Goal: Information Seeking & Learning: Check status

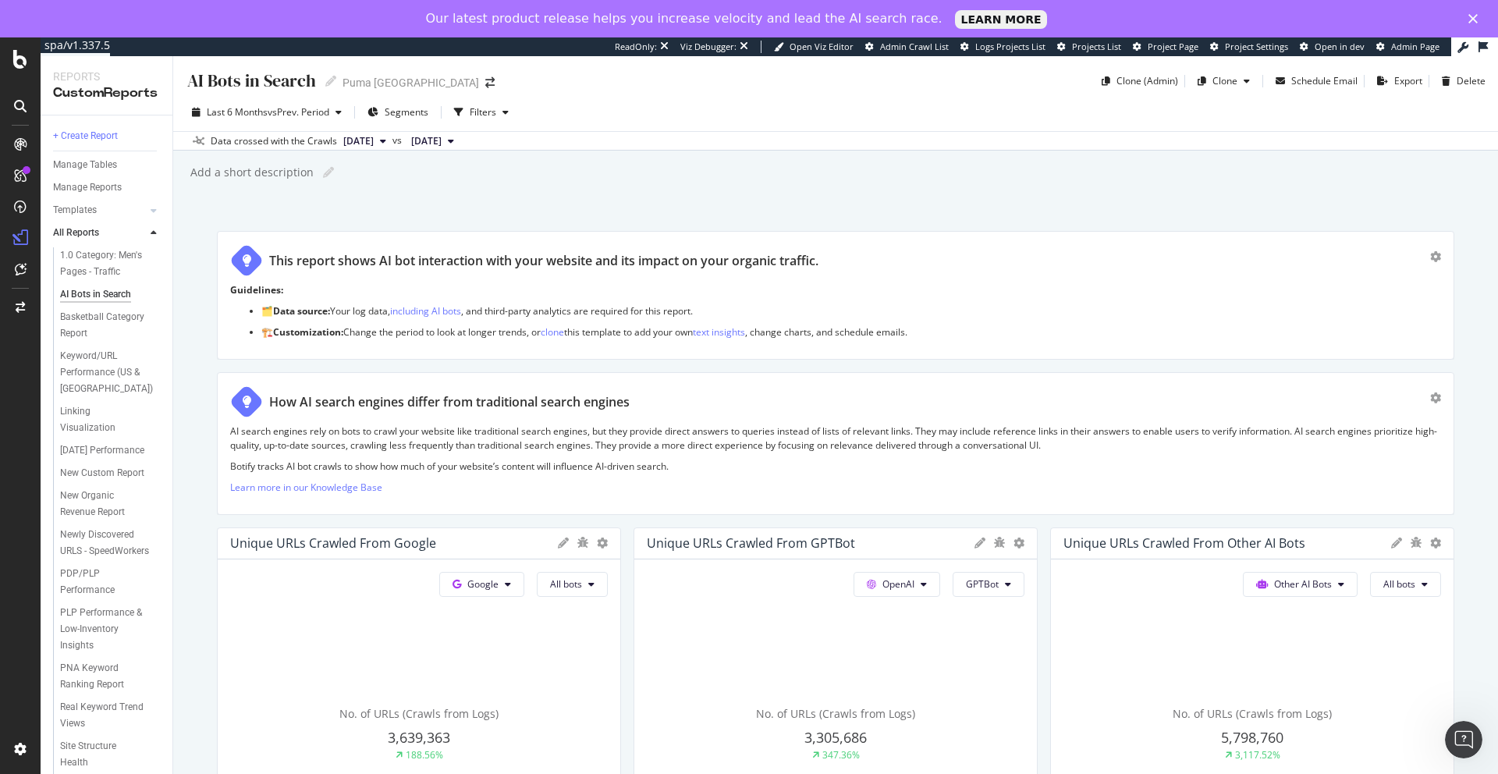
scroll to position [2903, 0]
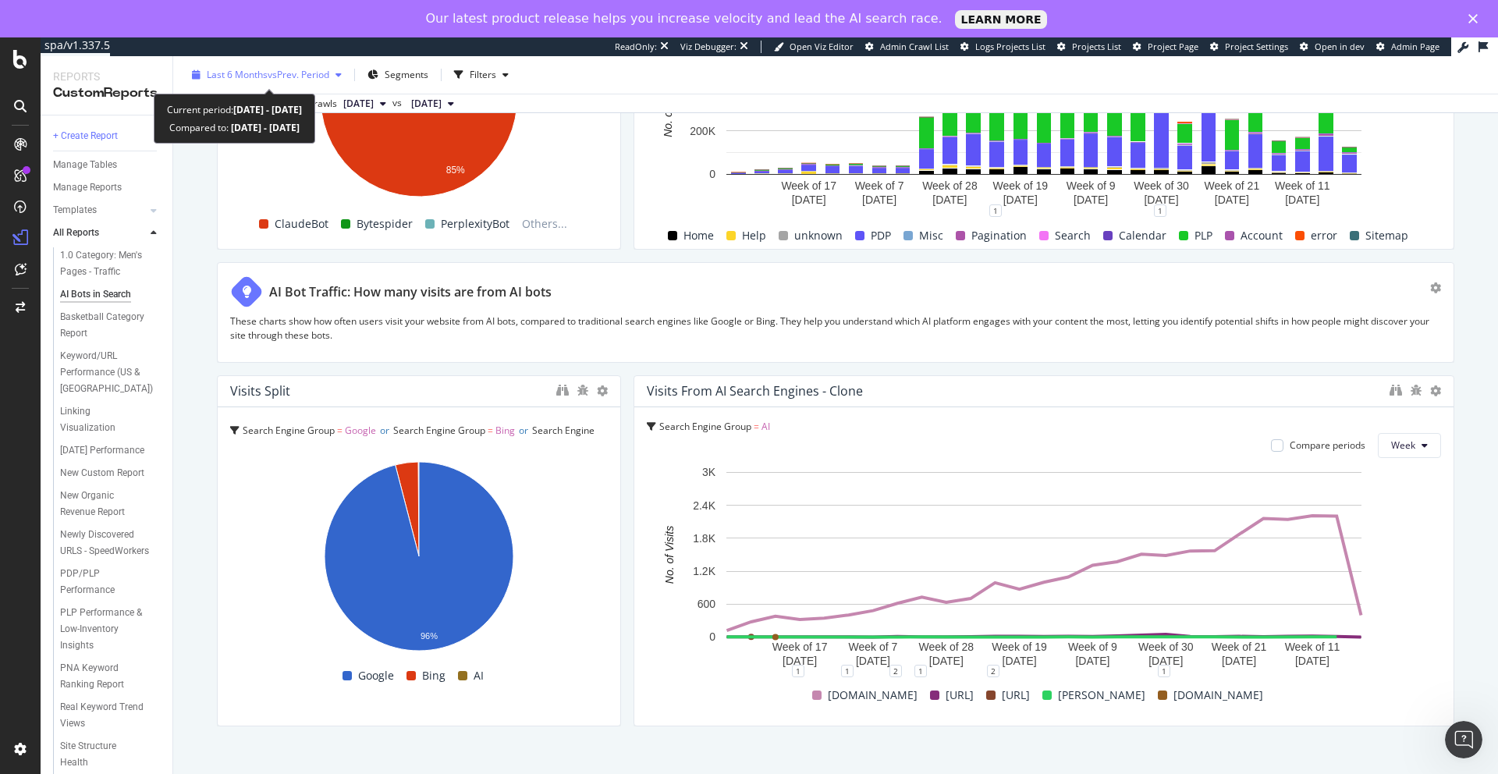
click at [329, 78] on span "vs Prev. Period" at bounding box center [299, 74] width 62 height 13
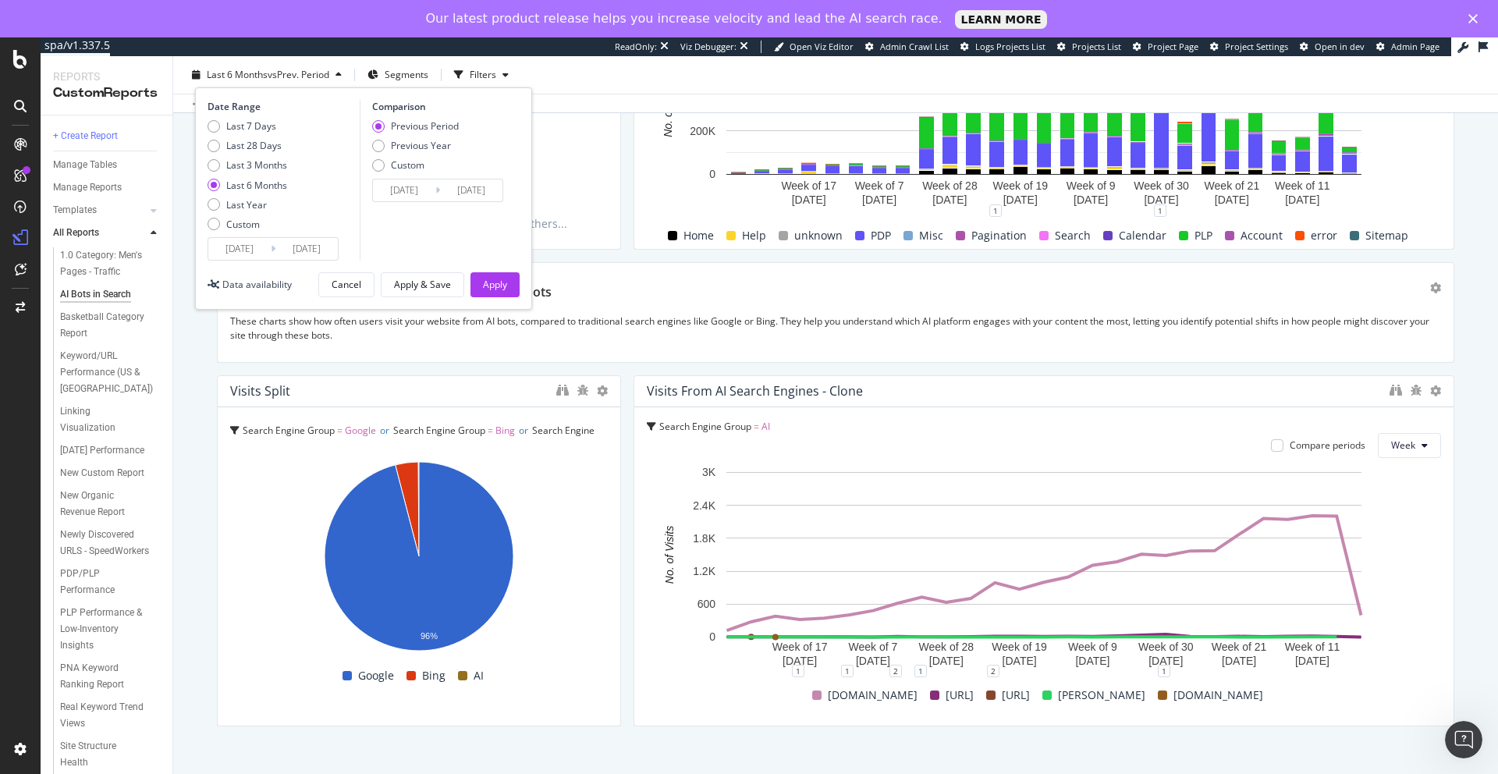
click at [609, 83] on div "Last 6 Months vs Prev. Period Segments Filters Date Range Last 7 Days Last 28 D…" at bounding box center [835, 77] width 1325 height 31
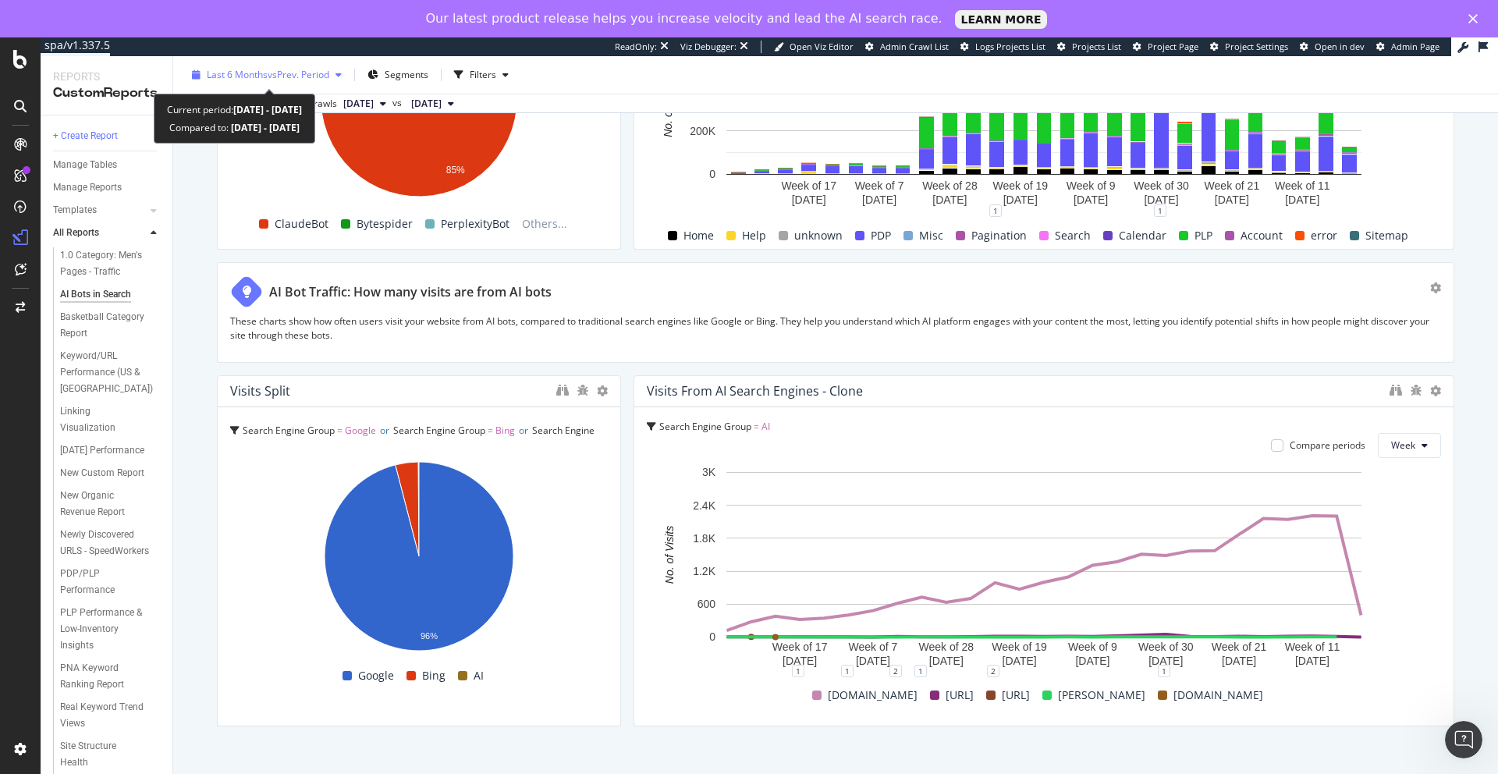
click at [329, 76] on span "vs Prev. Period" at bounding box center [299, 74] width 62 height 13
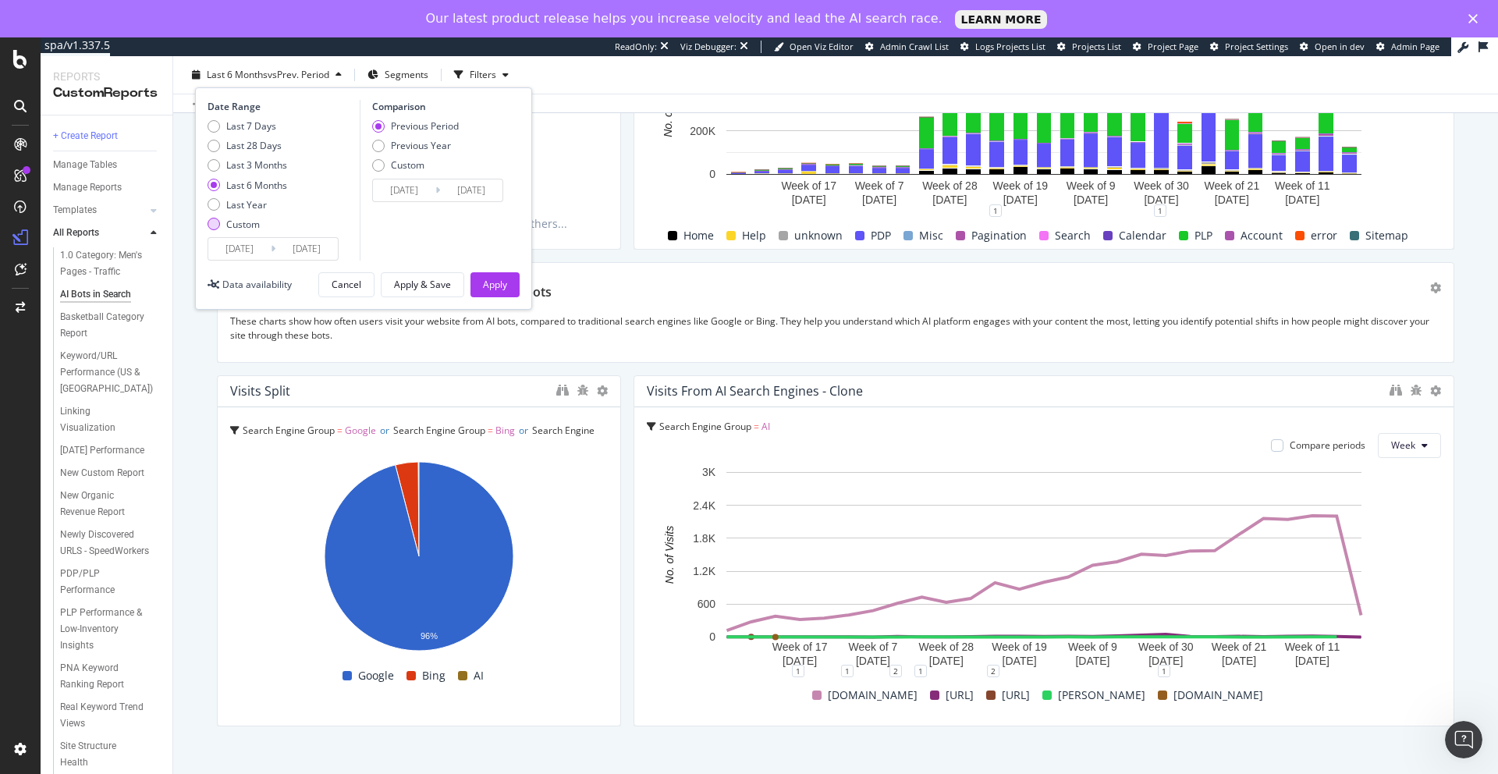
click at [212, 225] on div "Custom" at bounding box center [214, 224] width 12 height 12
type input "[DATE]"
click at [246, 254] on input "[DATE]" at bounding box center [239, 249] width 62 height 22
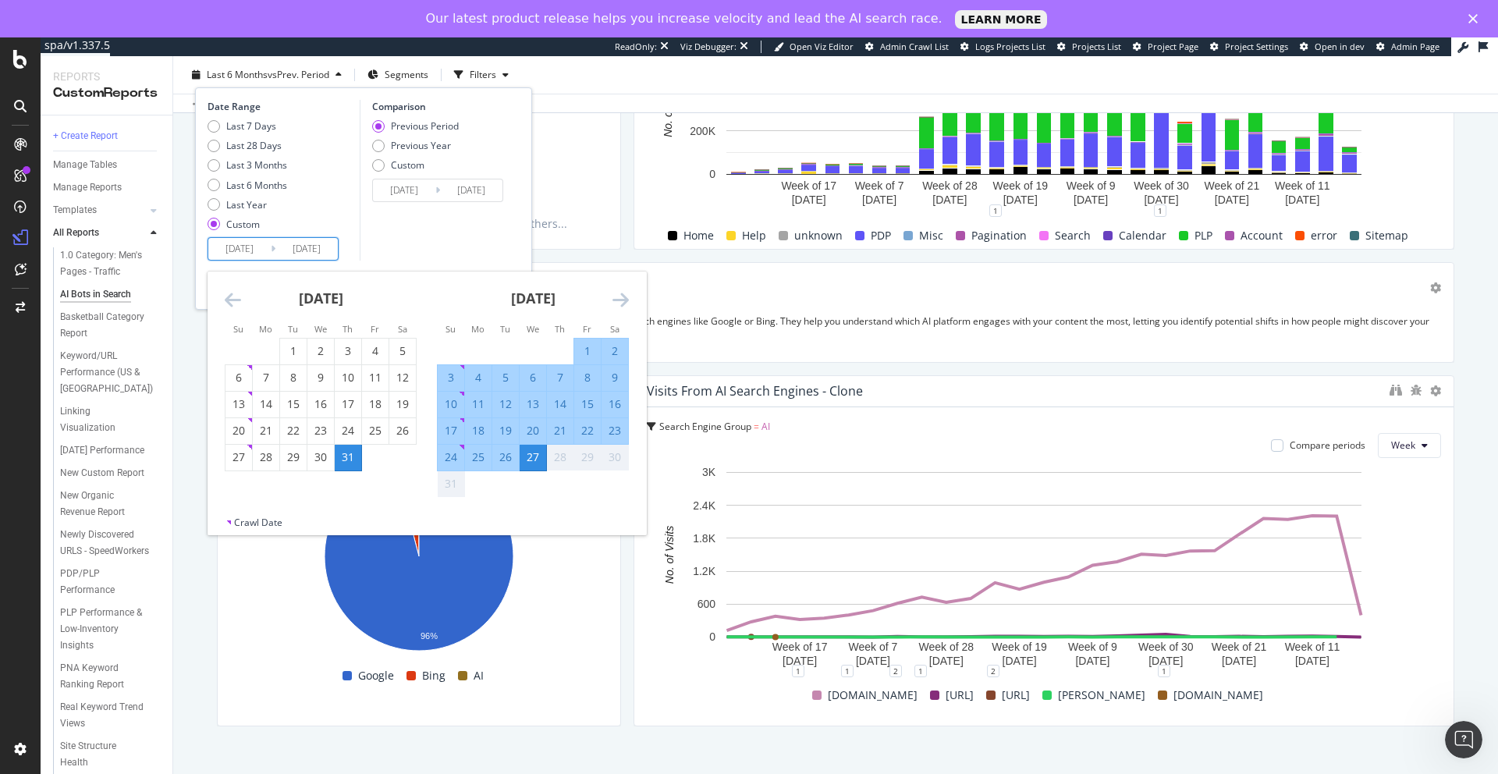
click at [226, 300] on icon "Move backward to switch to the previous month." at bounding box center [233, 299] width 16 height 19
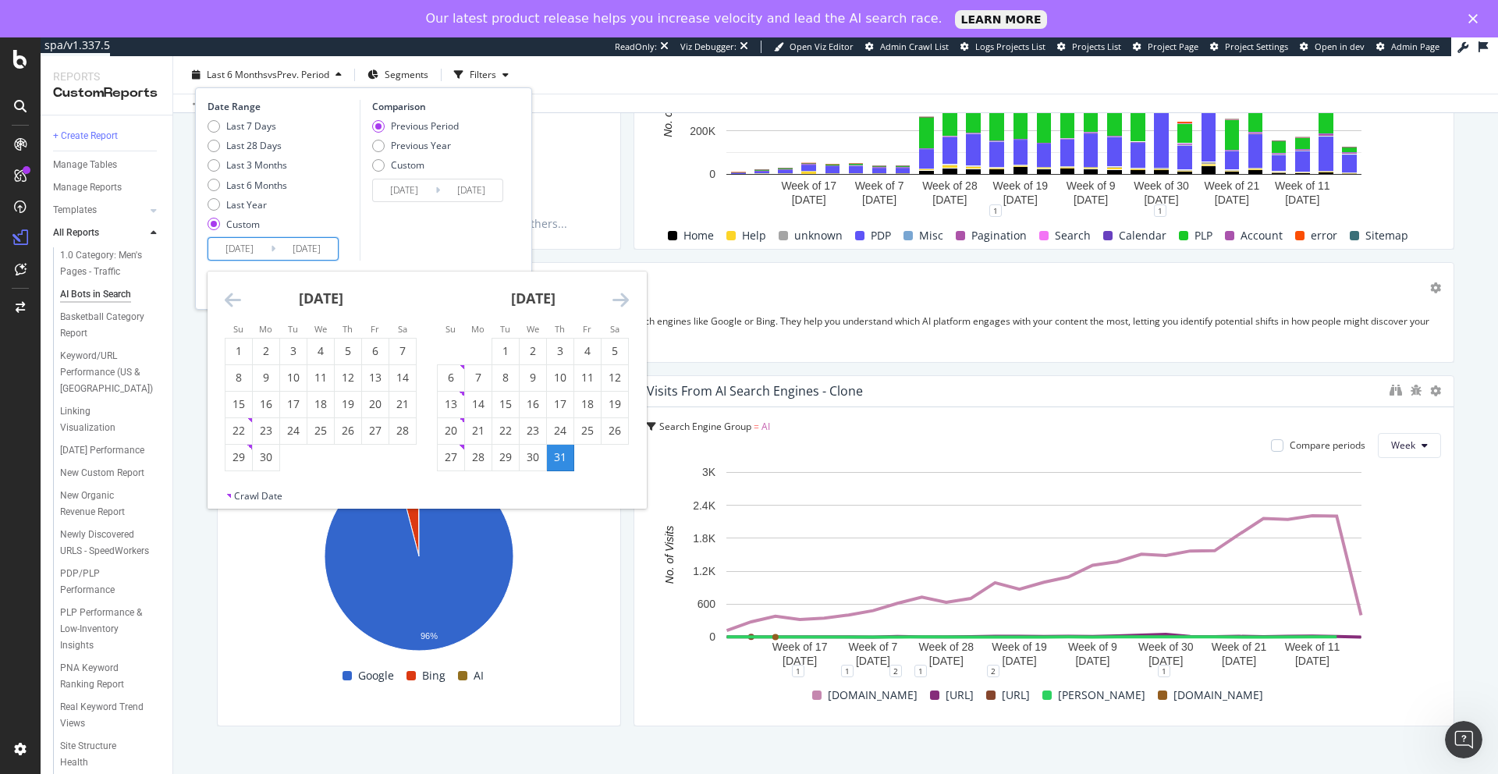
click at [226, 300] on icon "Move backward to switch to the previous month." at bounding box center [233, 299] width 16 height 19
click at [266, 425] on div "17" at bounding box center [266, 431] width 27 height 16
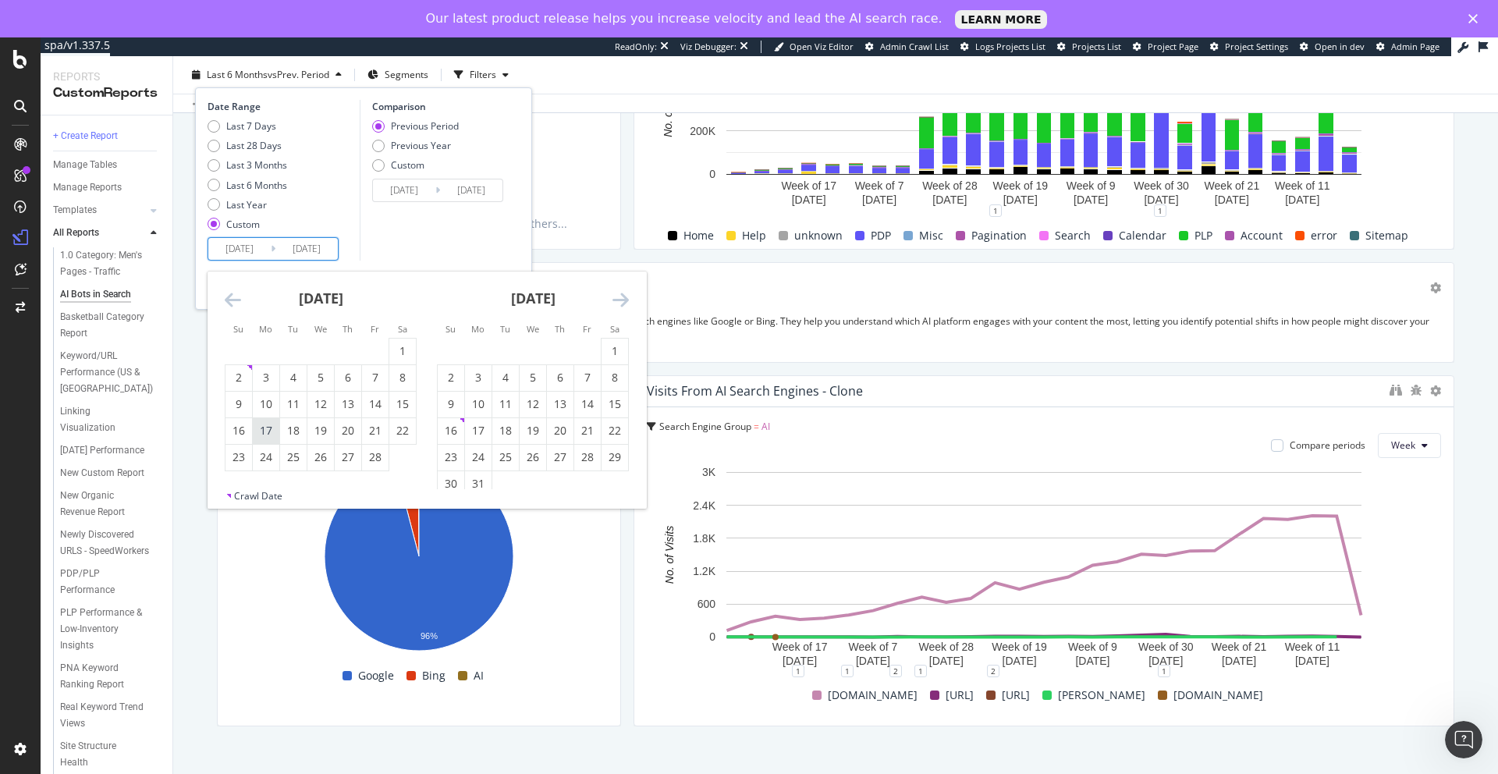
type input "[DATE]"
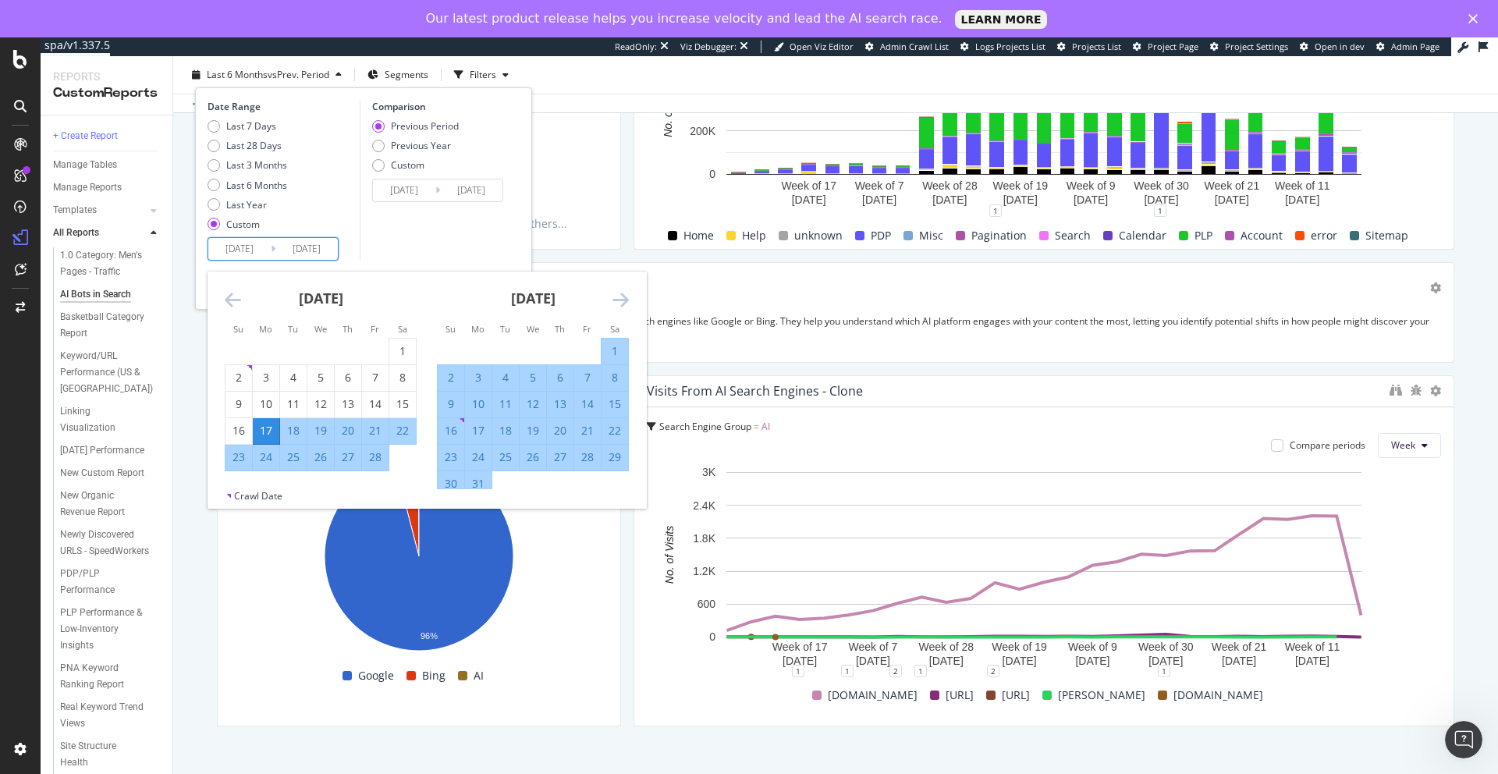
click at [618, 303] on icon "Move forward to switch to the next month." at bounding box center [621, 299] width 16 height 19
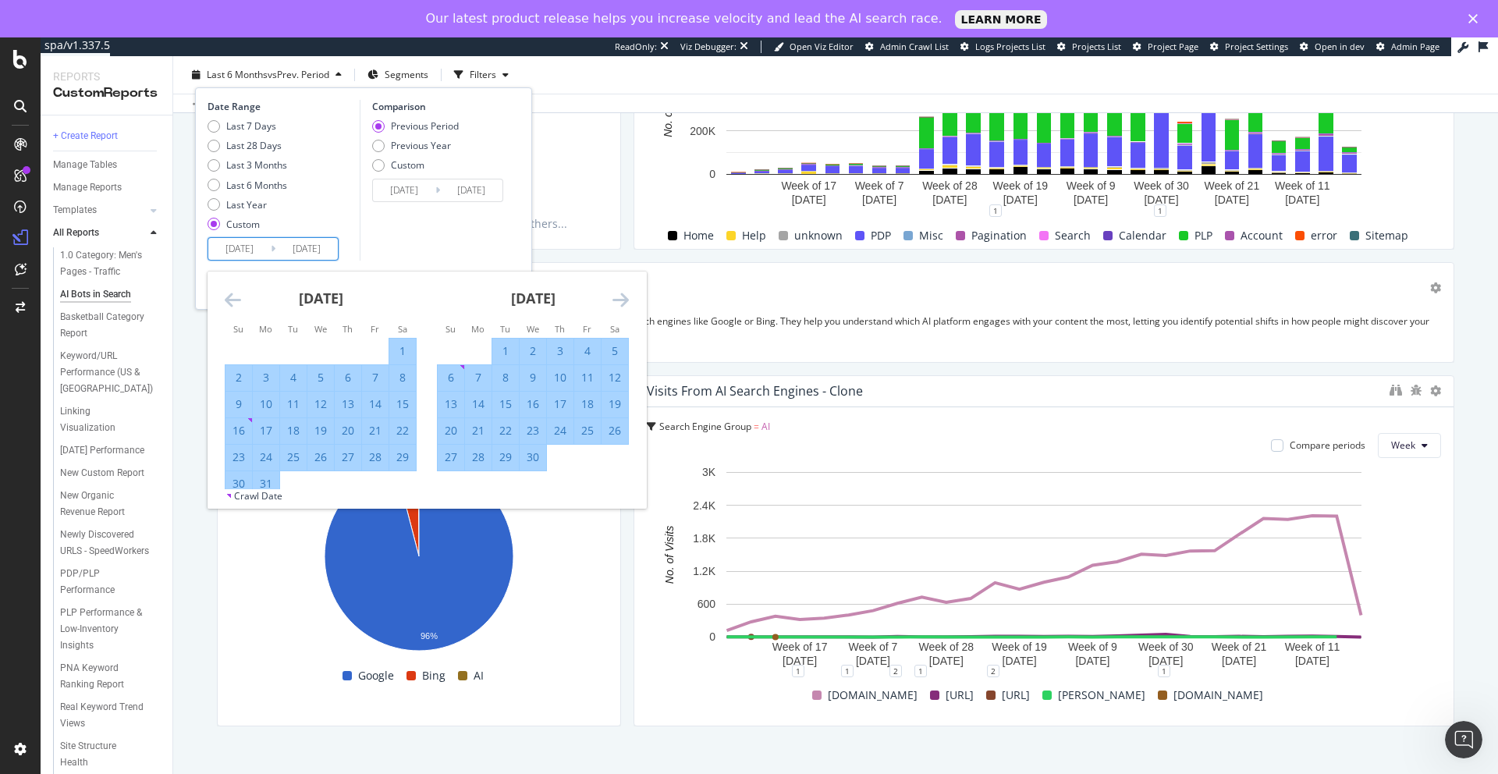
click at [618, 303] on icon "Move forward to switch to the next month." at bounding box center [621, 299] width 16 height 19
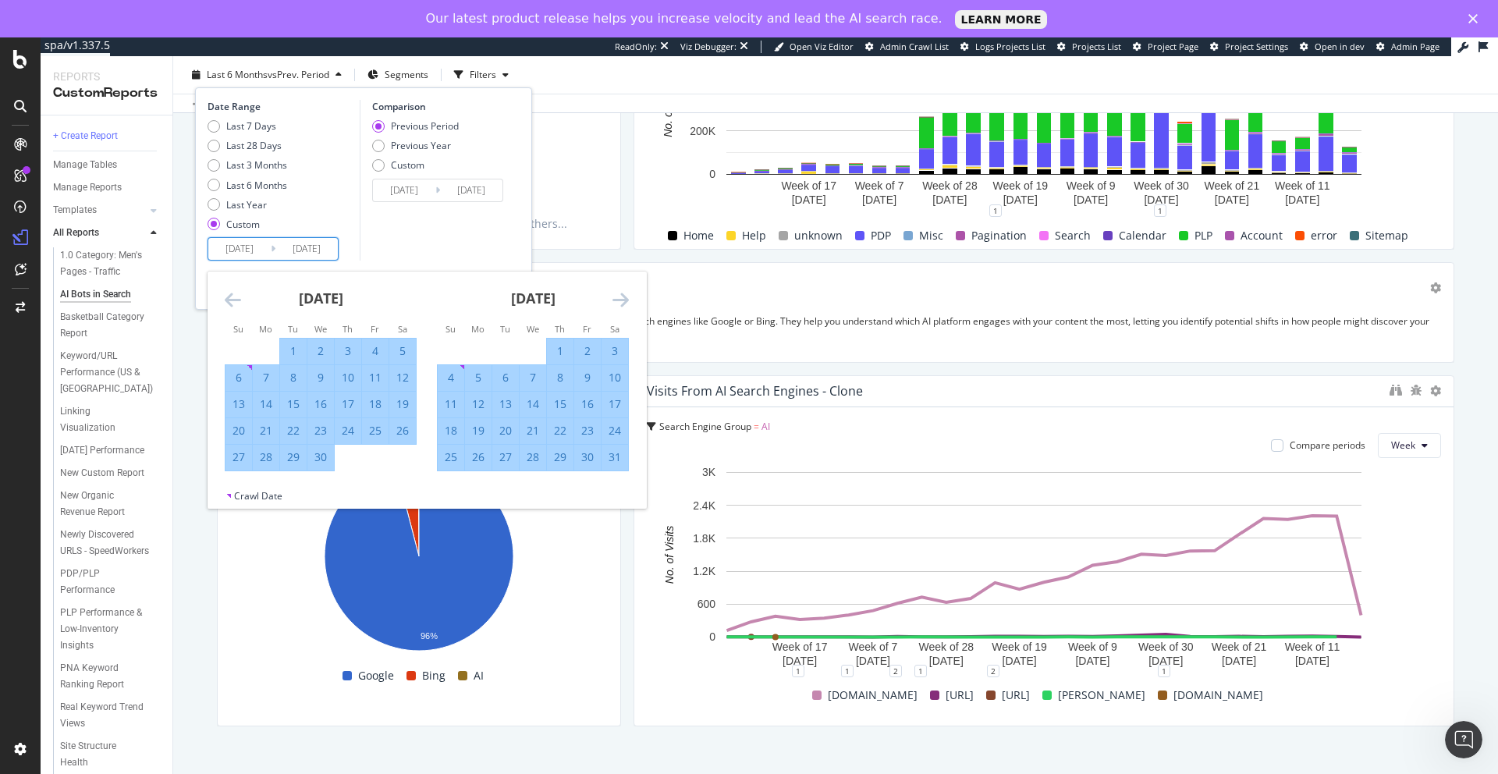
click at [618, 303] on icon "Move forward to switch to the next month." at bounding box center [621, 299] width 16 height 19
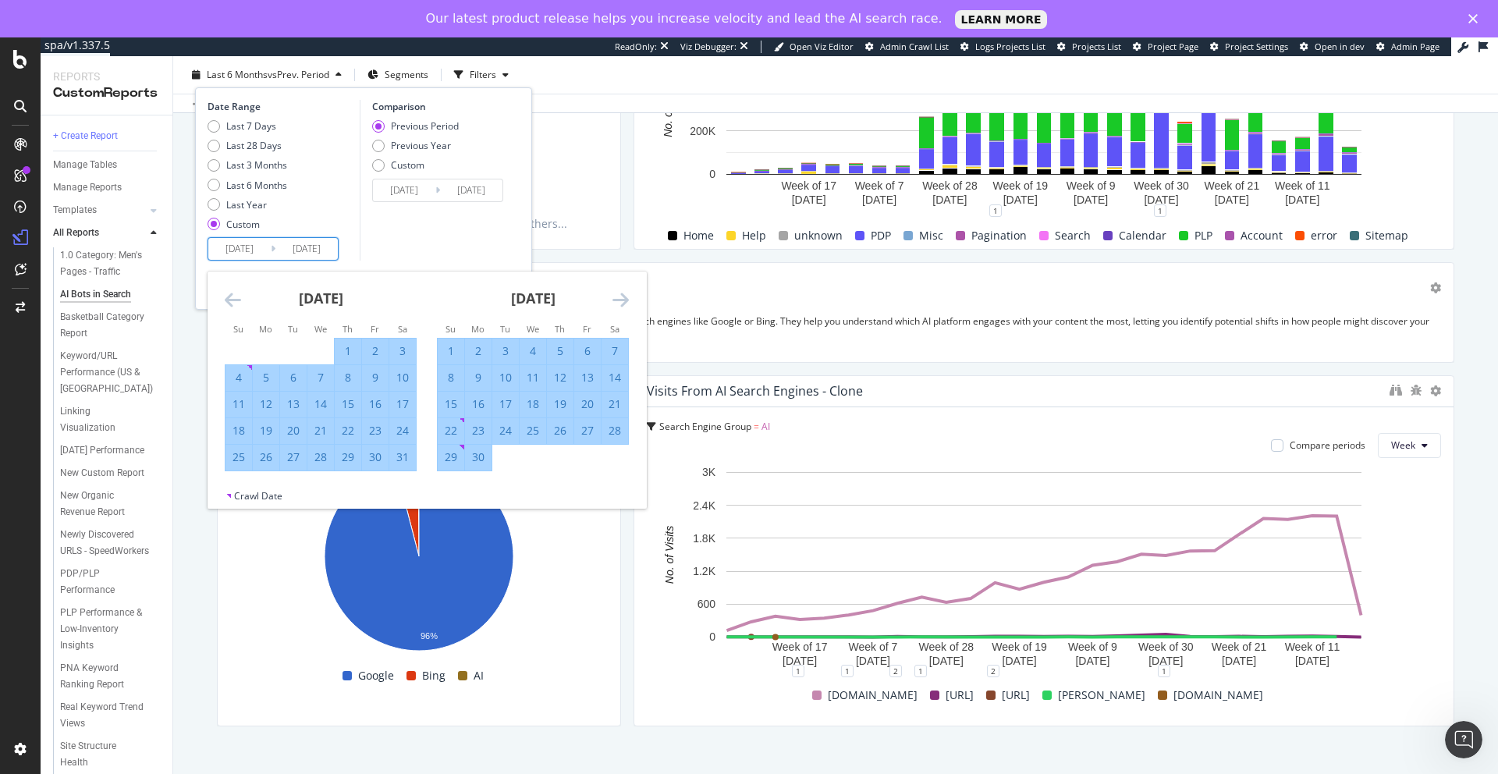
click at [618, 303] on icon "Move forward to switch to the next month." at bounding box center [621, 299] width 16 height 19
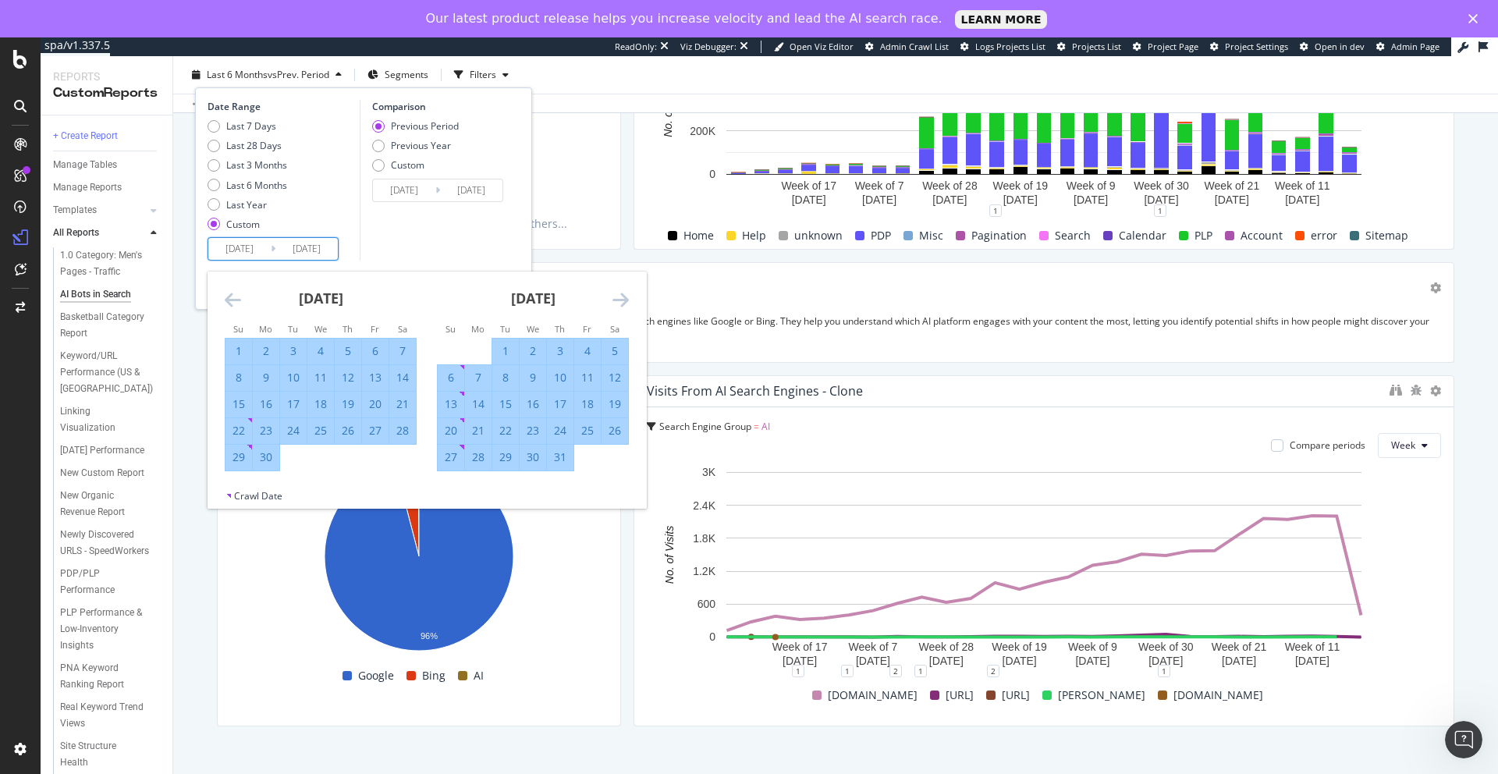
click at [618, 303] on icon "Move forward to switch to the next month." at bounding box center [621, 299] width 16 height 19
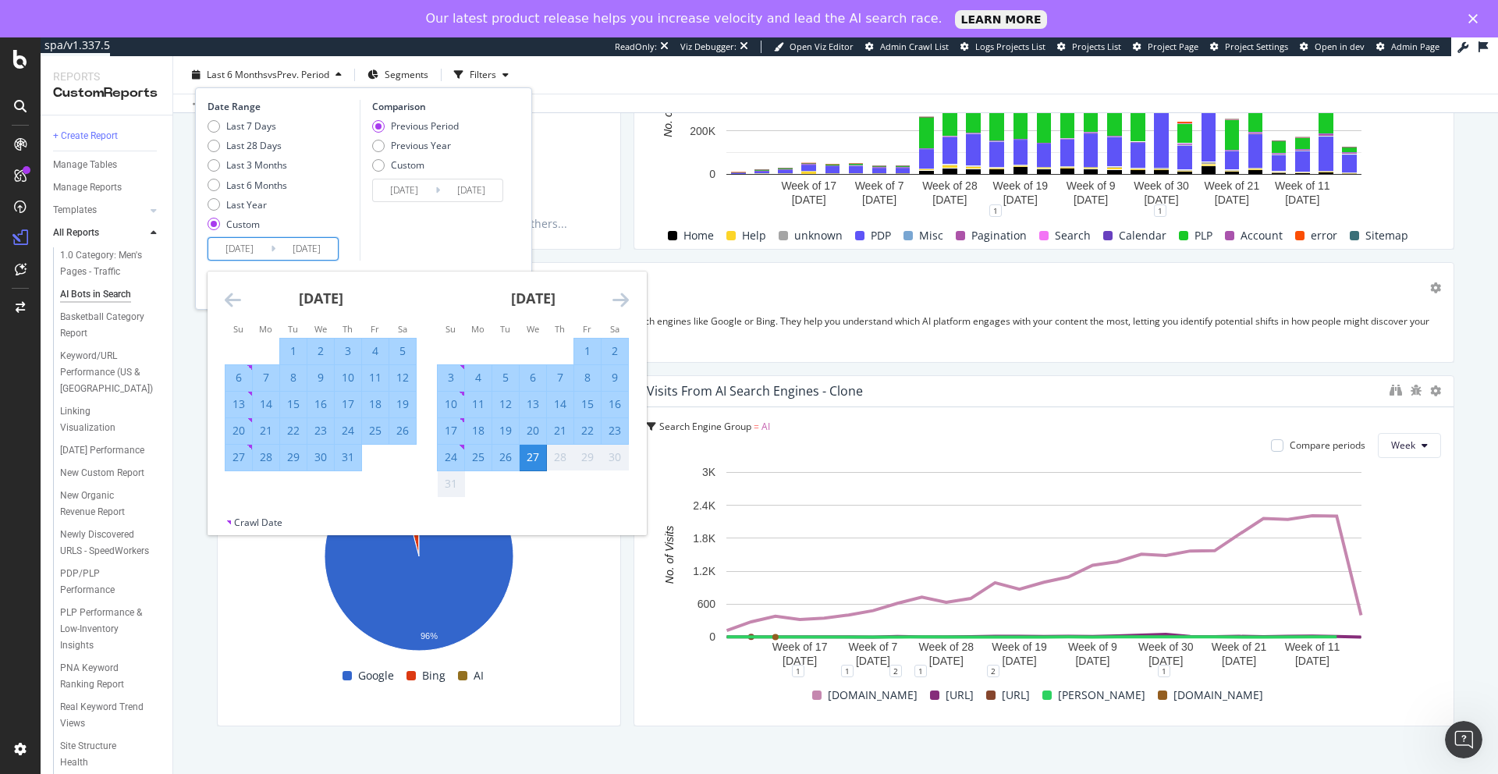
click at [591, 428] on div "22" at bounding box center [587, 431] width 27 height 16
type input "[DATE]"
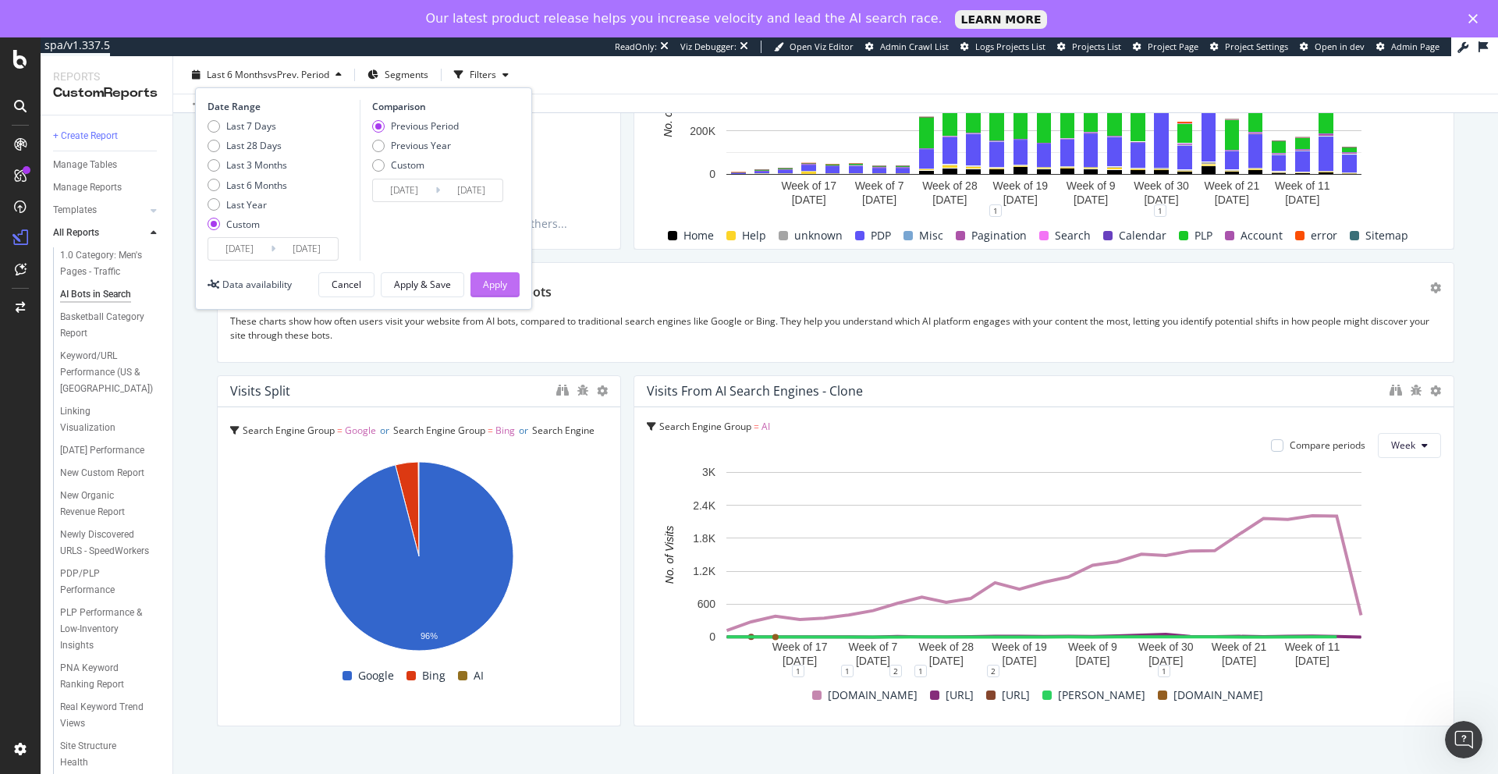
click at [499, 284] on div "Apply" at bounding box center [495, 284] width 24 height 13
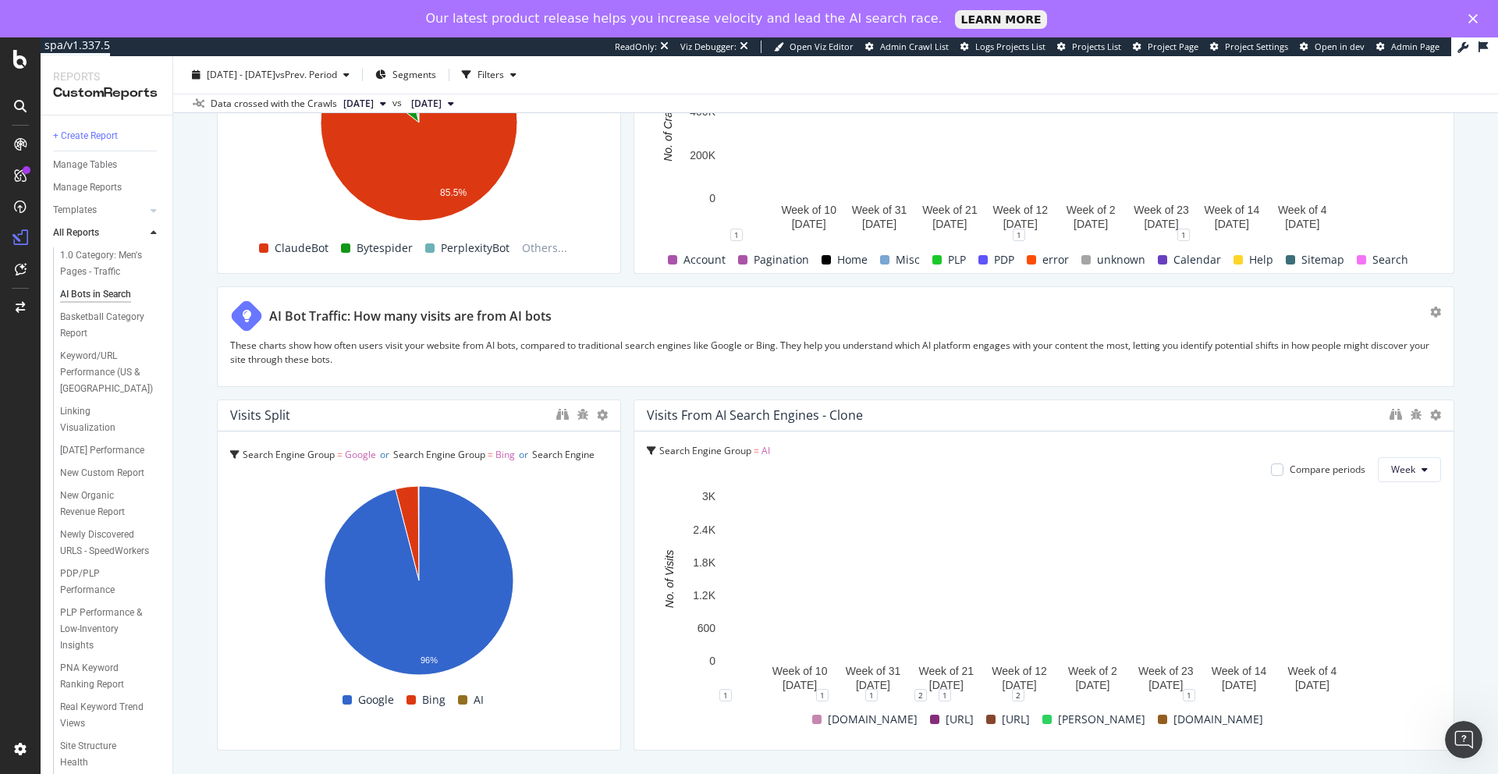
scroll to position [2903, 0]
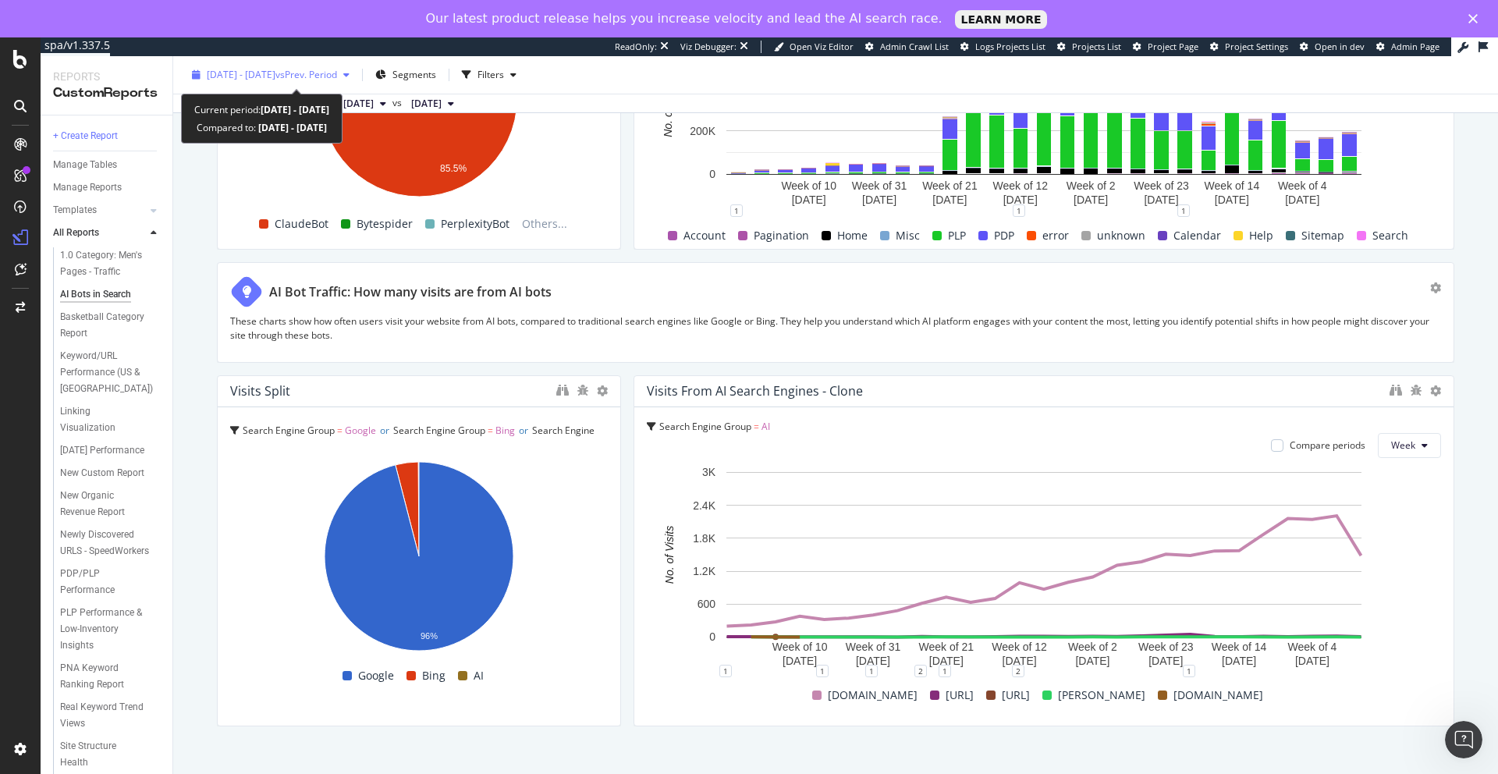
click at [333, 79] on span "vs Prev. Period" at bounding box center [306, 74] width 62 height 13
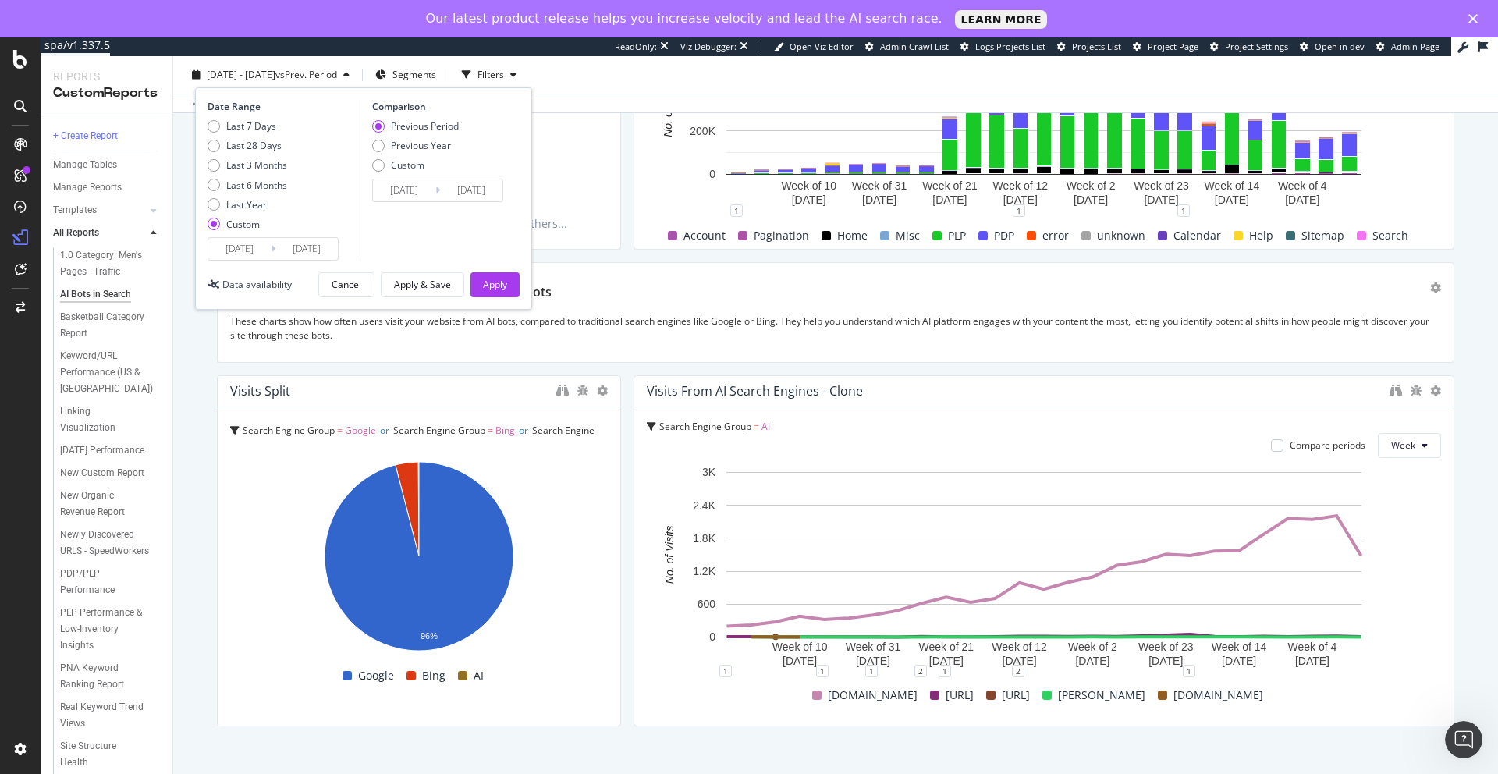
click at [311, 246] on input "[DATE]" at bounding box center [306, 249] width 62 height 22
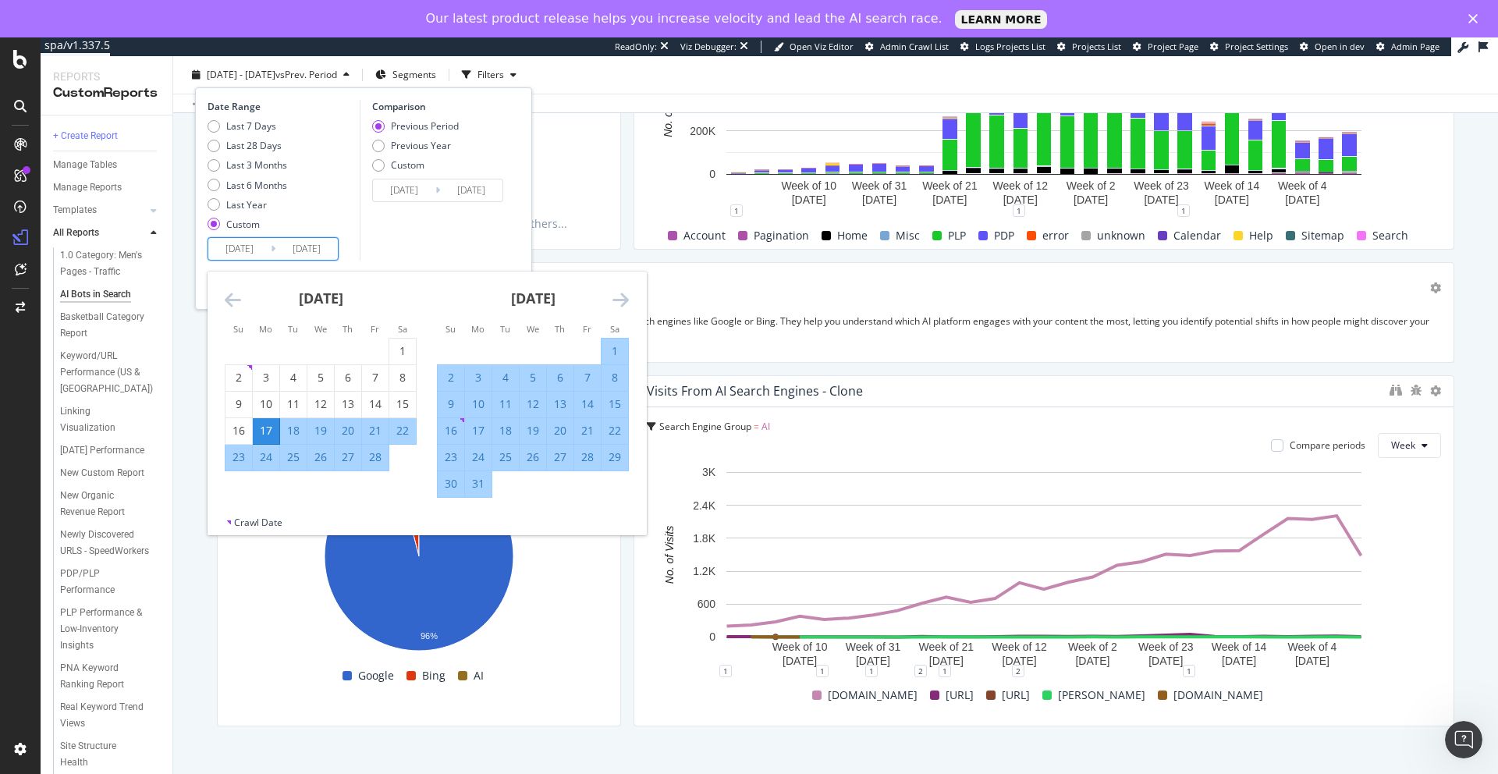
click at [618, 303] on icon "Move forward to switch to the next month." at bounding box center [621, 299] width 16 height 19
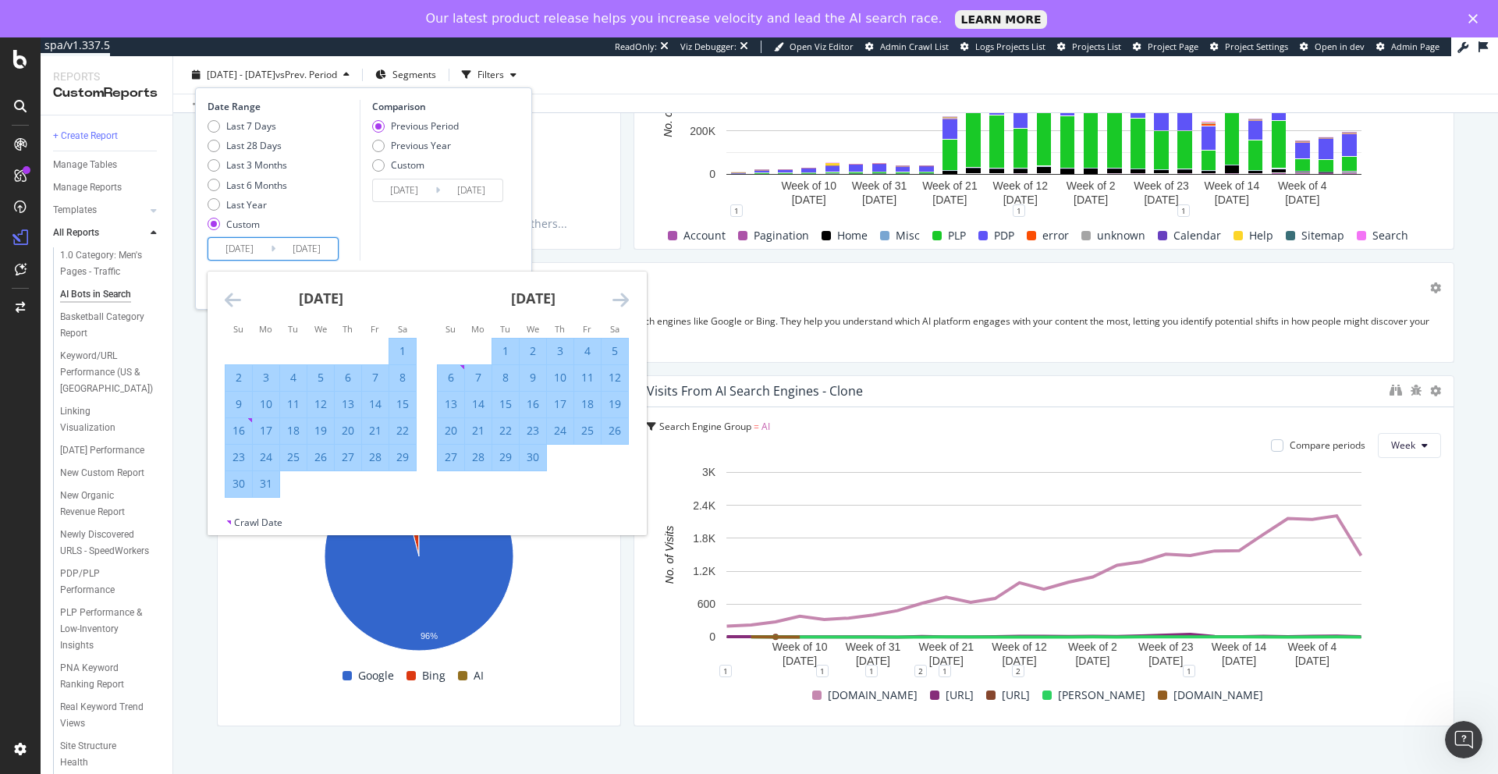
click at [618, 303] on icon "Move forward to switch to the next month." at bounding box center [621, 299] width 16 height 19
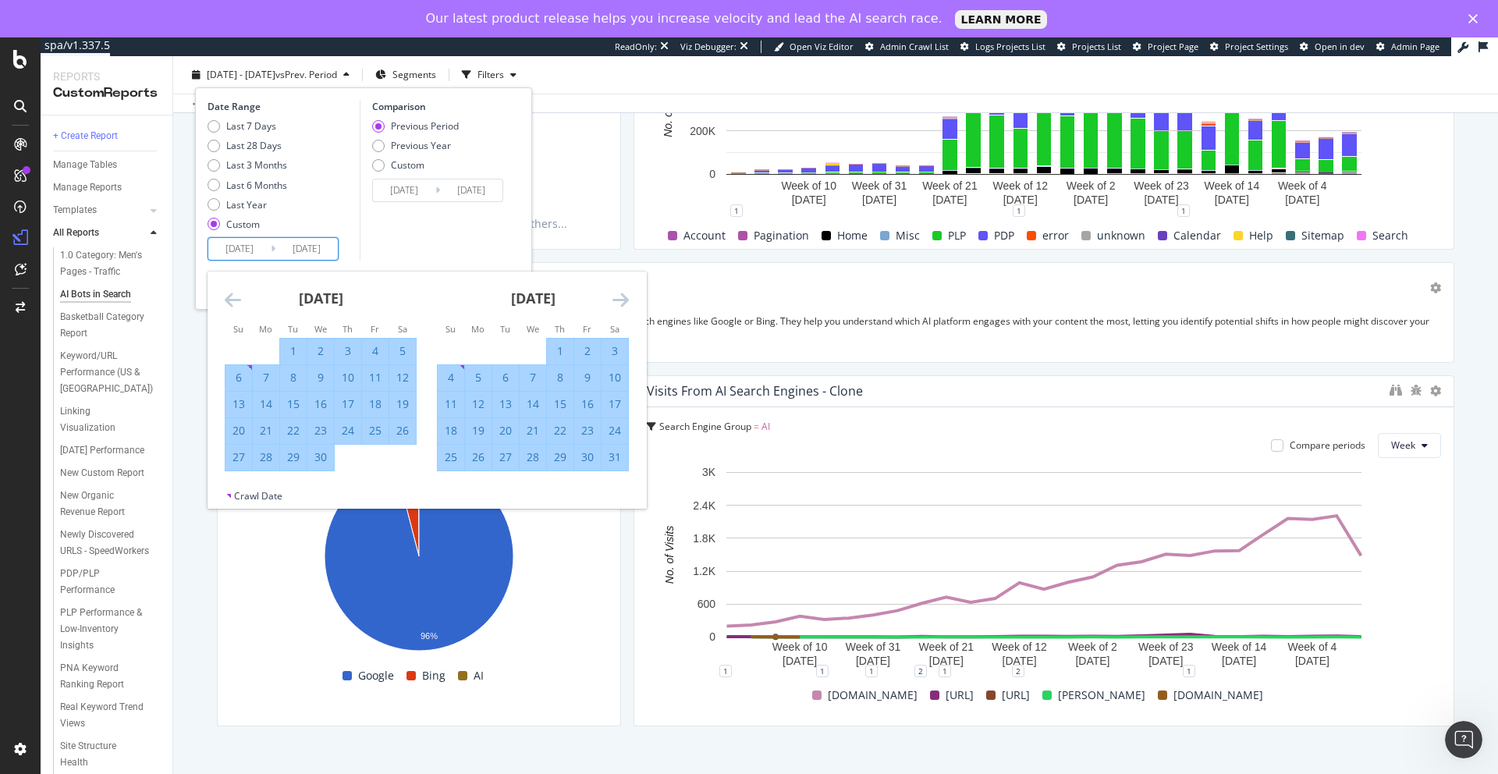
click at [618, 303] on icon "Move forward to switch to the next month." at bounding box center [621, 299] width 16 height 19
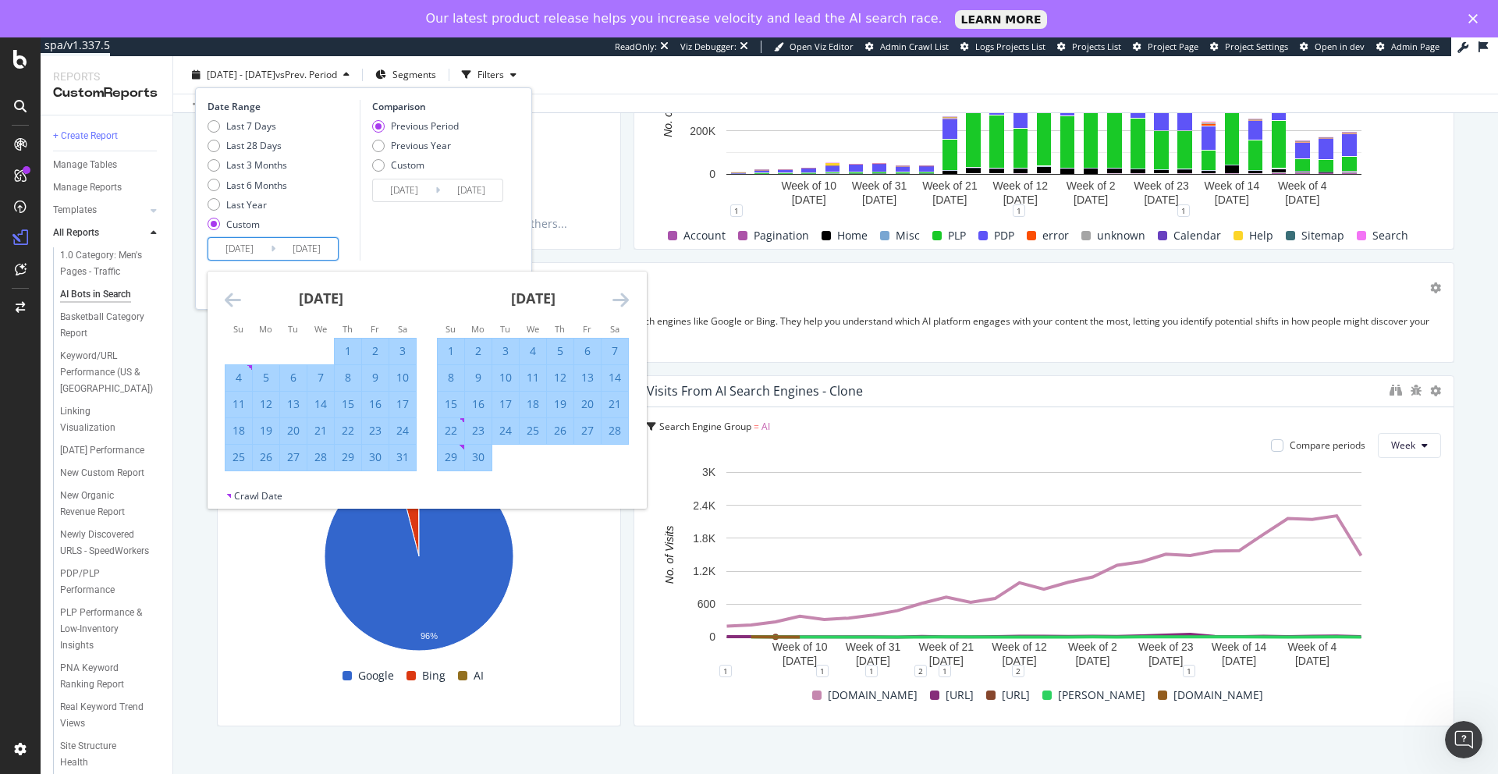
click at [618, 303] on icon "Move forward to switch to the next month." at bounding box center [621, 299] width 16 height 19
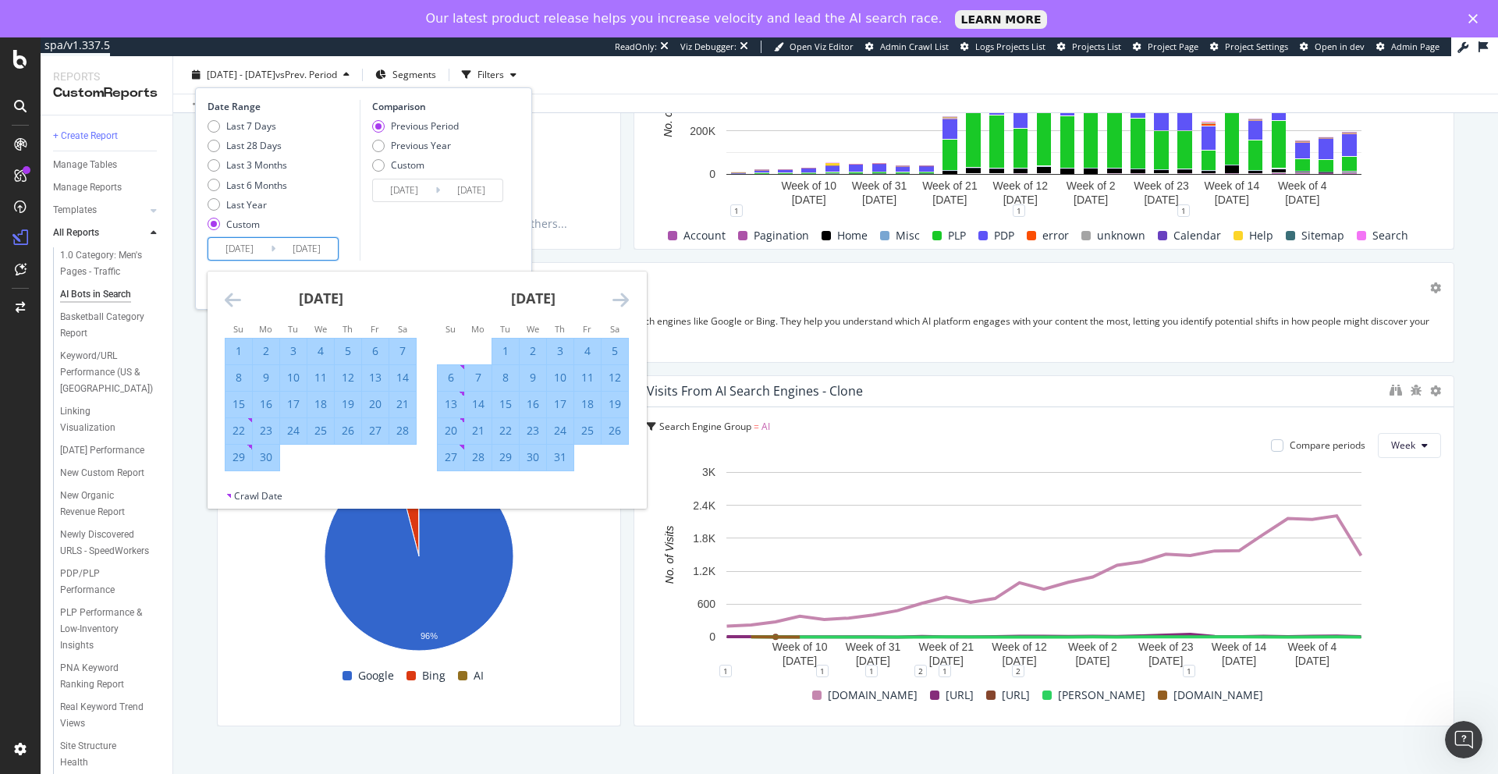
click at [618, 303] on icon "Move forward to switch to the next month." at bounding box center [621, 299] width 16 height 19
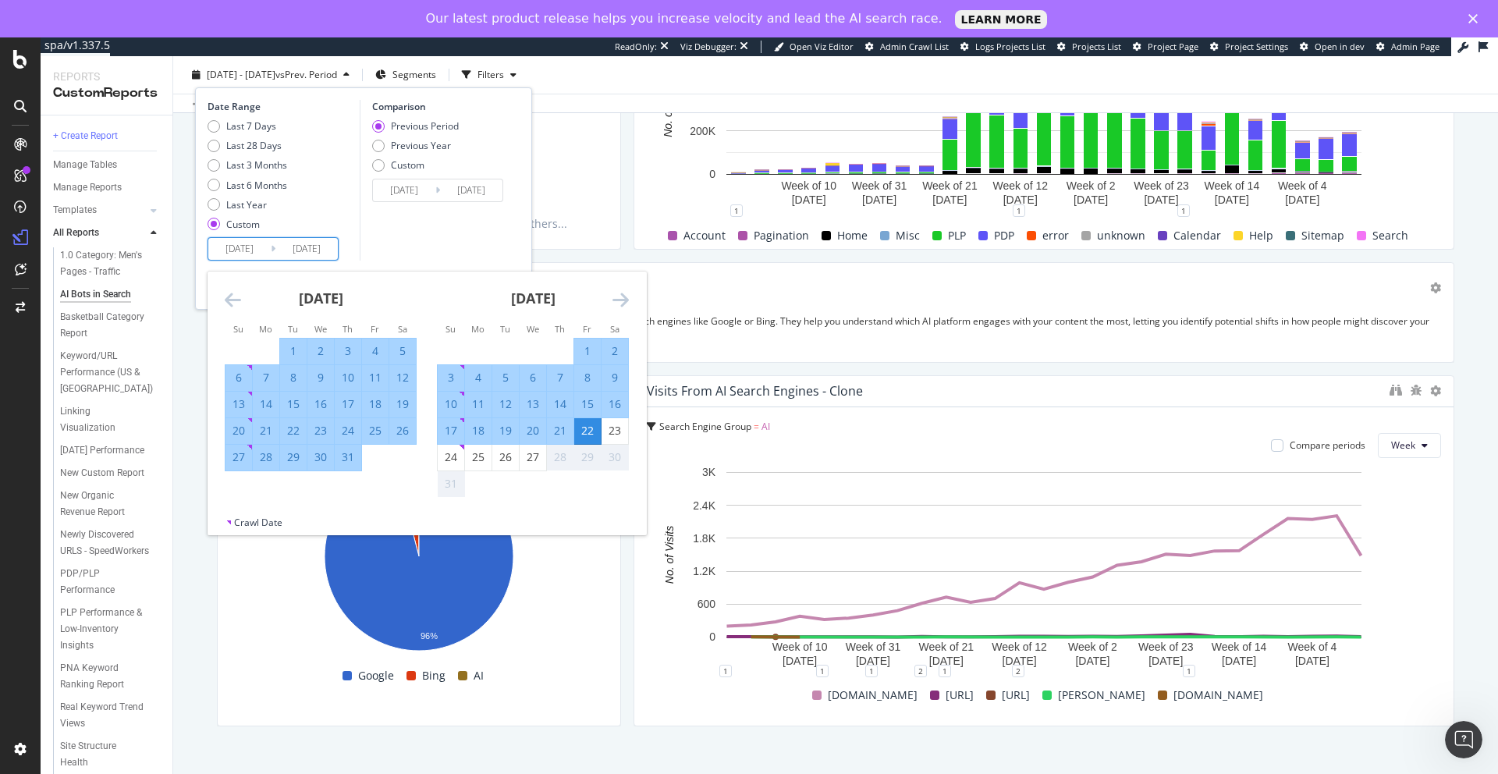
click at [477, 403] on div "11" at bounding box center [478, 404] width 27 height 16
type input "[DATE]"
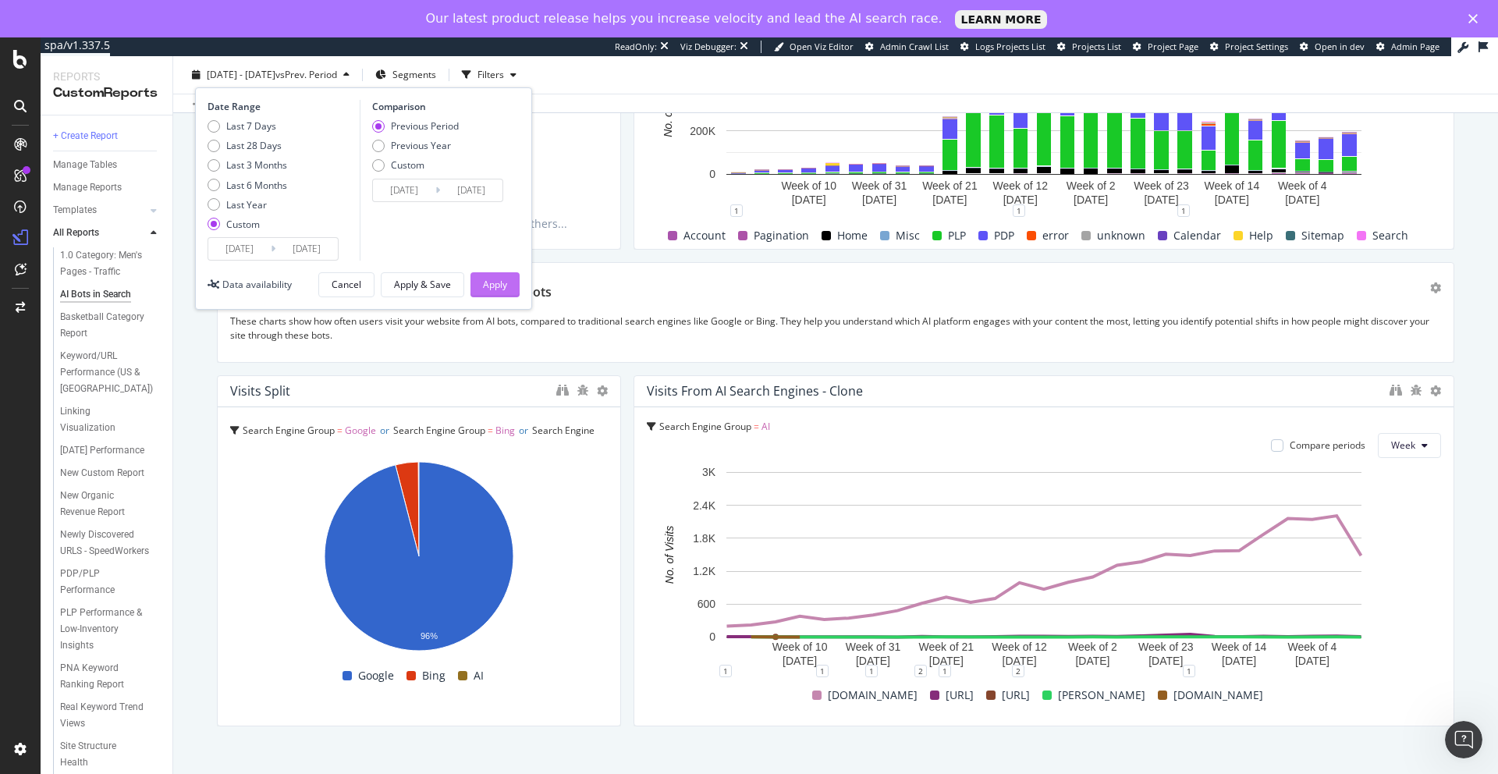
click at [493, 286] on div "Apply" at bounding box center [495, 284] width 24 height 13
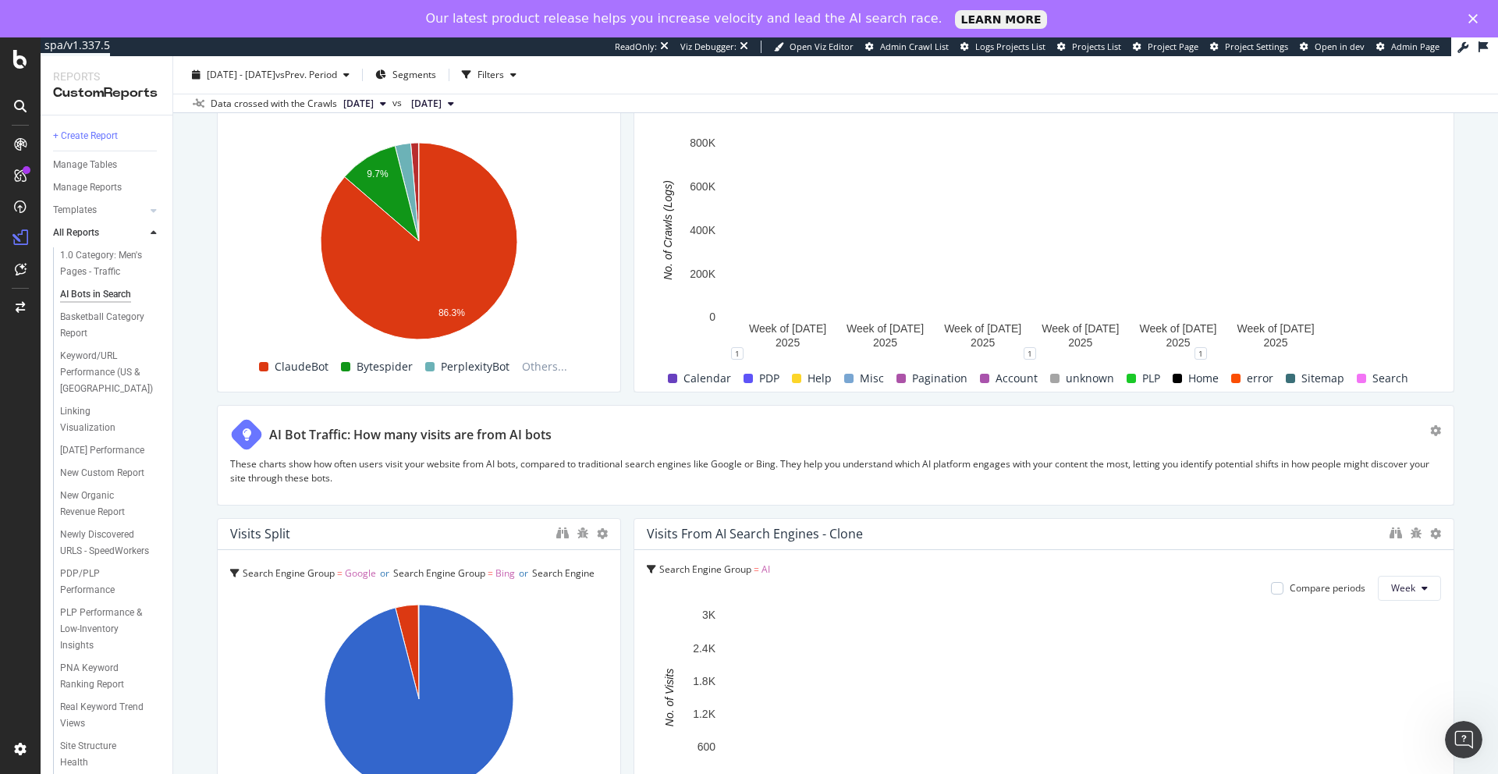
scroll to position [2903, 0]
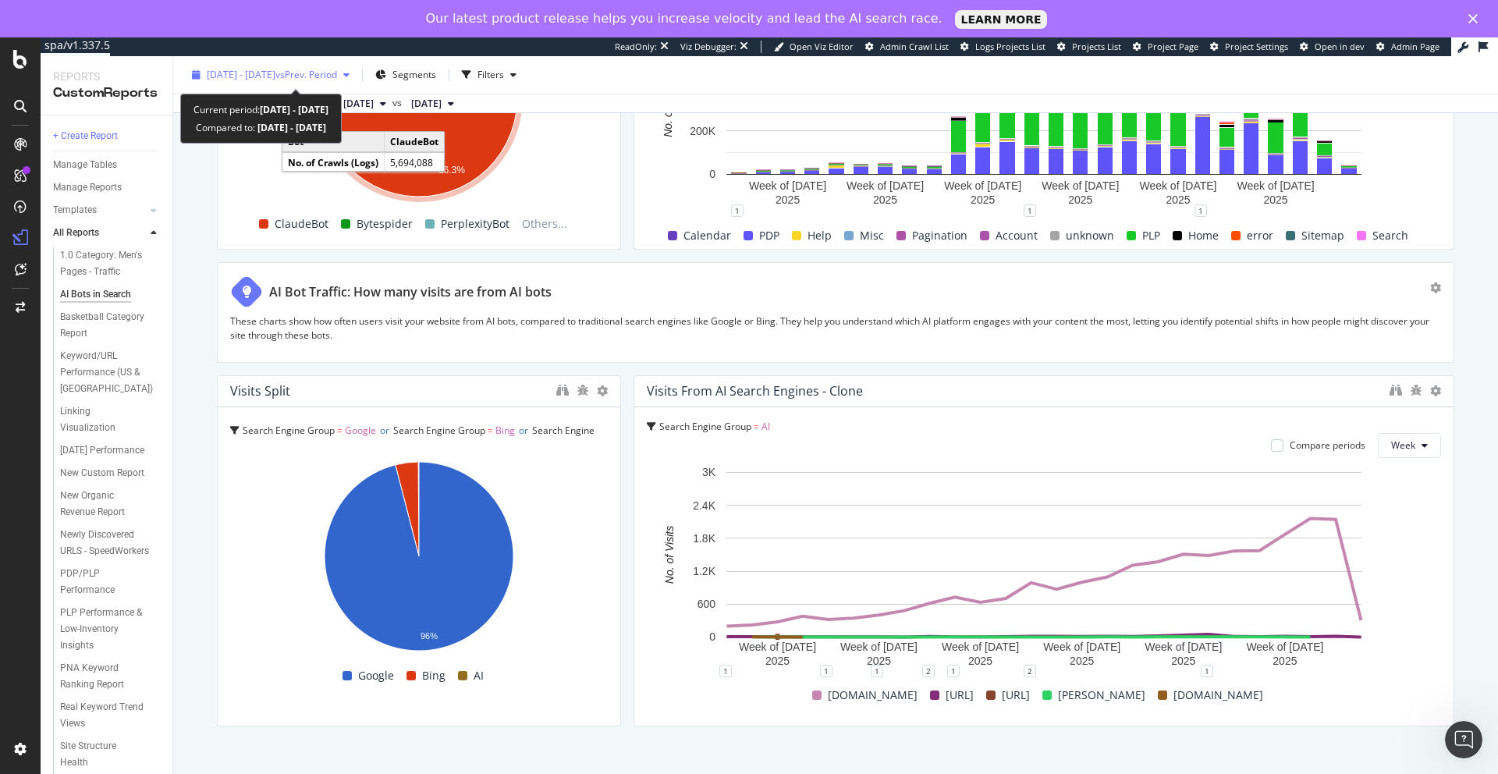
click at [337, 75] on span "vs Prev. Period" at bounding box center [306, 74] width 62 height 13
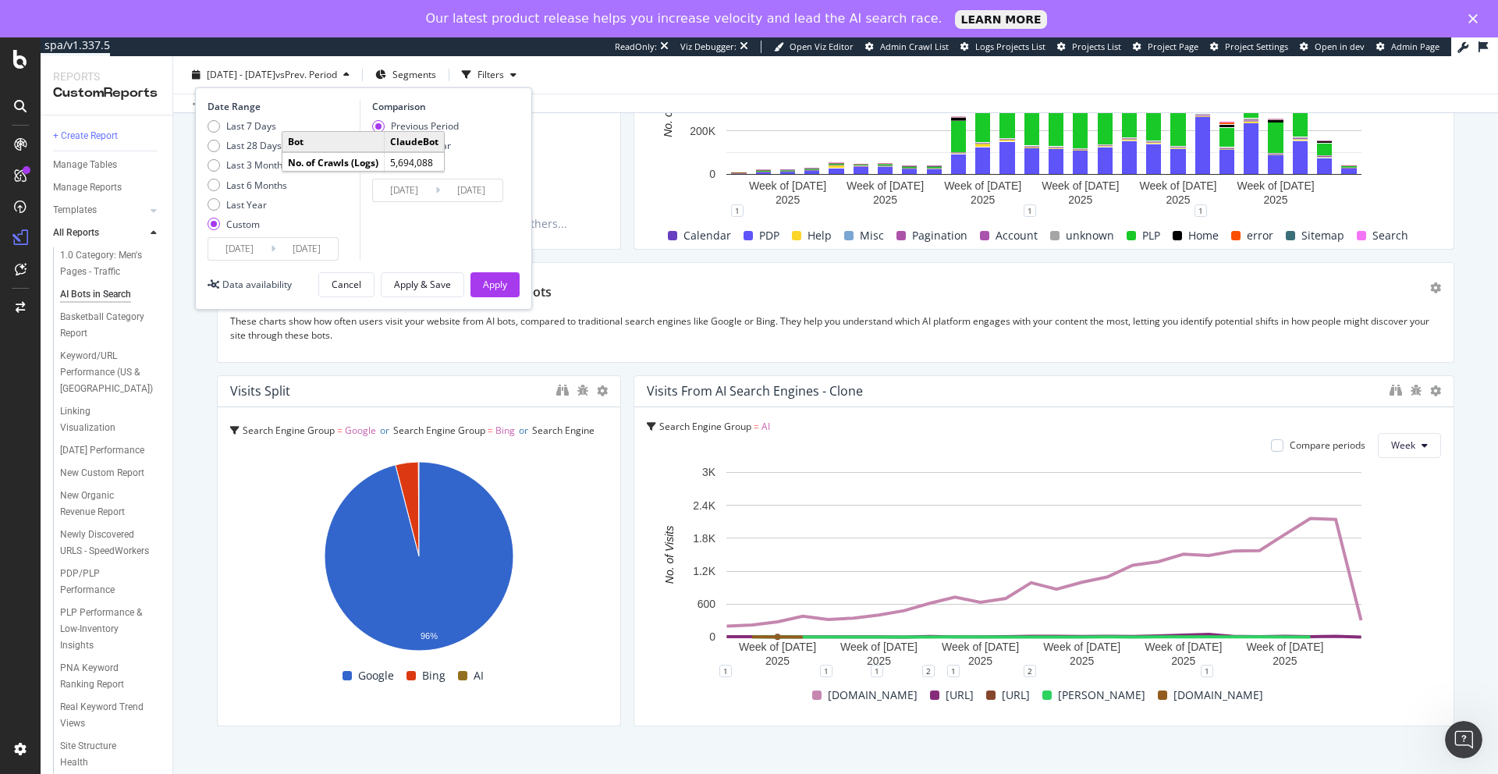
click at [312, 248] on input "[DATE]" at bounding box center [306, 249] width 62 height 22
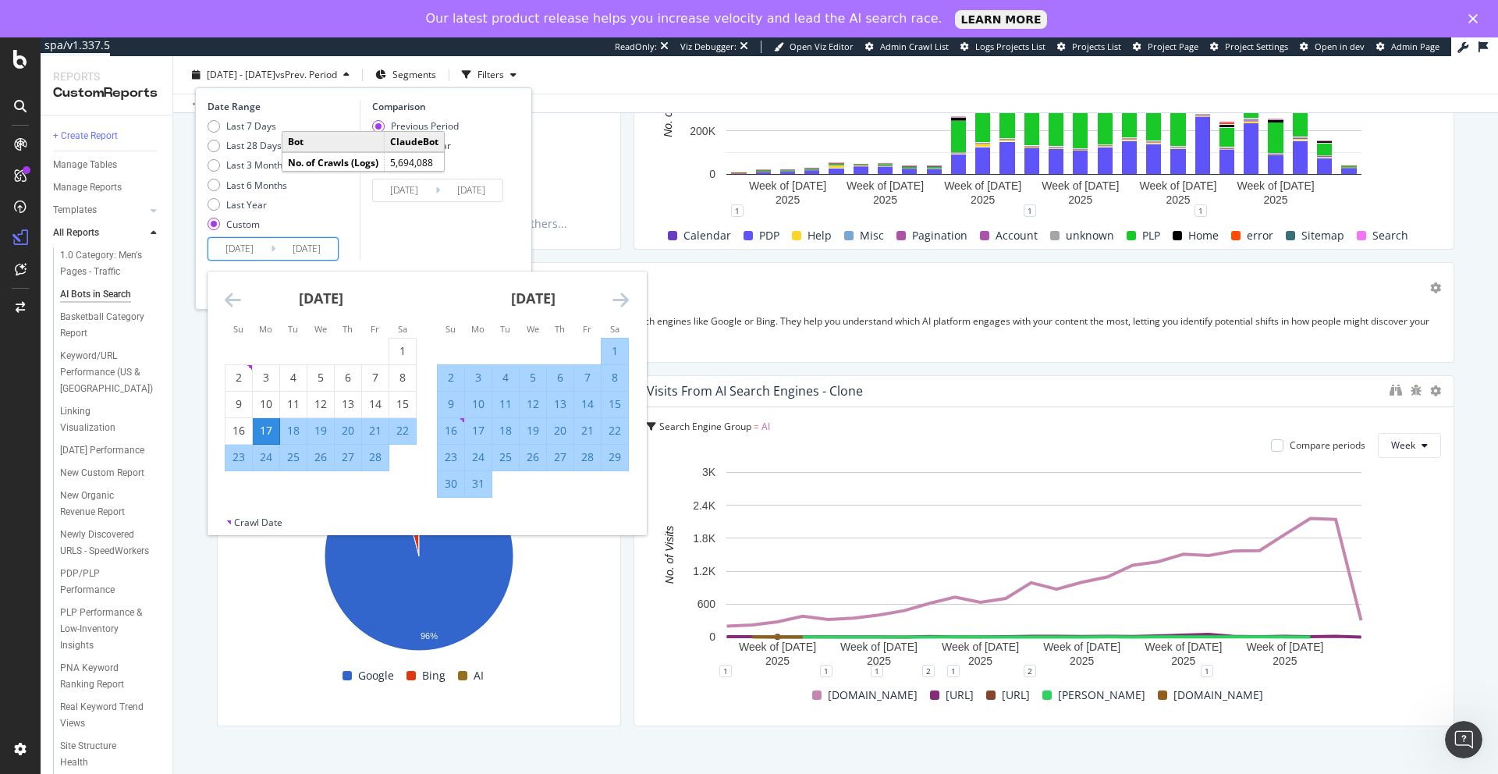
click at [622, 299] on icon "Move forward to switch to the next month." at bounding box center [621, 299] width 16 height 19
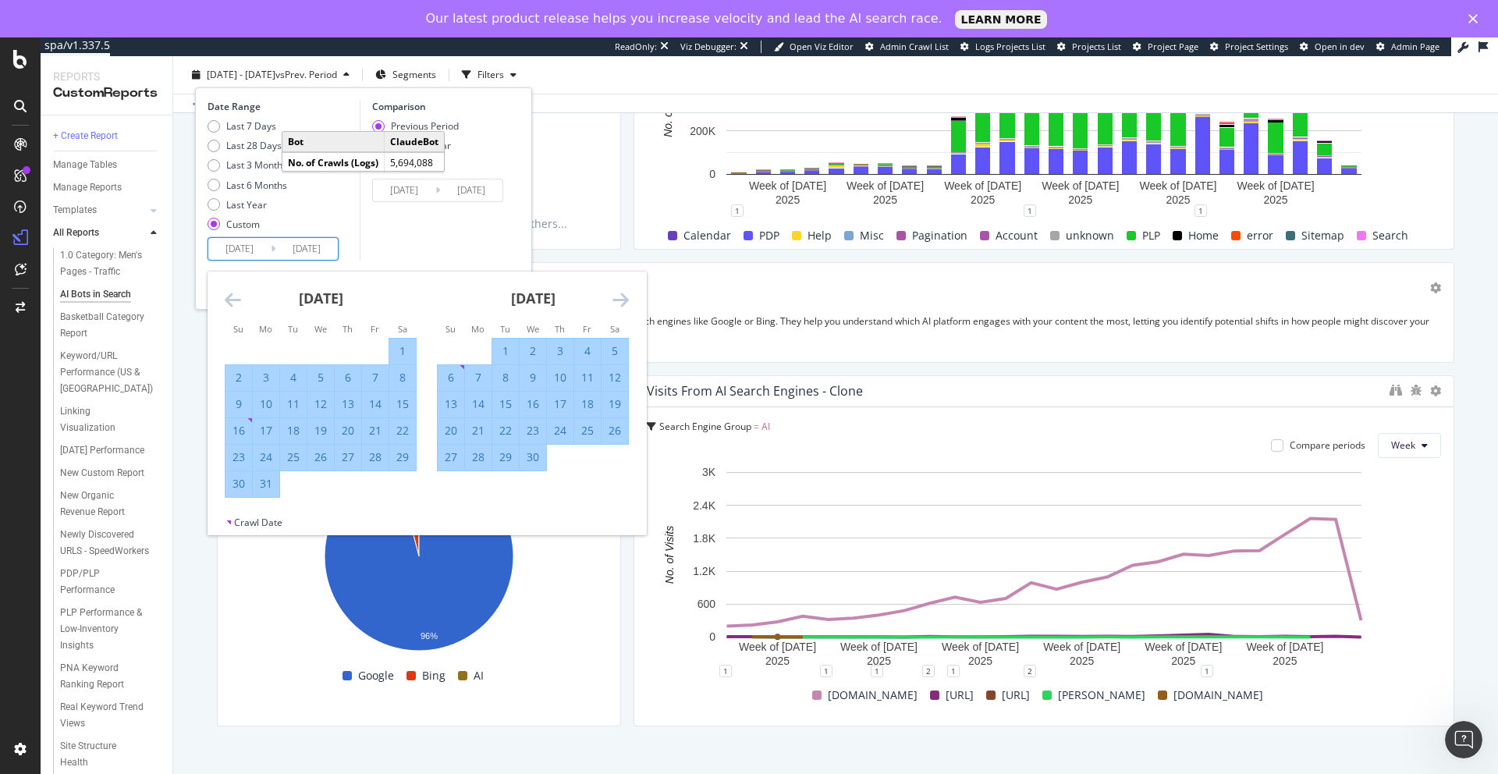
click at [622, 299] on icon "Move forward to switch to the next month." at bounding box center [621, 299] width 16 height 19
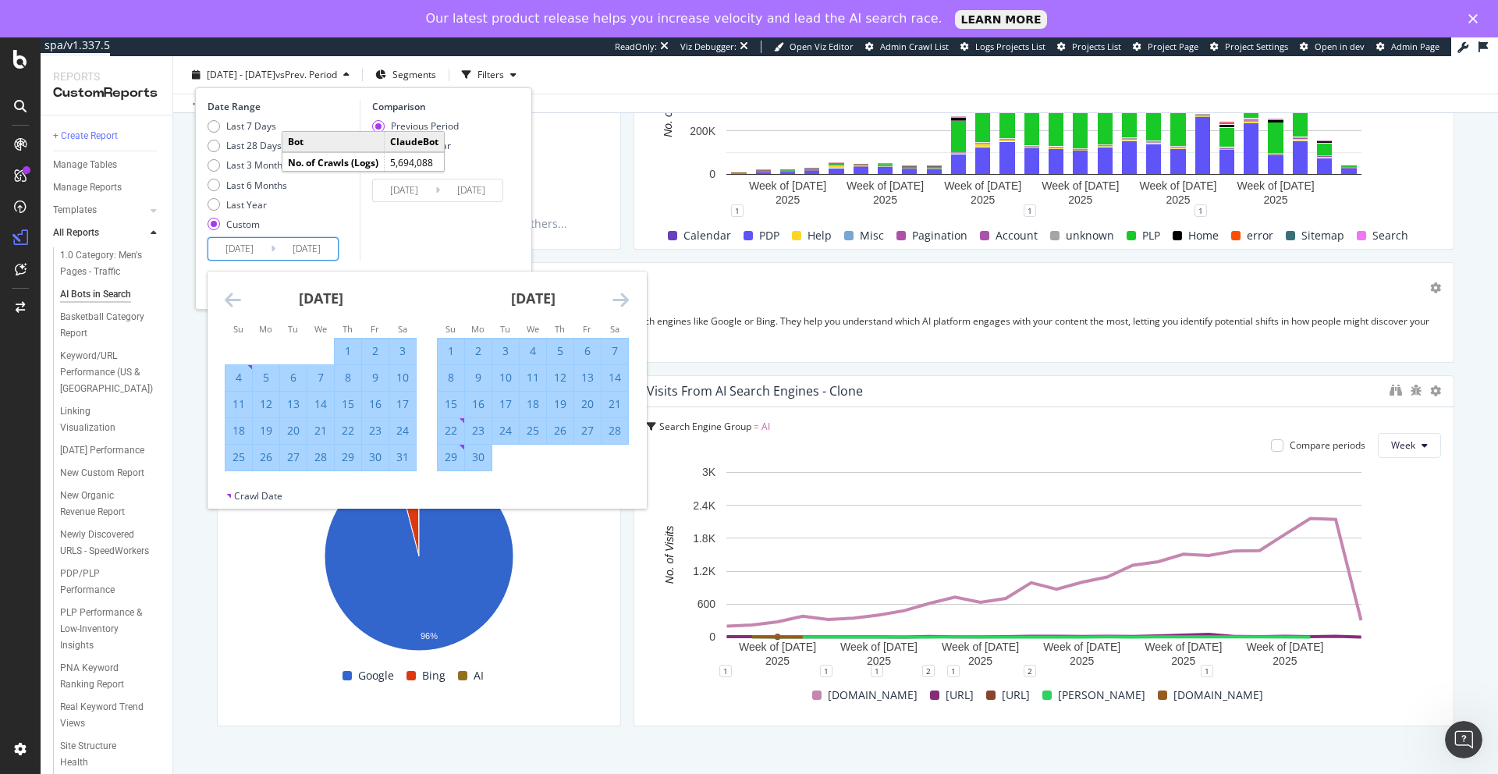
click at [622, 299] on icon "Move forward to switch to the next month." at bounding box center [621, 299] width 16 height 19
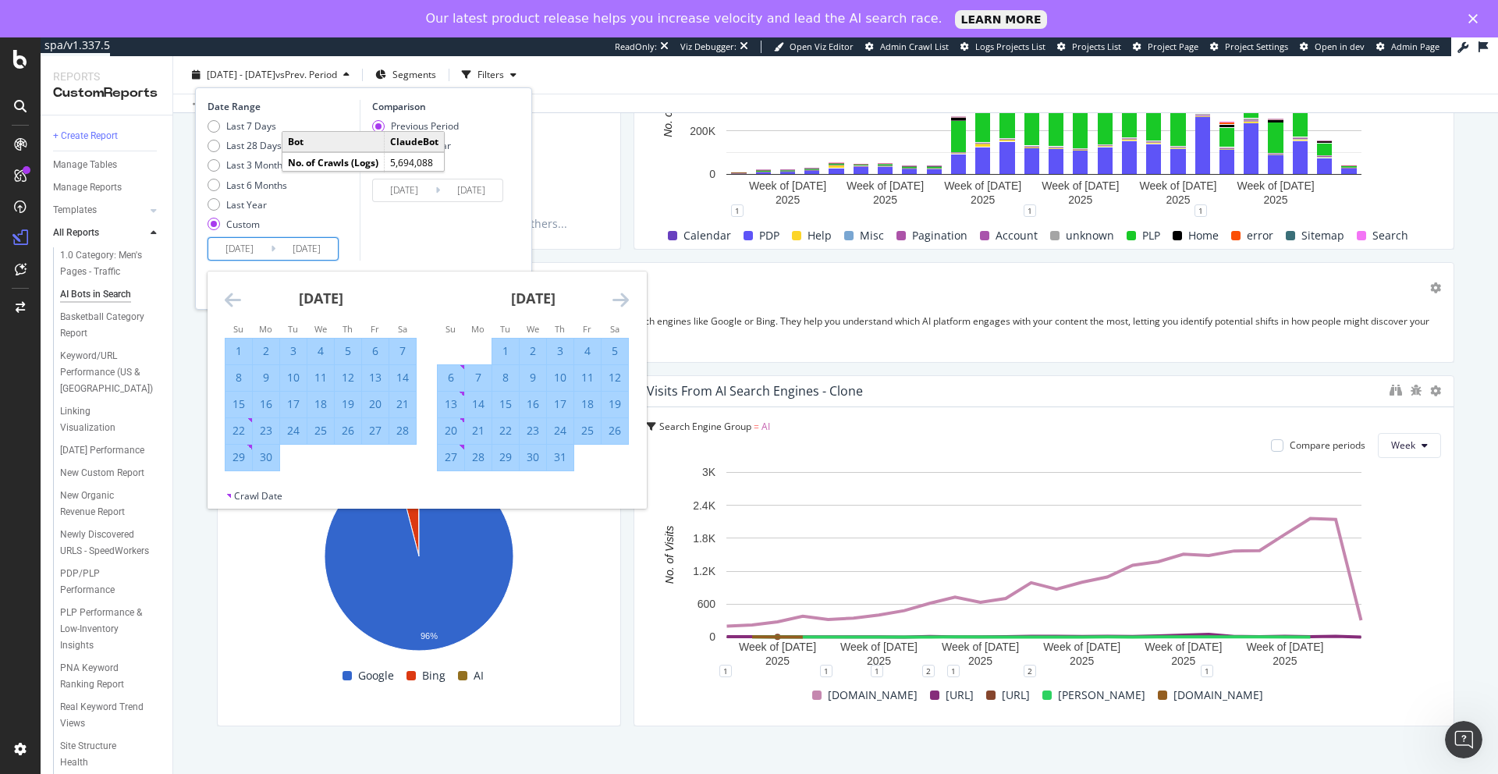
click at [622, 299] on icon "Move forward to switch to the next month." at bounding box center [621, 299] width 16 height 19
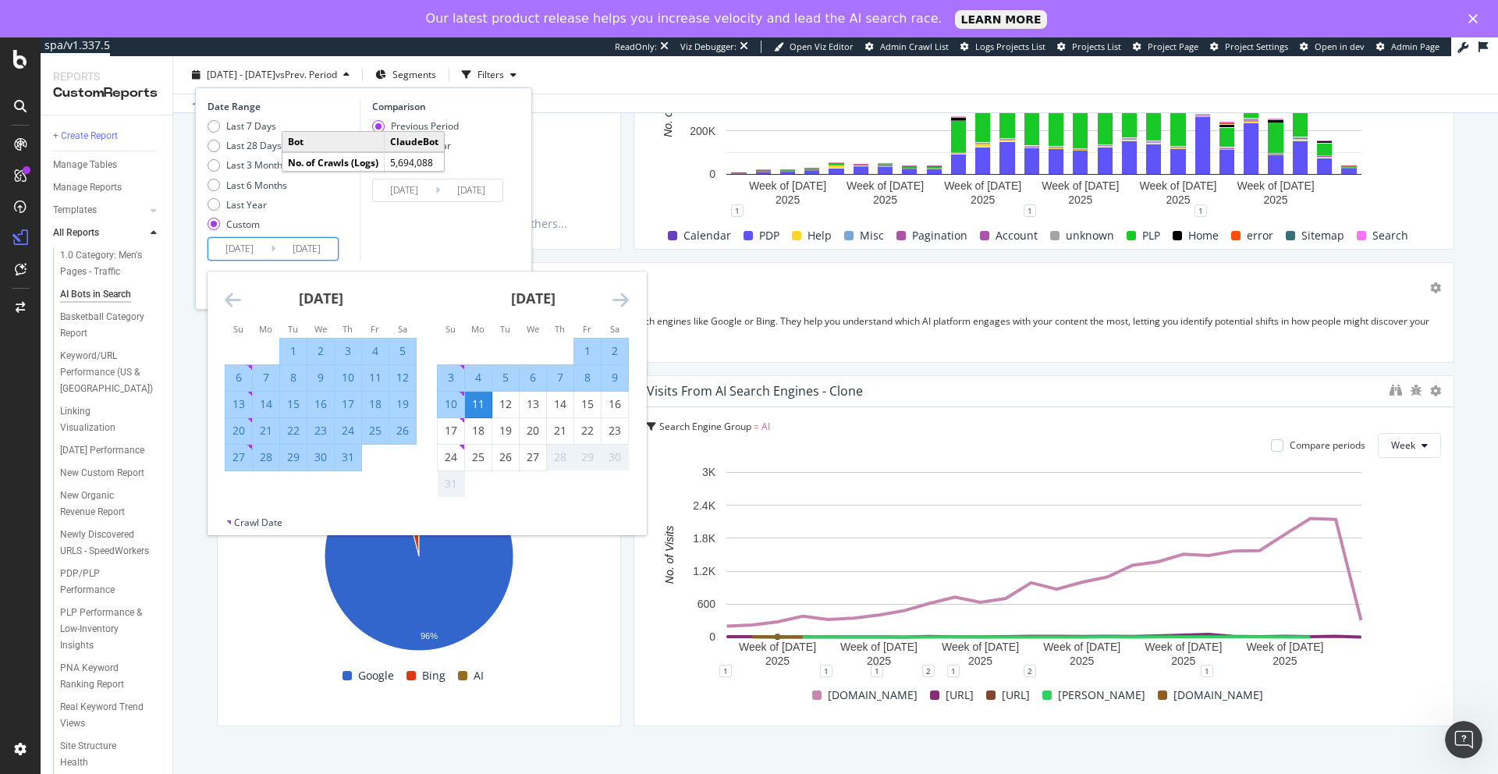
click at [585, 378] on div "8" at bounding box center [587, 378] width 27 height 16
type input "[DATE]"
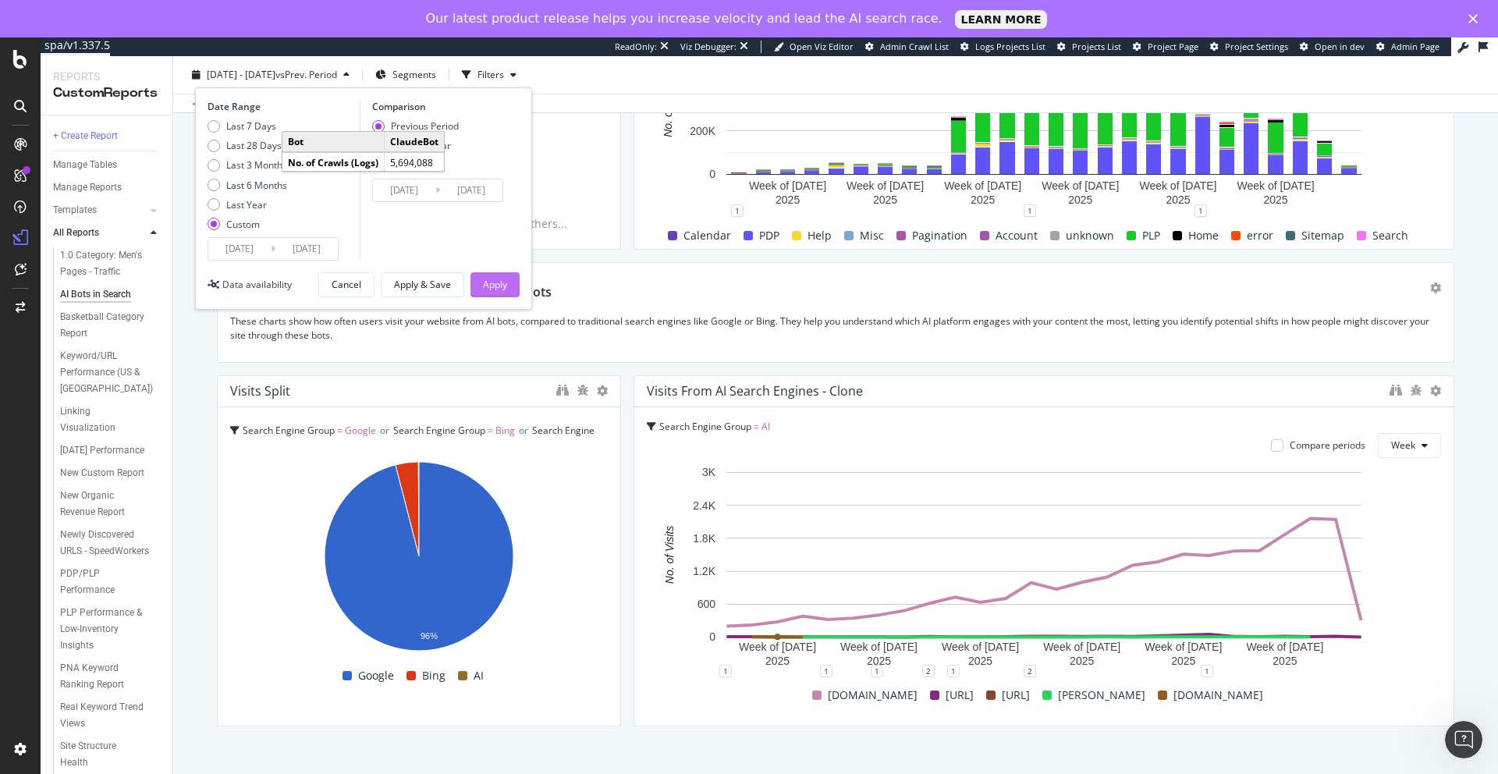
click at [488, 283] on div "Apply" at bounding box center [495, 284] width 24 height 13
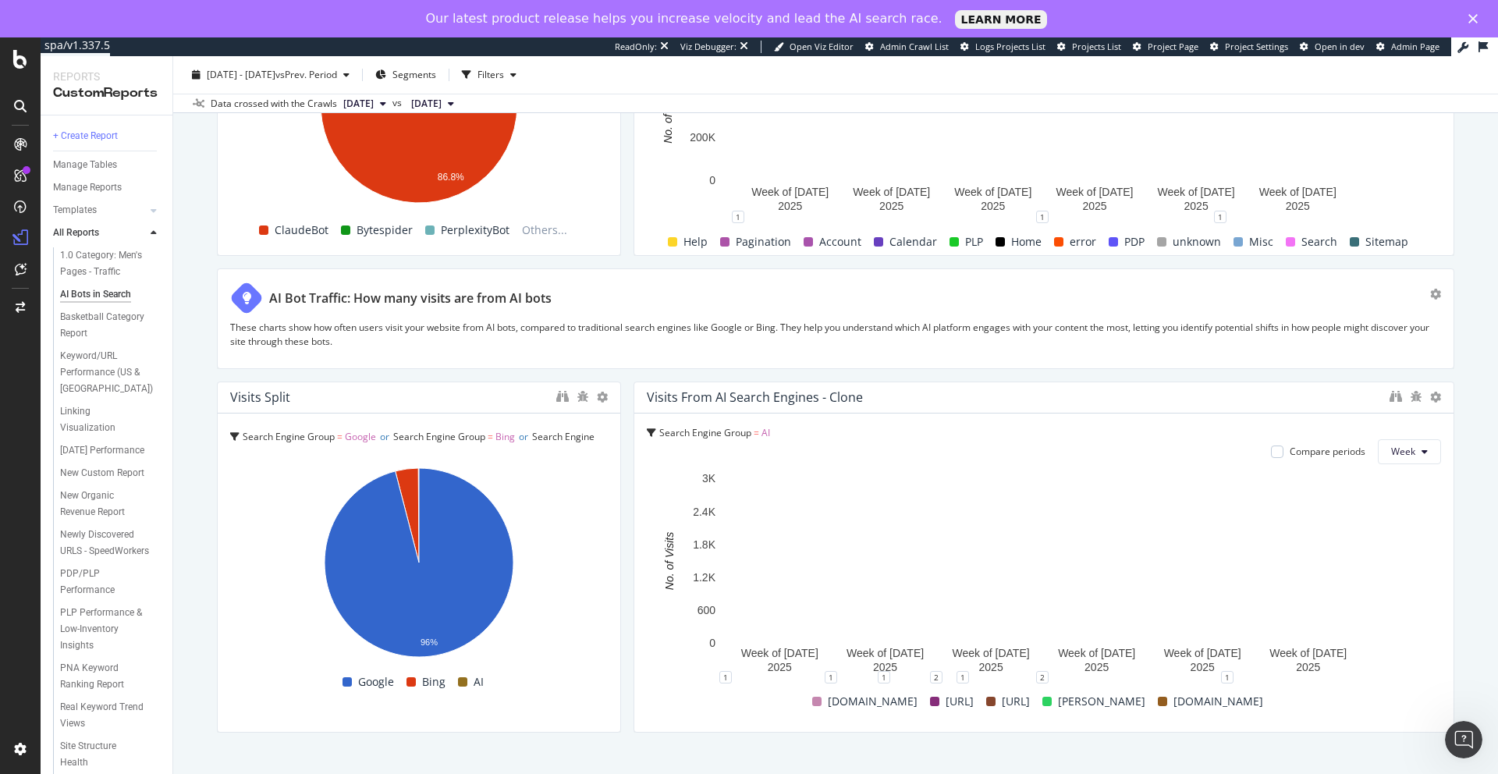
scroll to position [2903, 0]
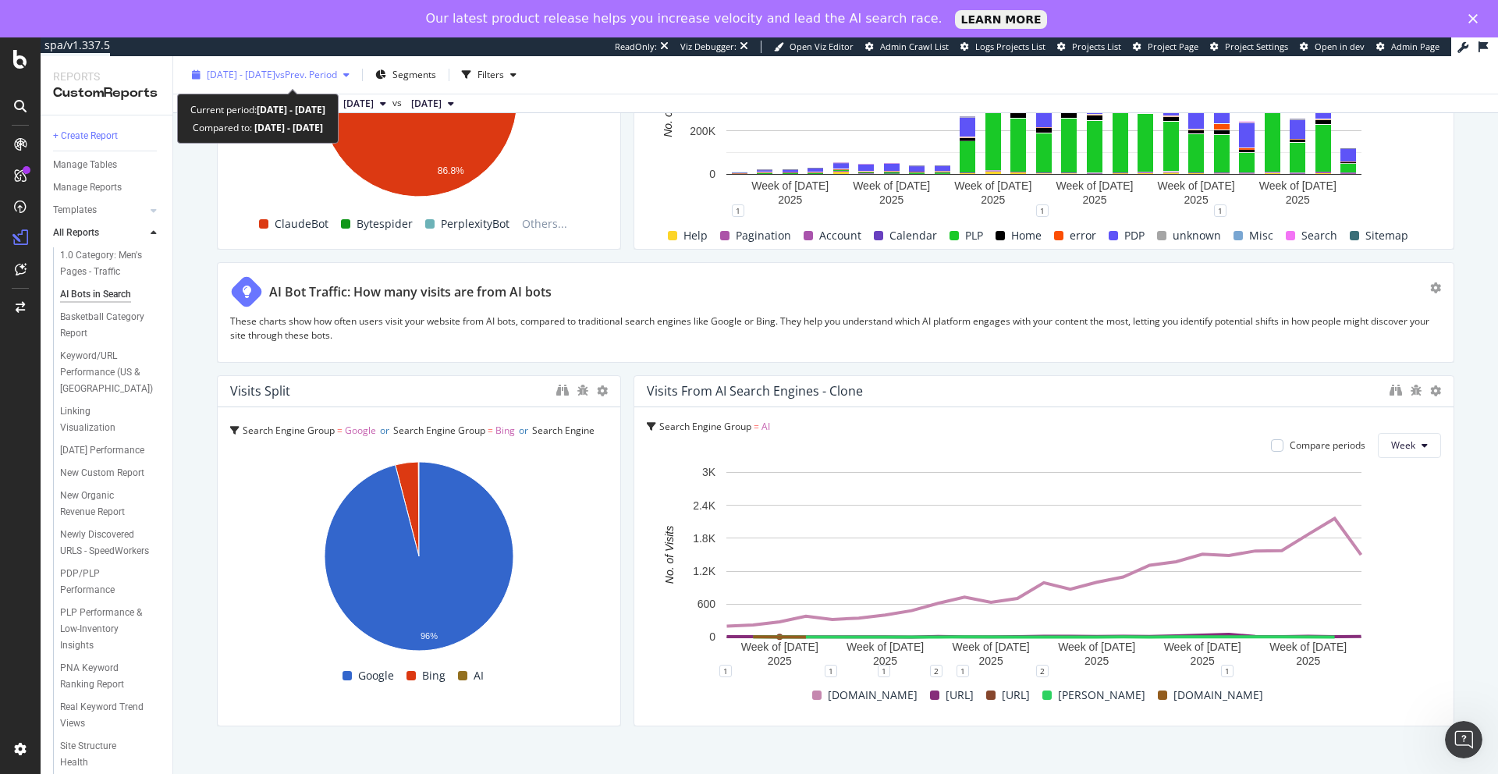
click at [337, 77] on span "vs Prev. Period" at bounding box center [306, 74] width 62 height 13
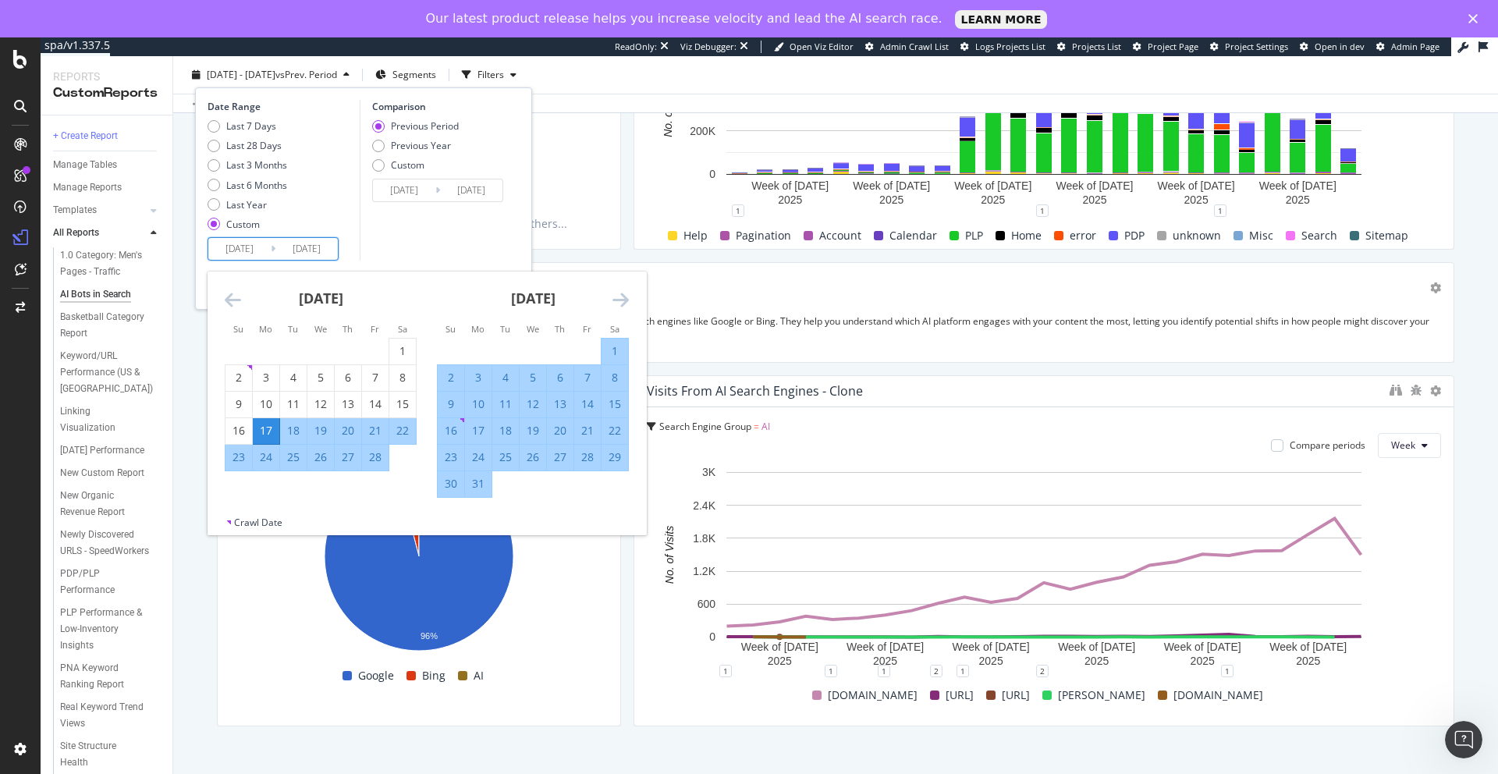
click at [311, 247] on input "[DATE]" at bounding box center [306, 249] width 62 height 22
click at [618, 301] on icon "Move forward to switch to the next month." at bounding box center [621, 299] width 16 height 19
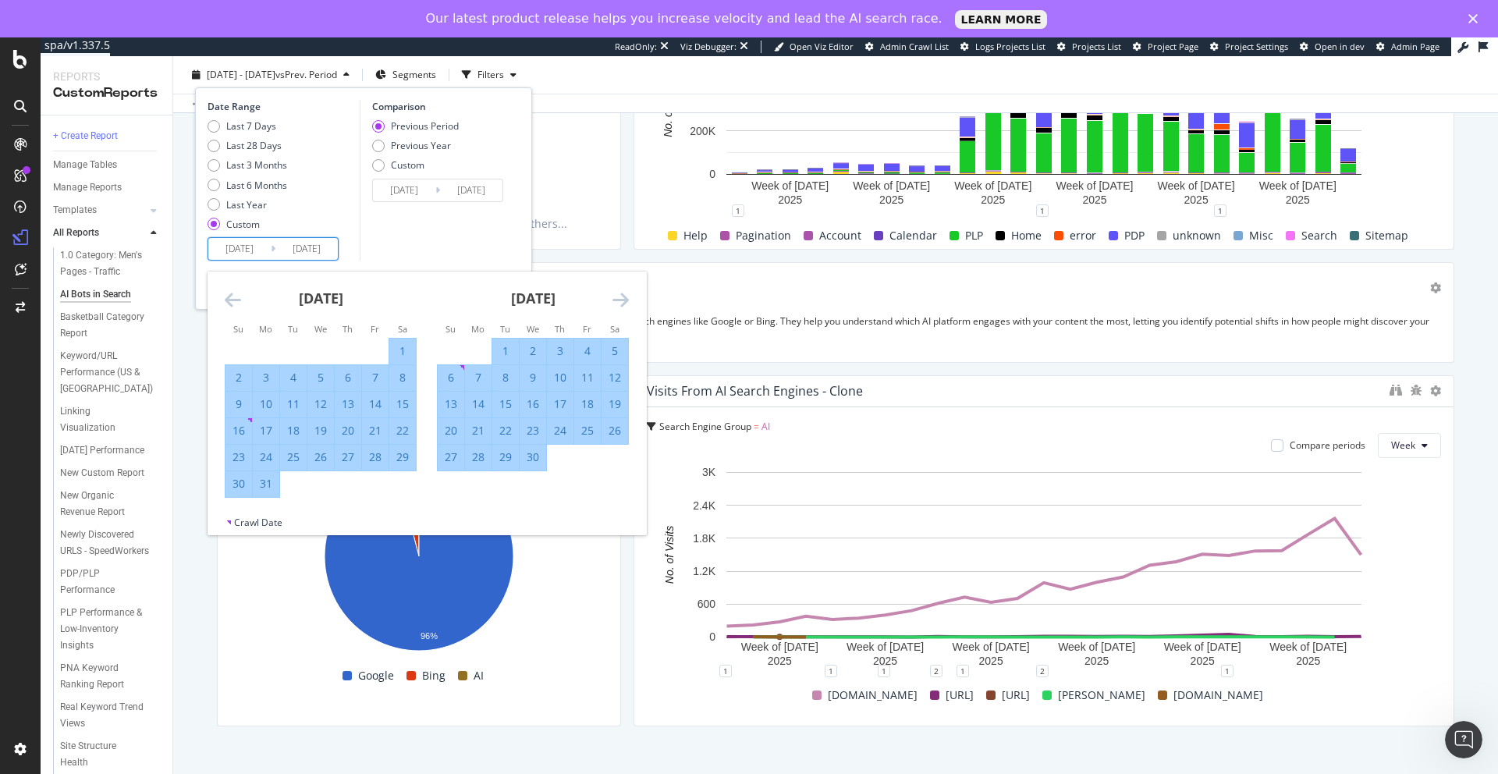
click at [618, 301] on icon "Move forward to switch to the next month." at bounding box center [621, 299] width 16 height 19
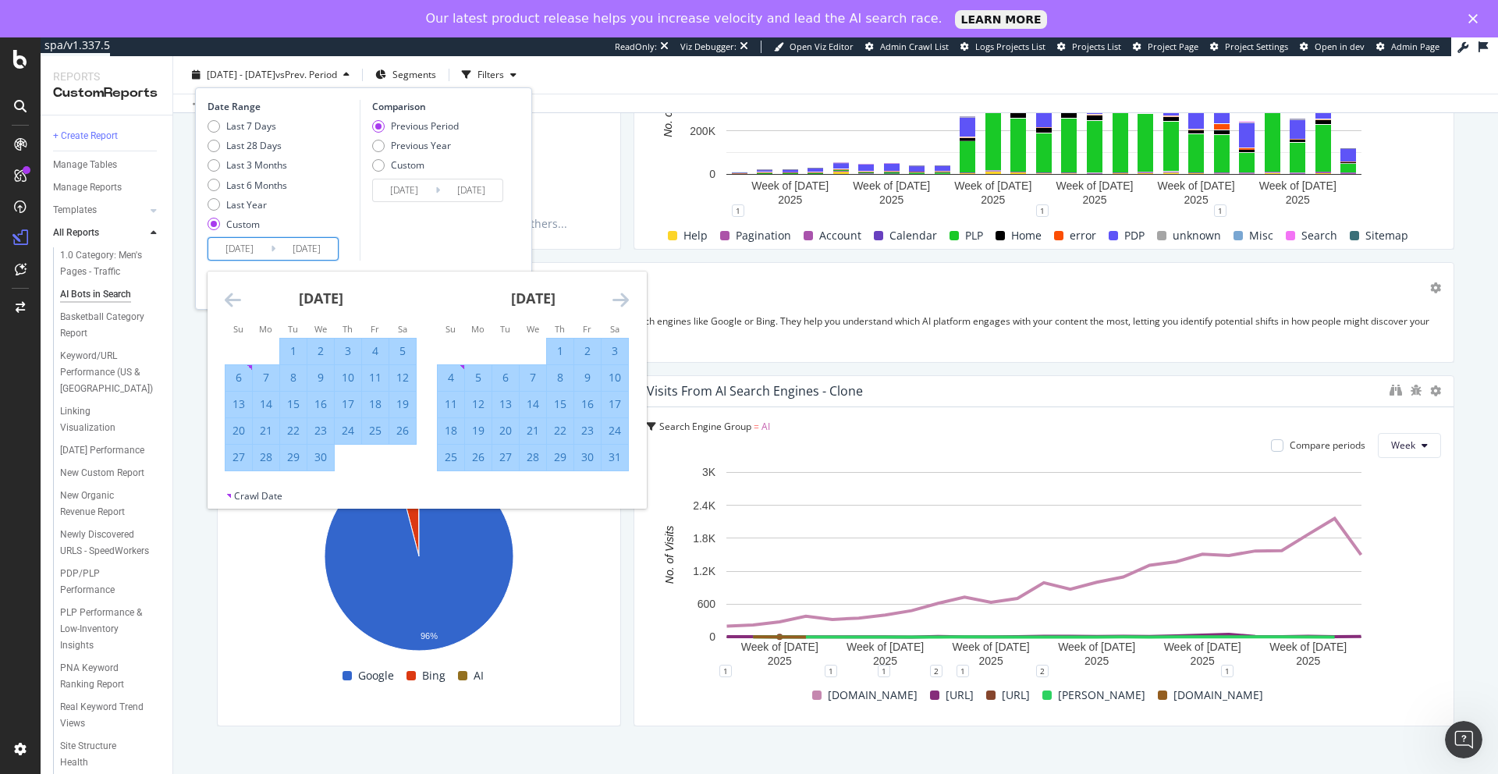
click at [618, 301] on icon "Move forward to switch to the next month." at bounding box center [621, 299] width 16 height 19
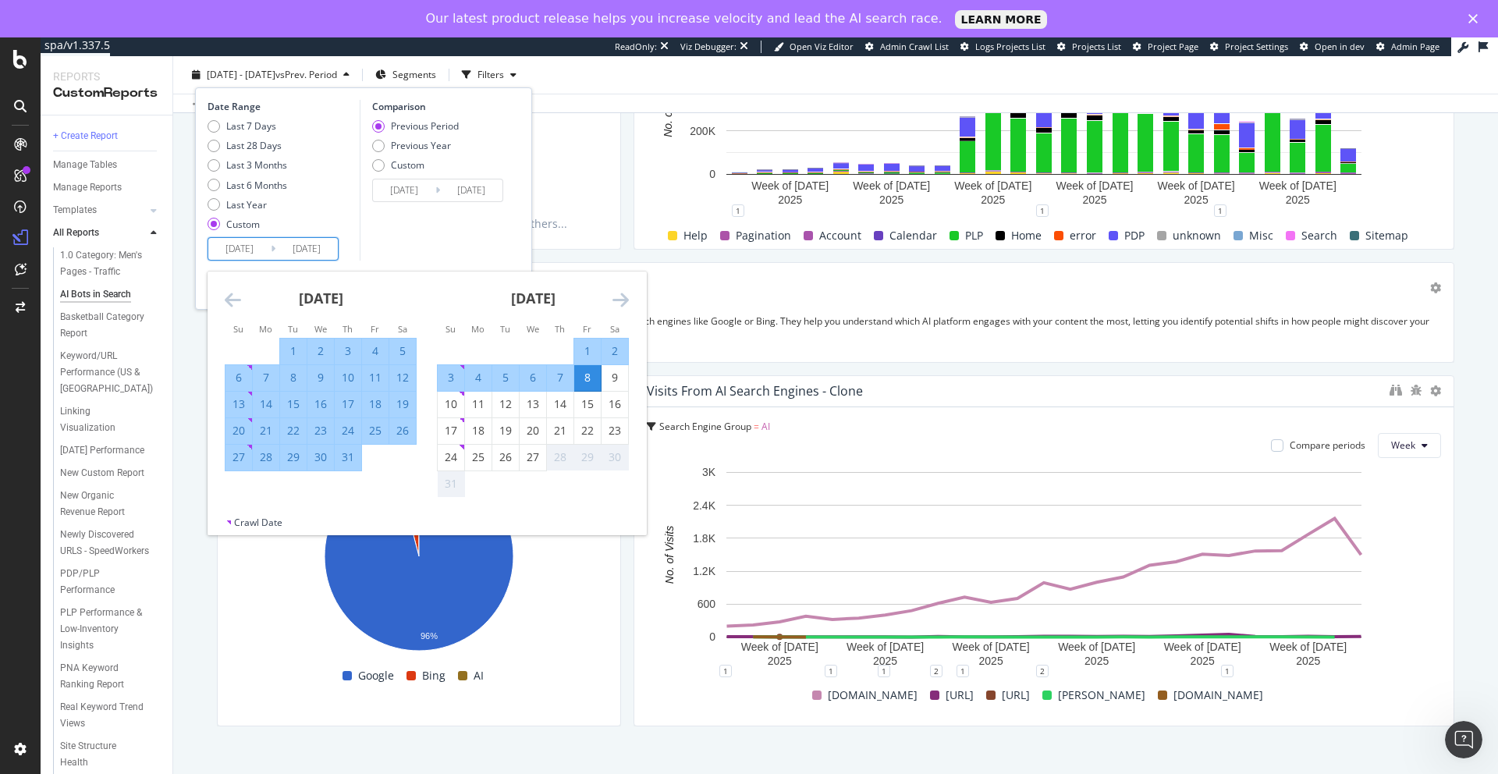
click at [476, 376] on div "4" at bounding box center [478, 378] width 27 height 16
type input "[DATE]"
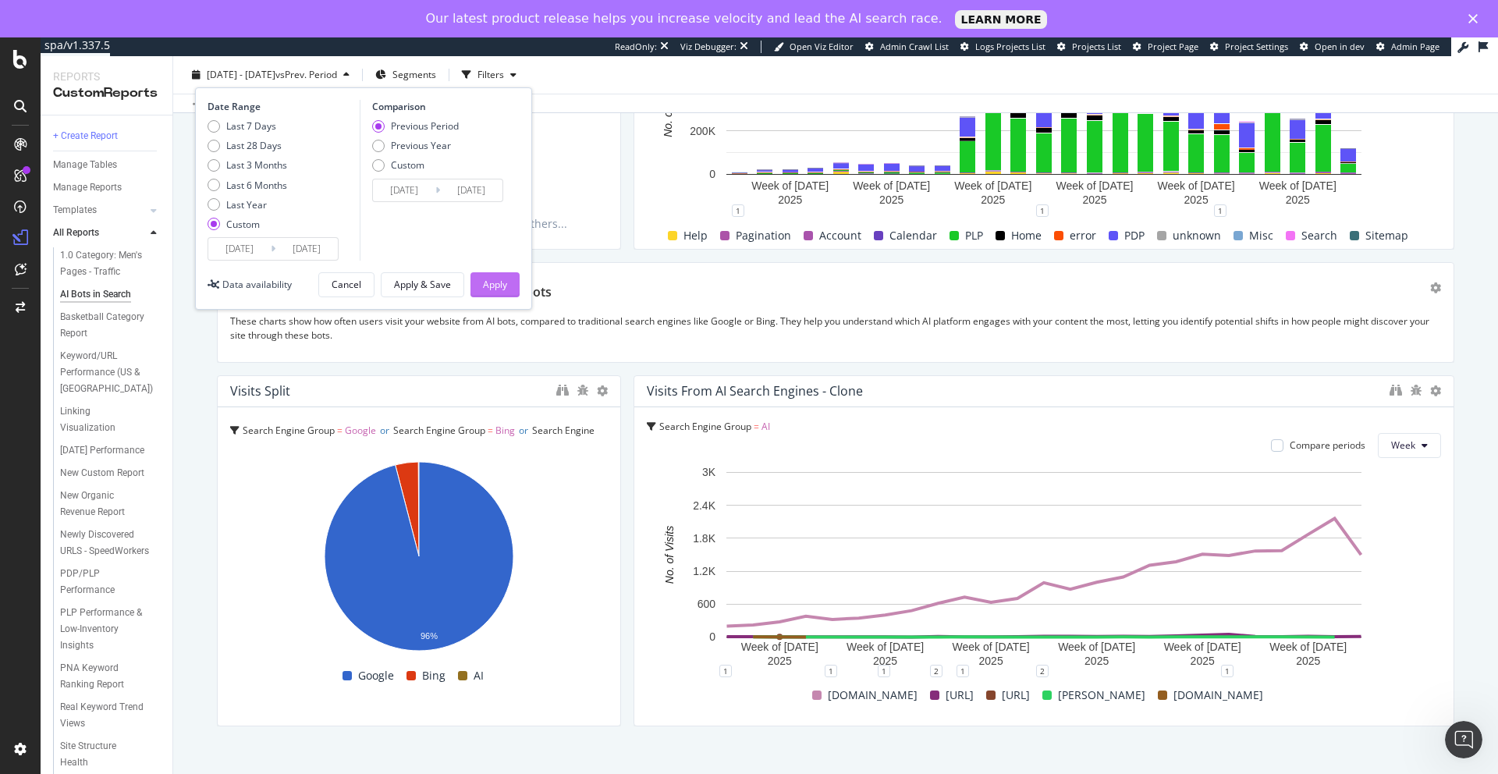
click at [494, 282] on div "Apply" at bounding box center [495, 284] width 24 height 13
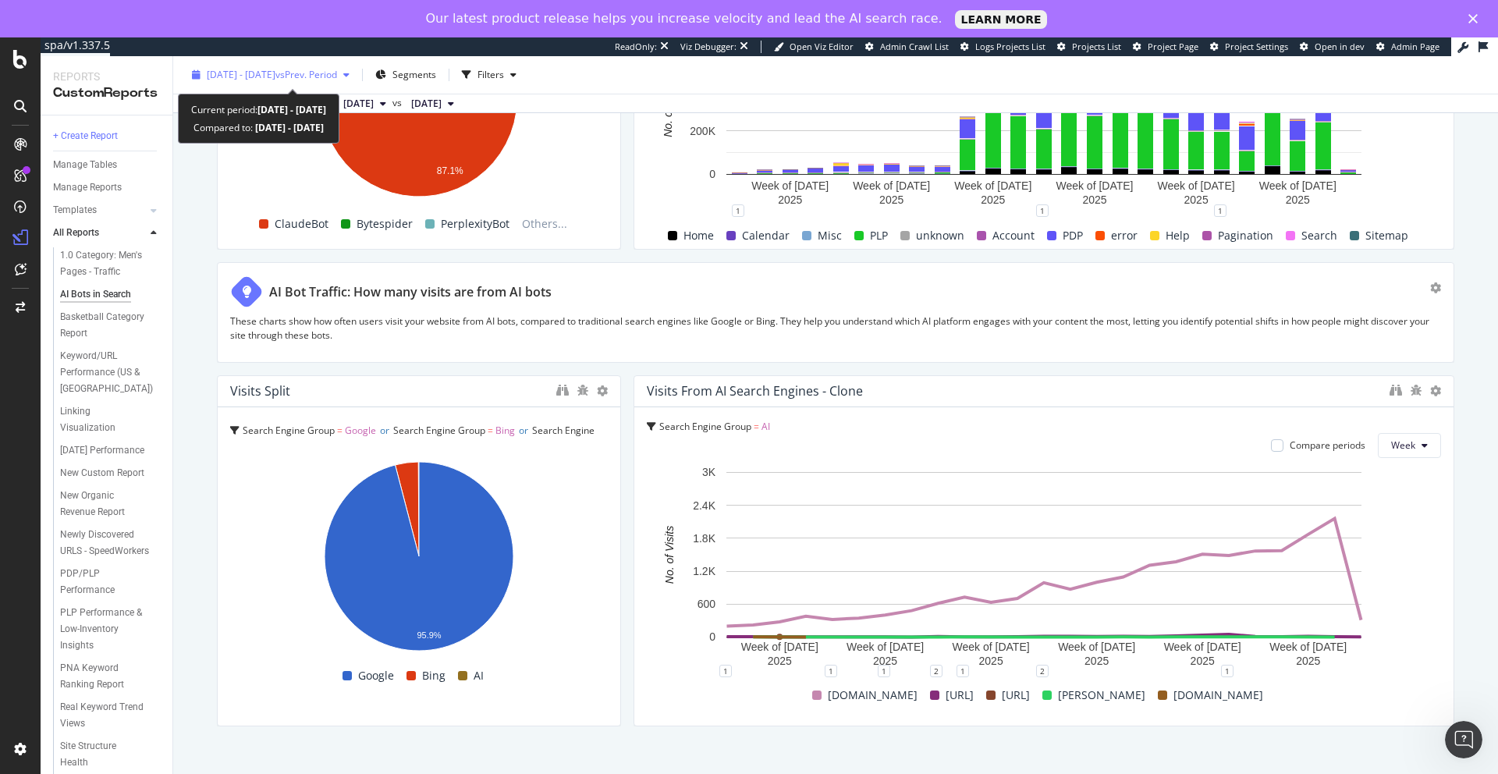
click at [337, 77] on span "vs Prev. Period" at bounding box center [306, 74] width 62 height 13
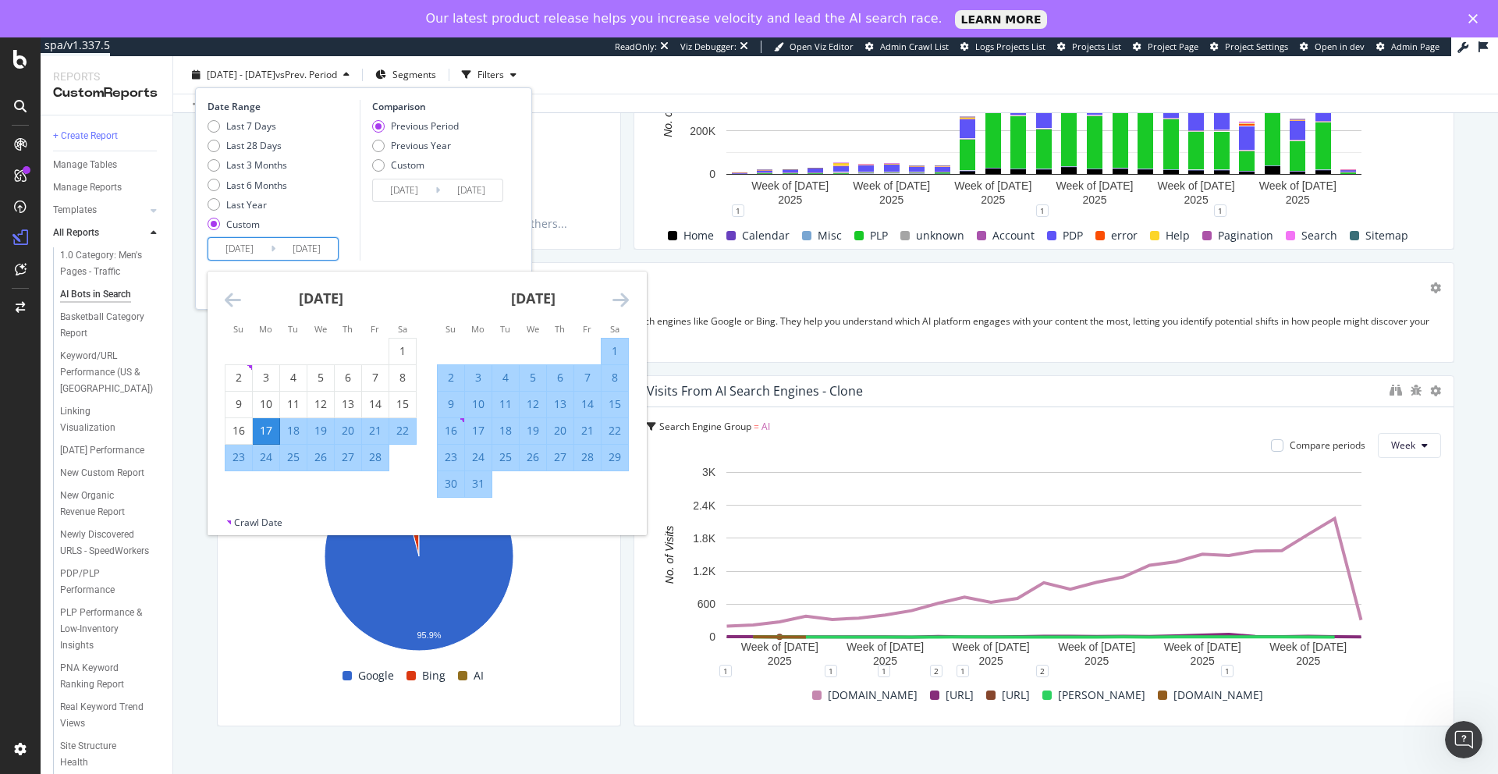
click at [297, 246] on input "[DATE]" at bounding box center [306, 249] width 62 height 22
click at [616, 300] on icon "Move forward to switch to the next month." at bounding box center [621, 299] width 16 height 19
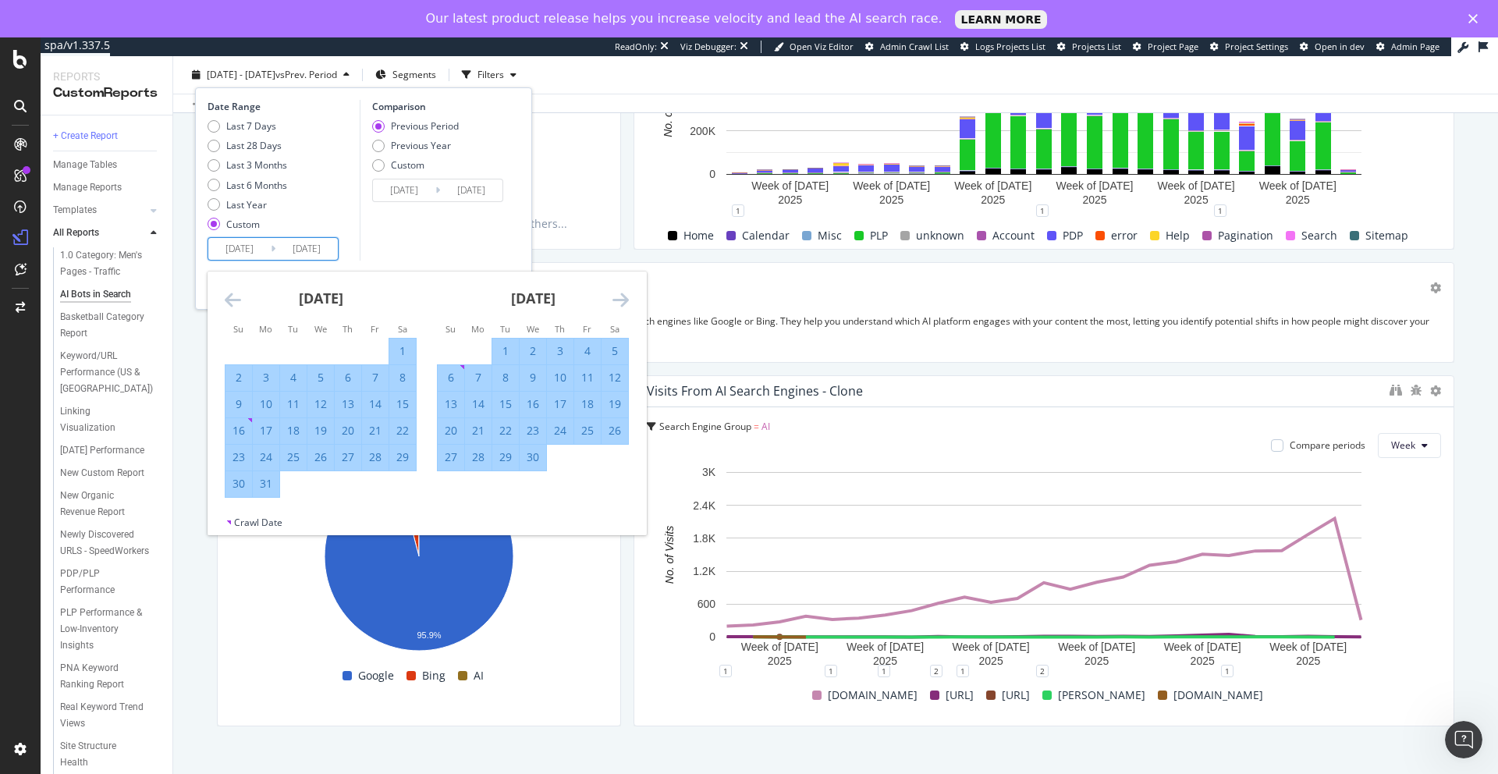
click at [616, 300] on icon "Move forward to switch to the next month." at bounding box center [621, 299] width 16 height 19
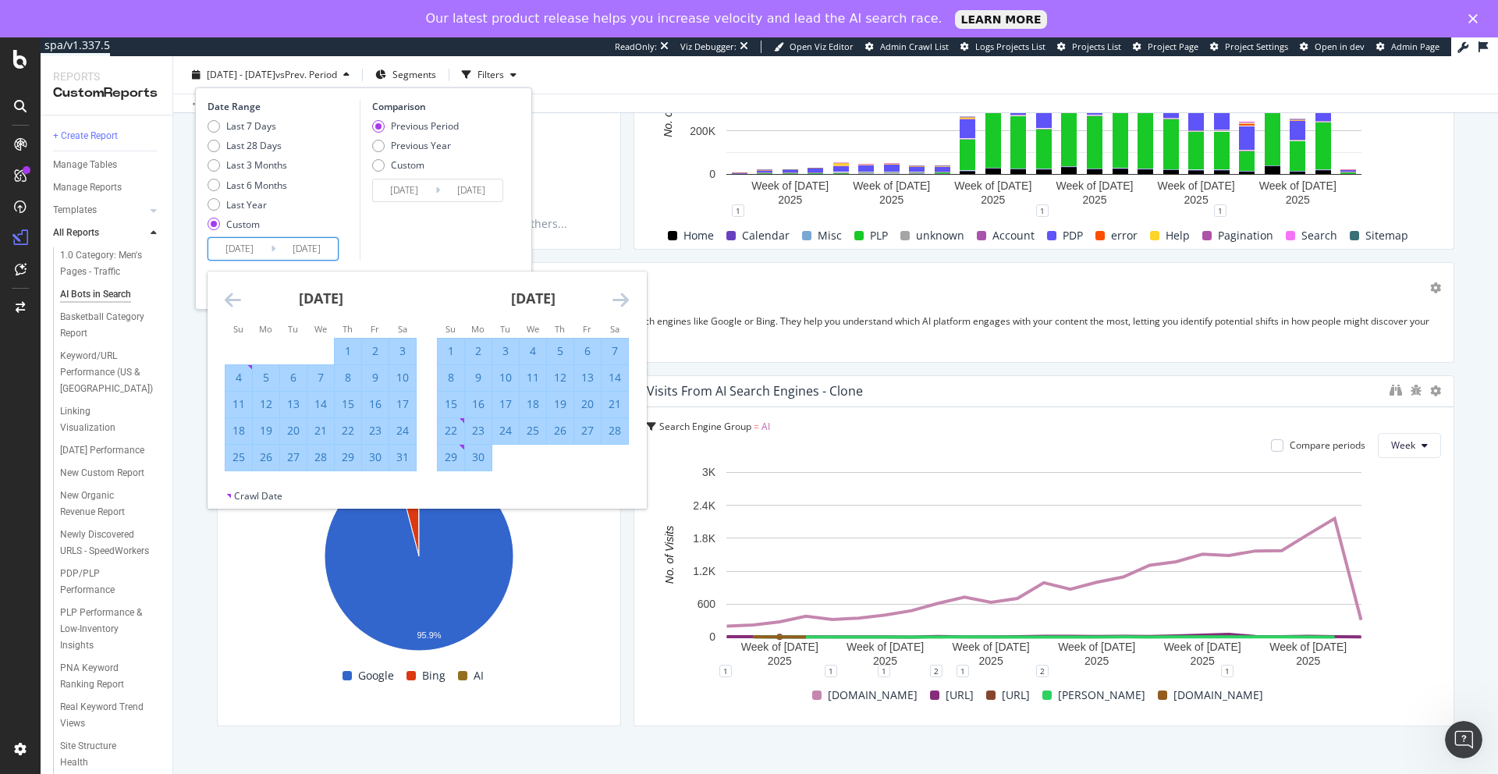
click at [616, 300] on icon "Move forward to switch to the next month." at bounding box center [621, 299] width 16 height 19
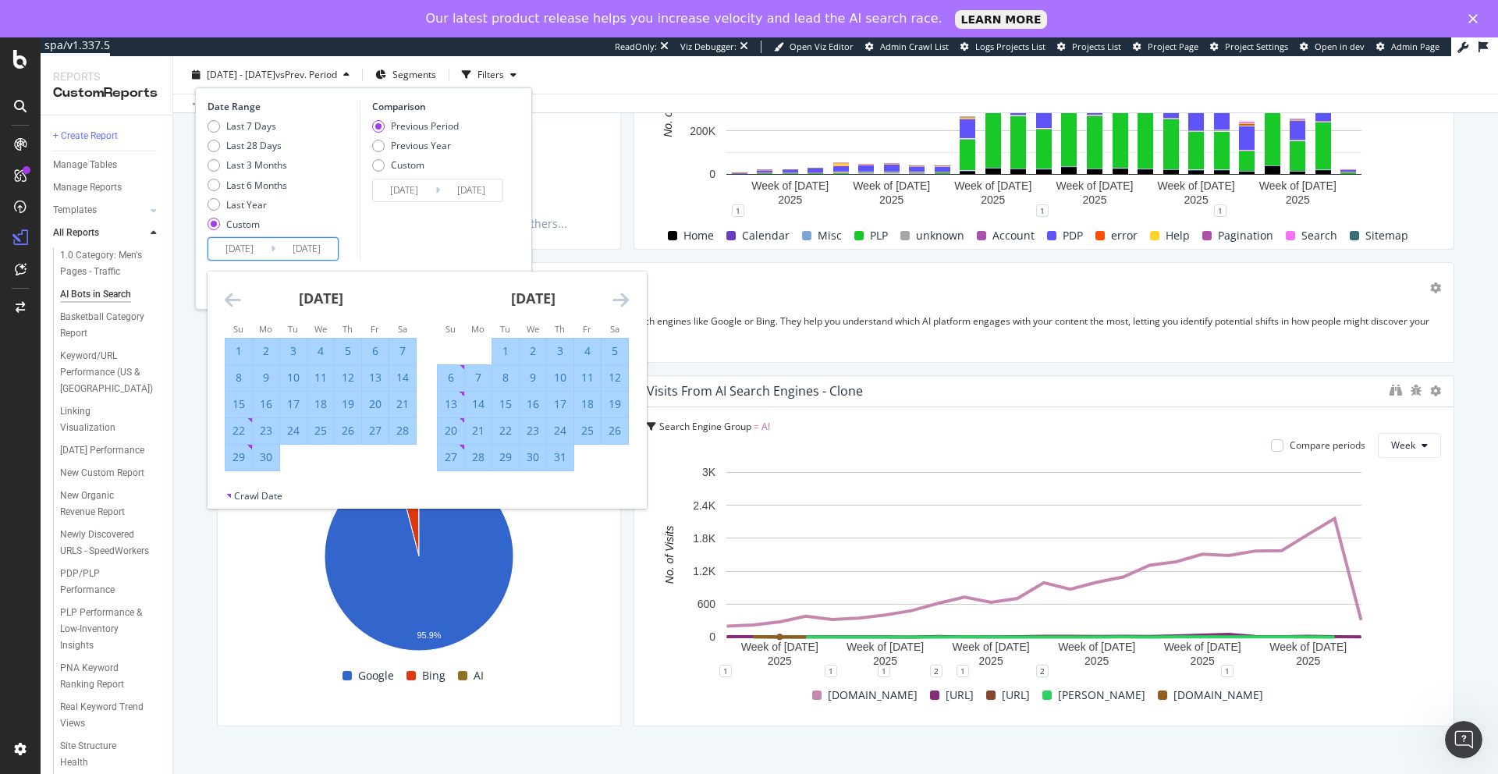
click at [616, 300] on icon "Move forward to switch to the next month." at bounding box center [621, 299] width 16 height 19
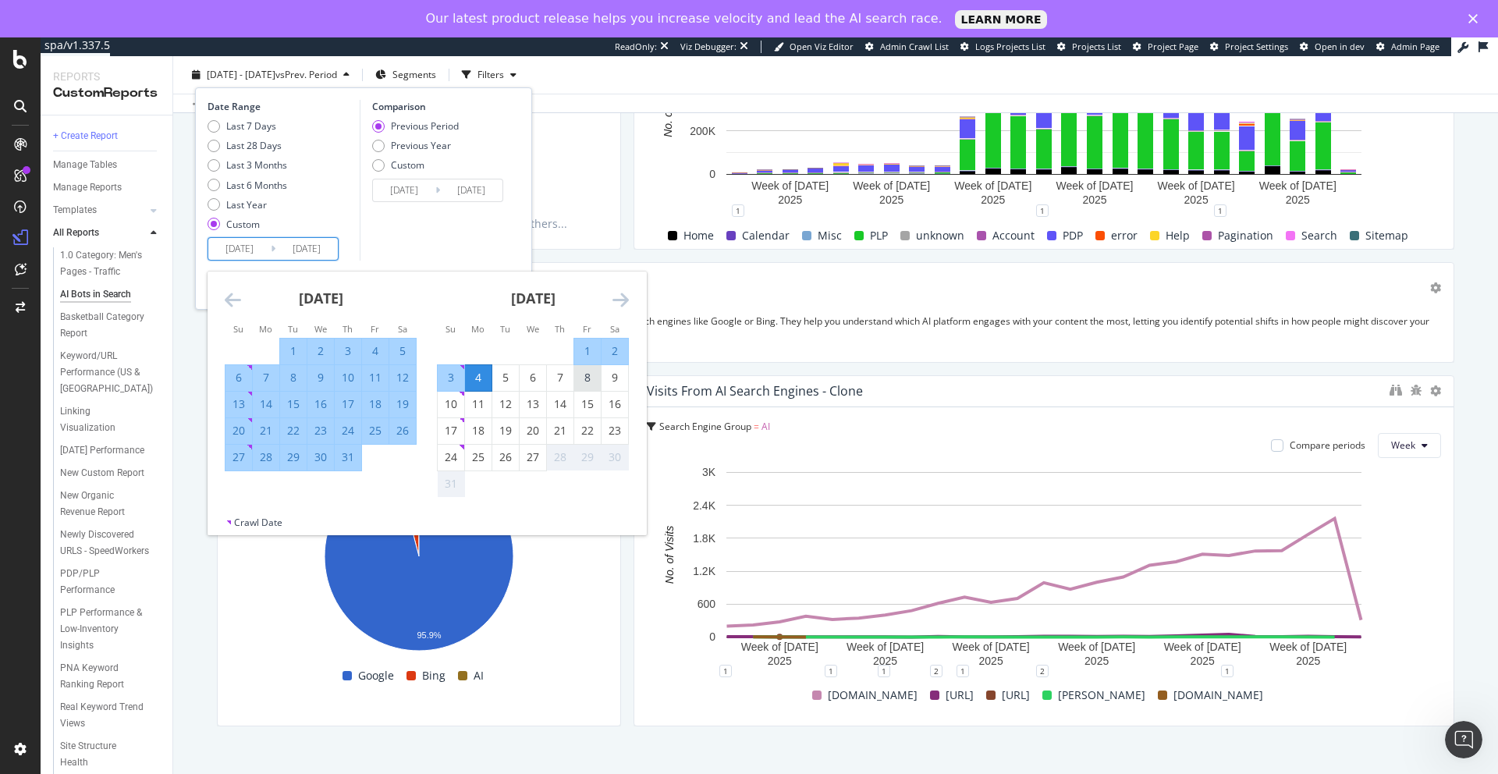
click at [589, 382] on div "8" at bounding box center [587, 378] width 27 height 16
type input "[DATE]"
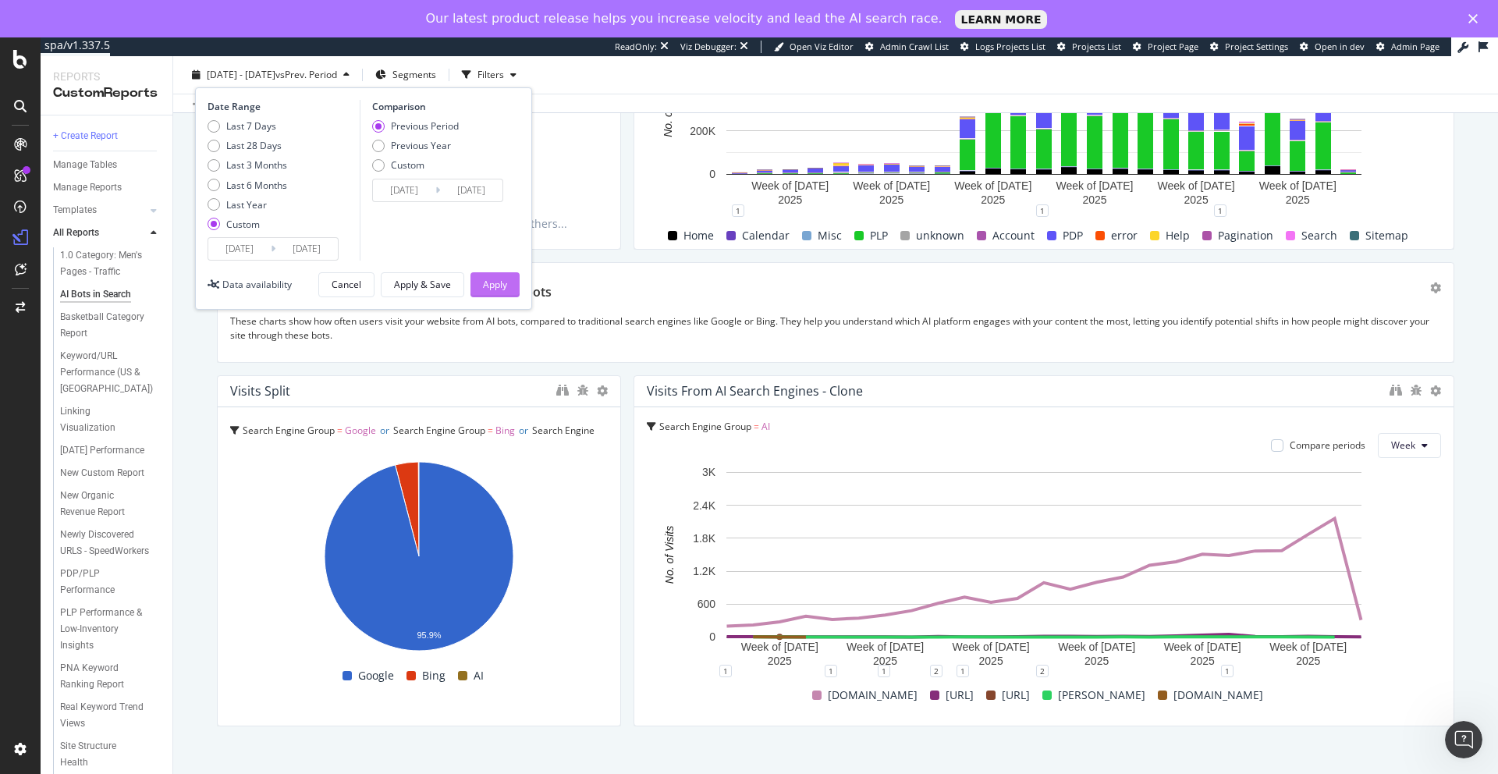
click at [499, 282] on div "Apply" at bounding box center [495, 284] width 24 height 13
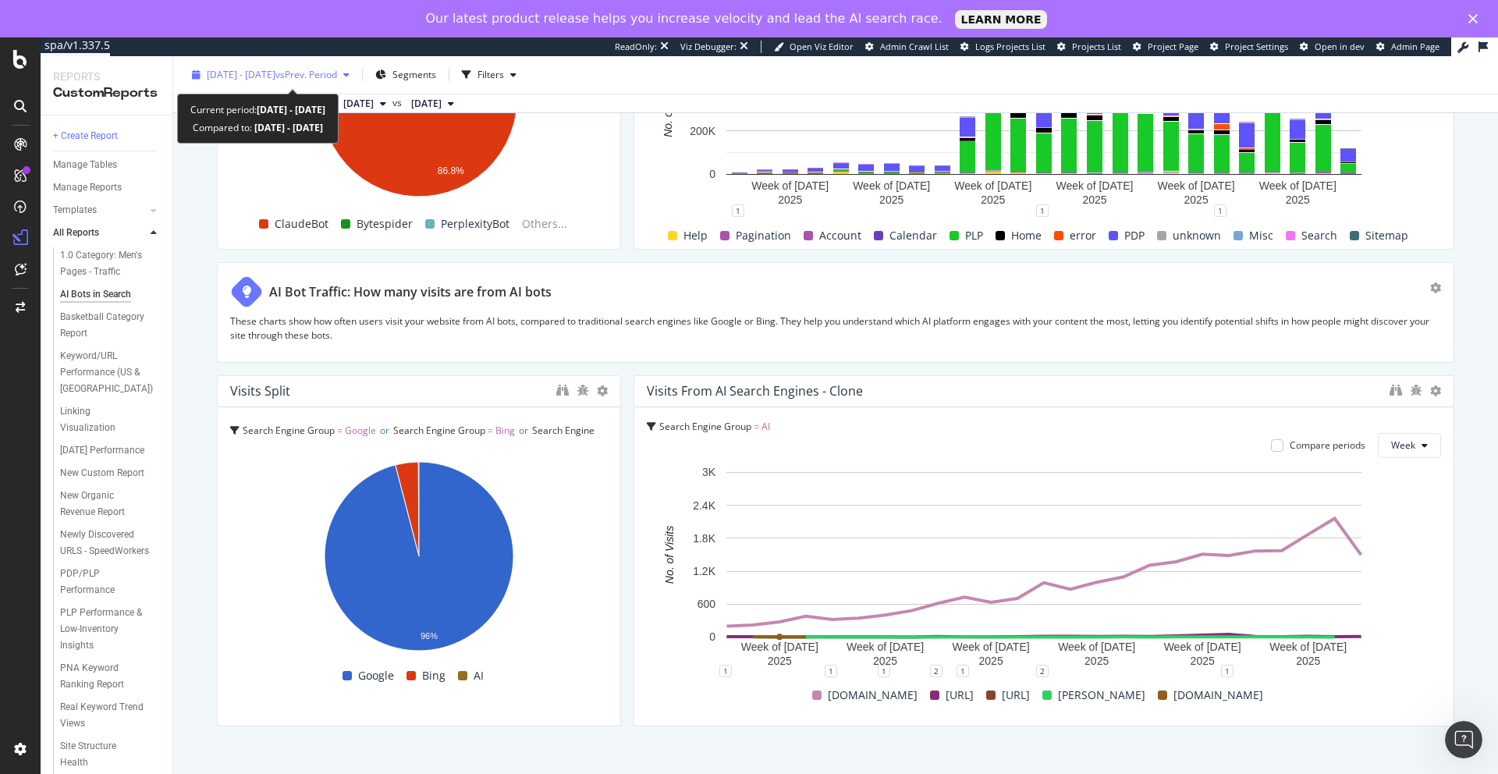
click at [356, 75] on div "button" at bounding box center [346, 74] width 19 height 9
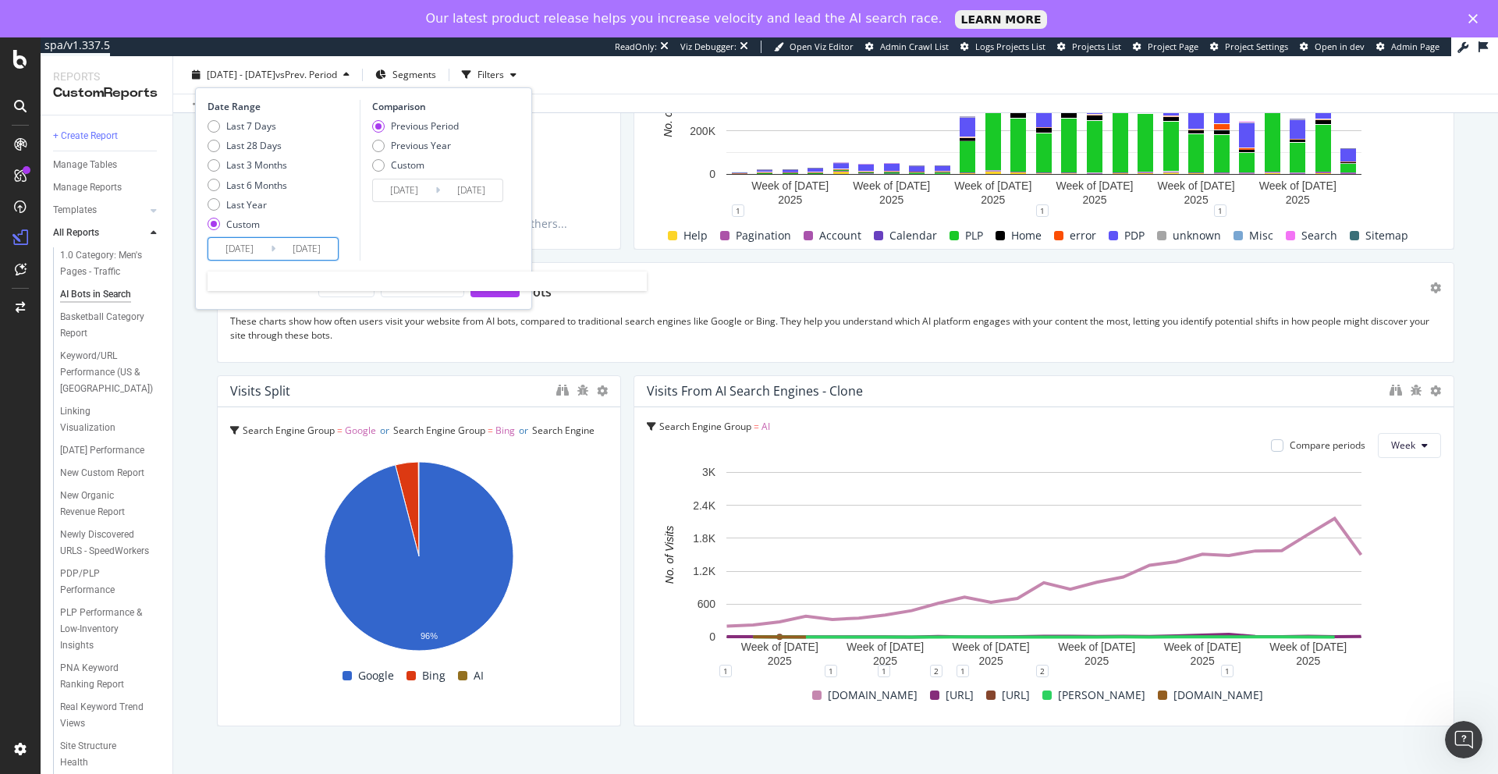
click at [311, 252] on input "[DATE]" at bounding box center [306, 249] width 62 height 22
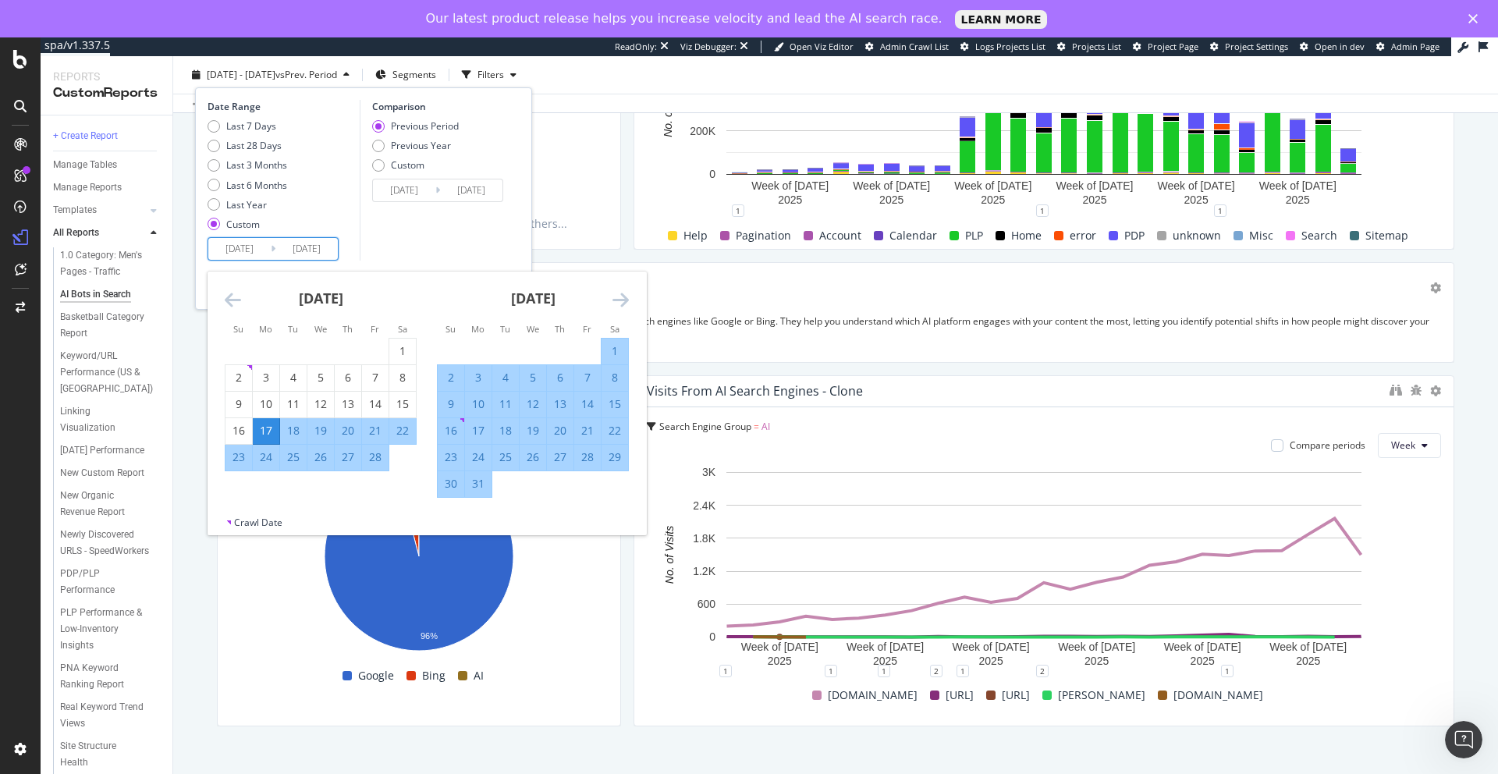
click at [615, 304] on icon "Move forward to switch to the next month." at bounding box center [621, 299] width 16 height 19
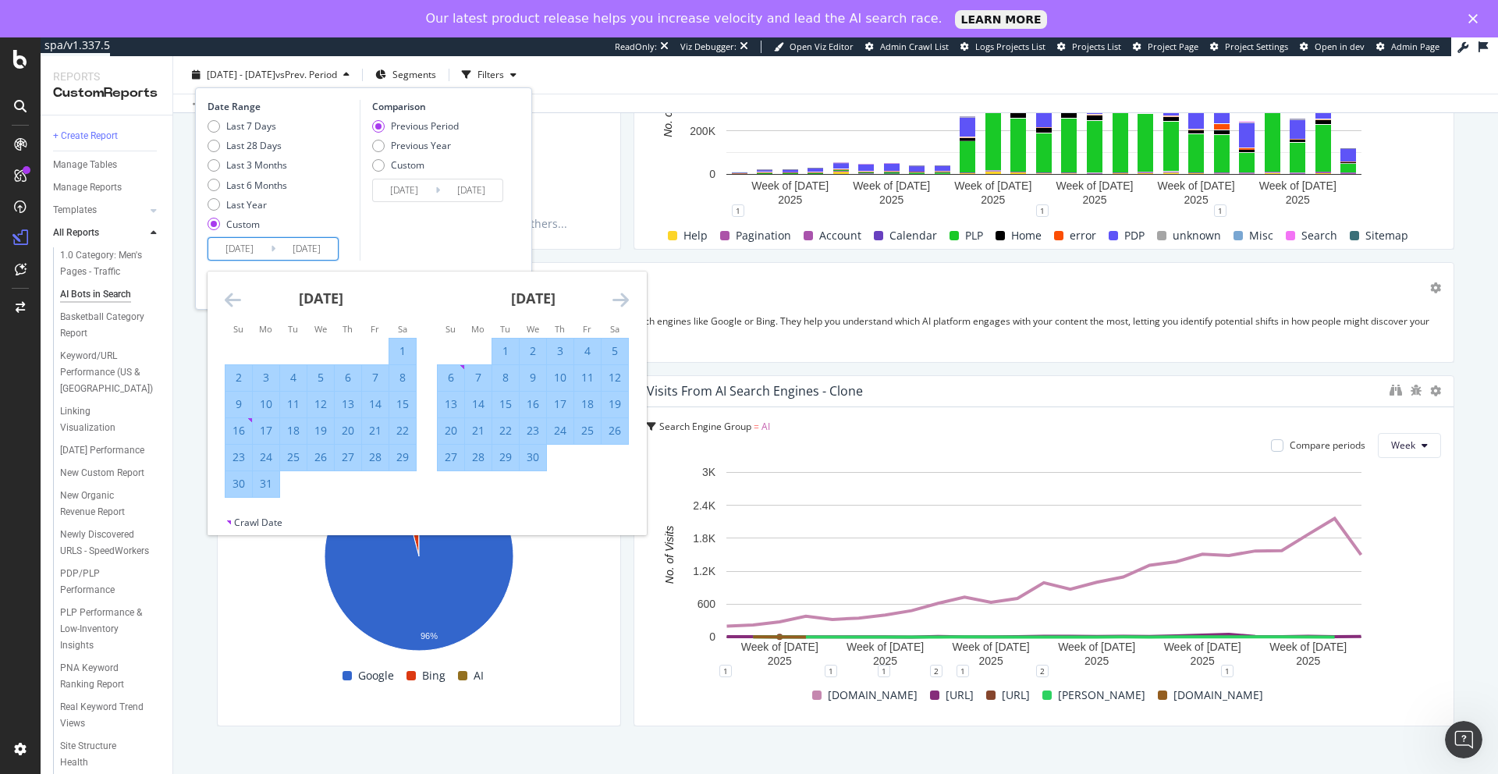
click at [615, 304] on icon "Move forward to switch to the next month." at bounding box center [621, 299] width 16 height 19
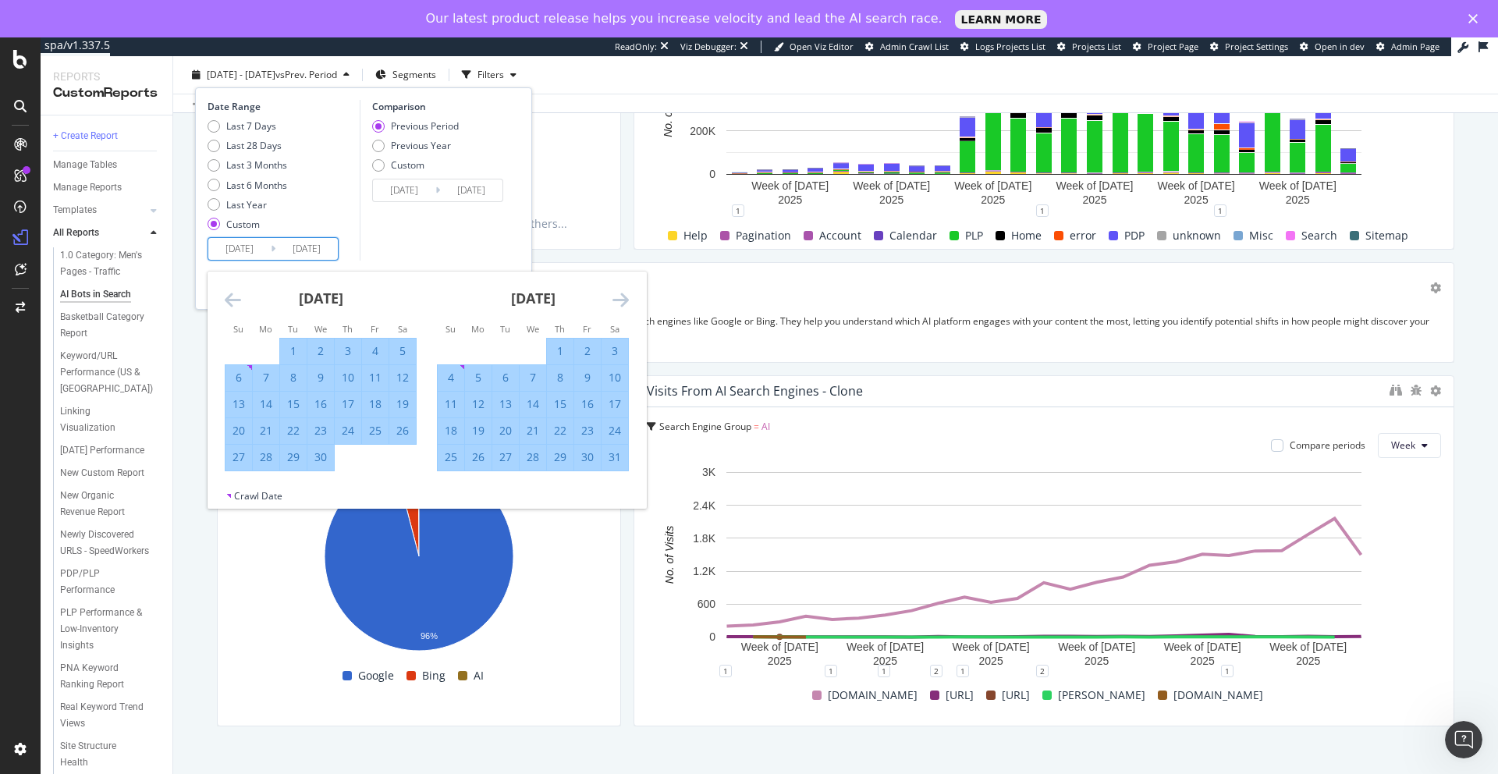
click at [615, 304] on icon "Move forward to switch to the next month." at bounding box center [621, 299] width 16 height 19
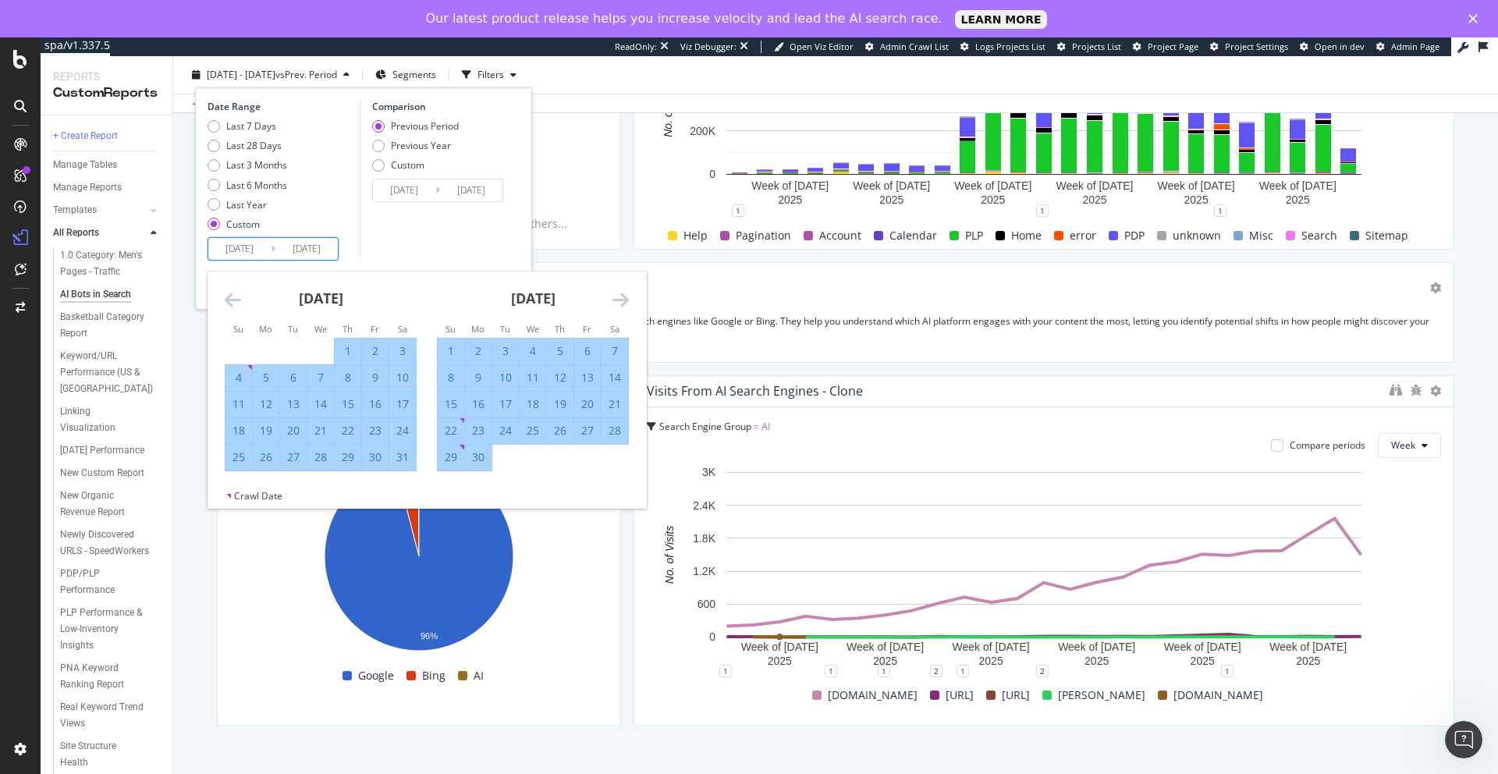
click at [615, 304] on icon "Move forward to switch to the next month." at bounding box center [621, 299] width 16 height 19
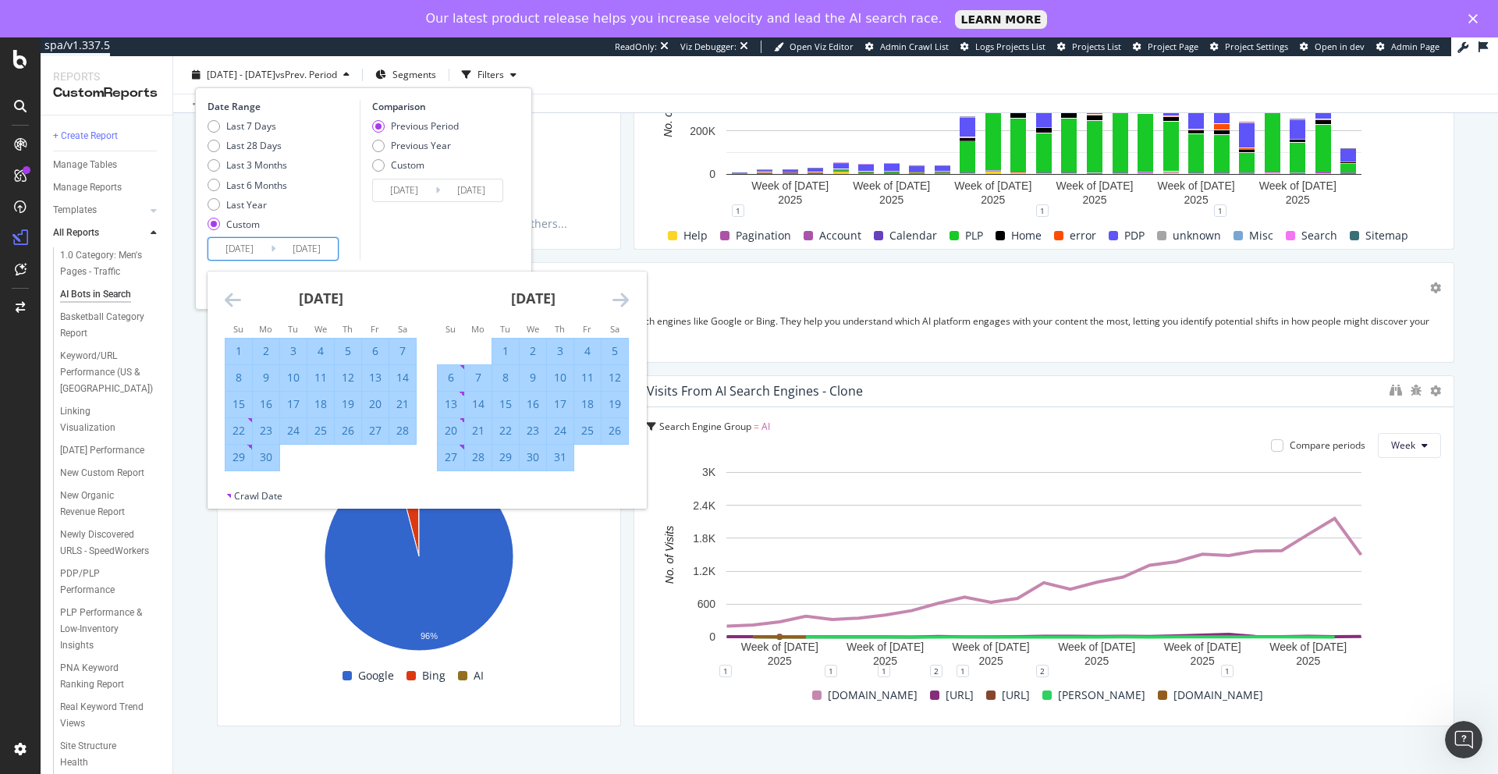
click at [476, 456] on div "28" at bounding box center [478, 457] width 27 height 16
type input "[DATE]"
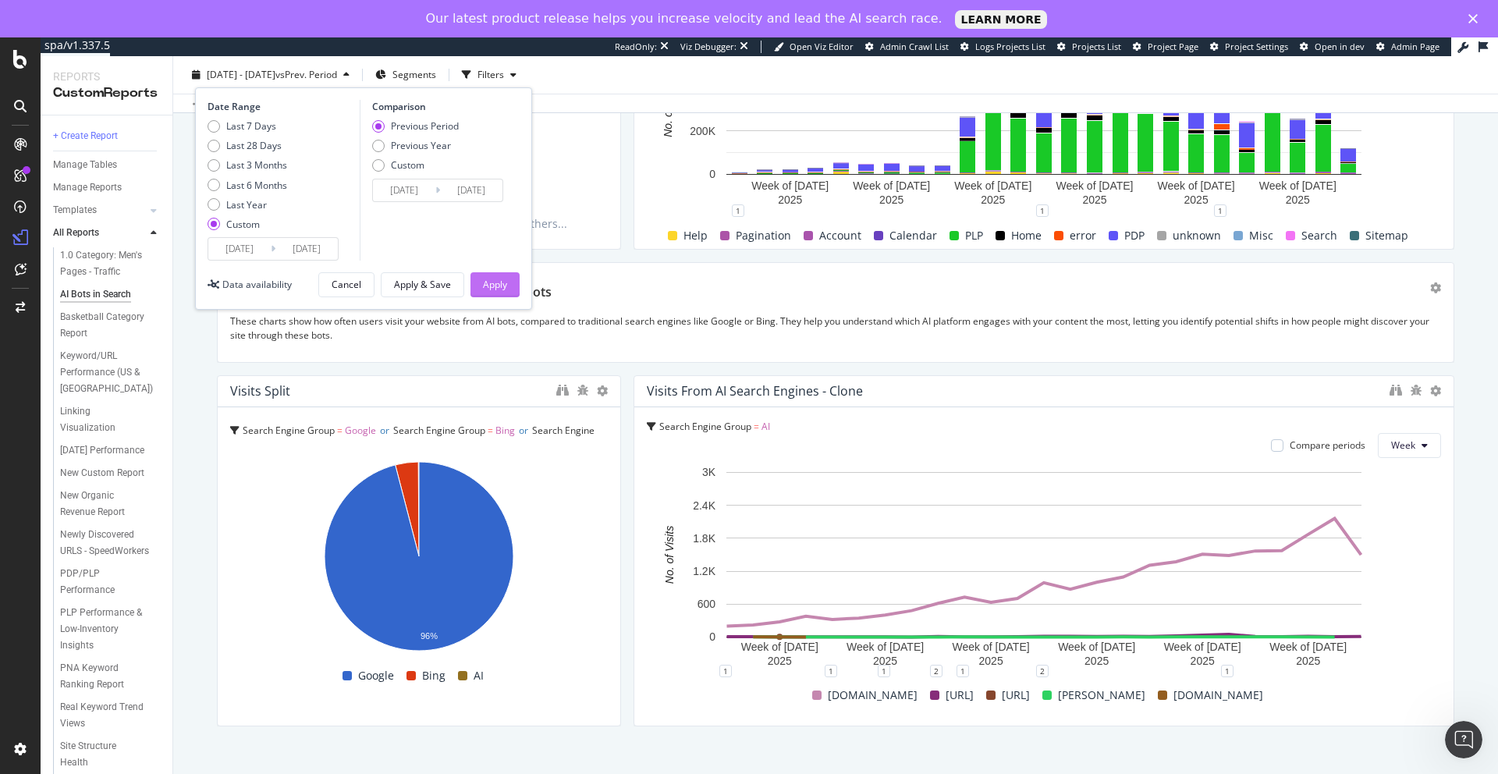
click at [494, 282] on div "Apply" at bounding box center [495, 284] width 24 height 13
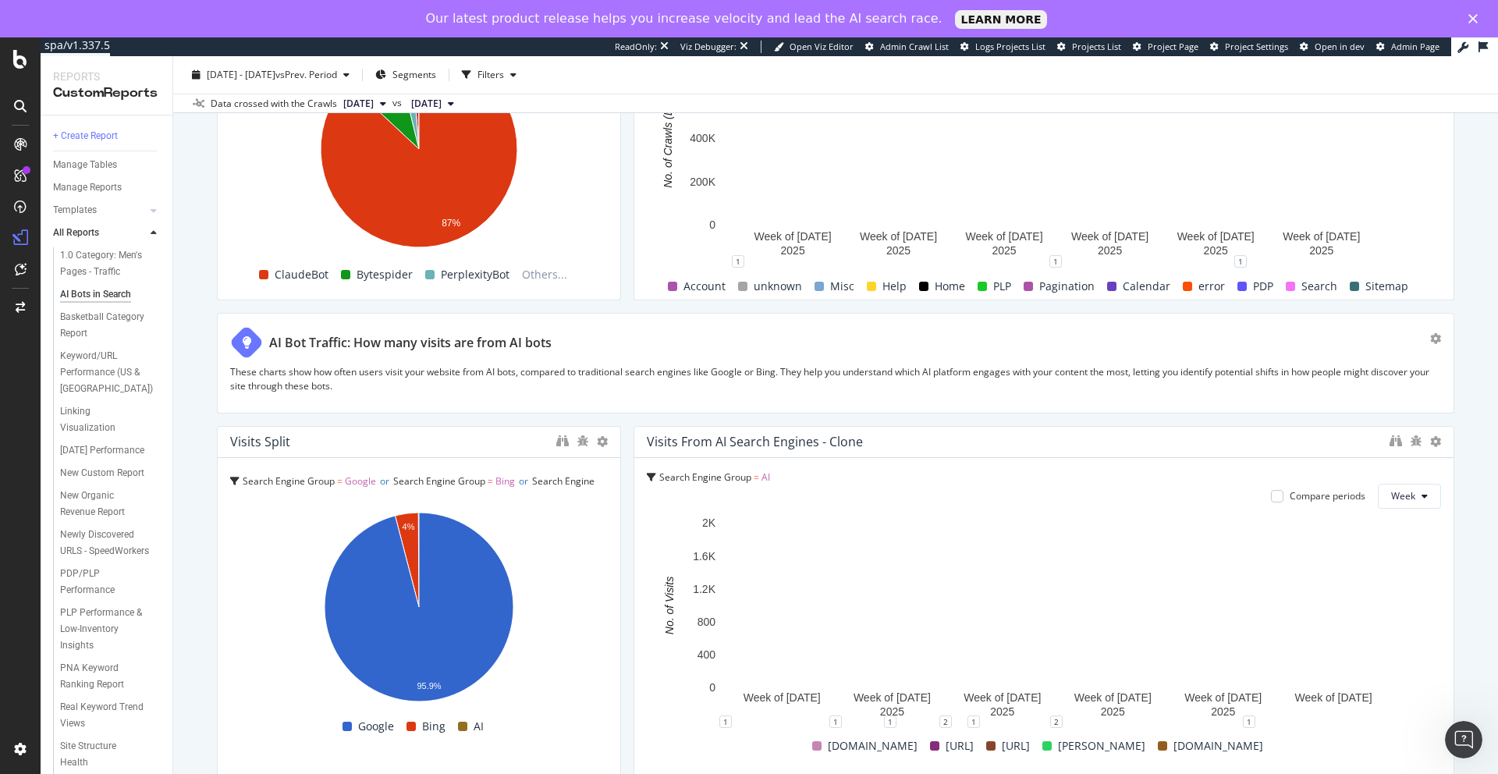
scroll to position [2903, 0]
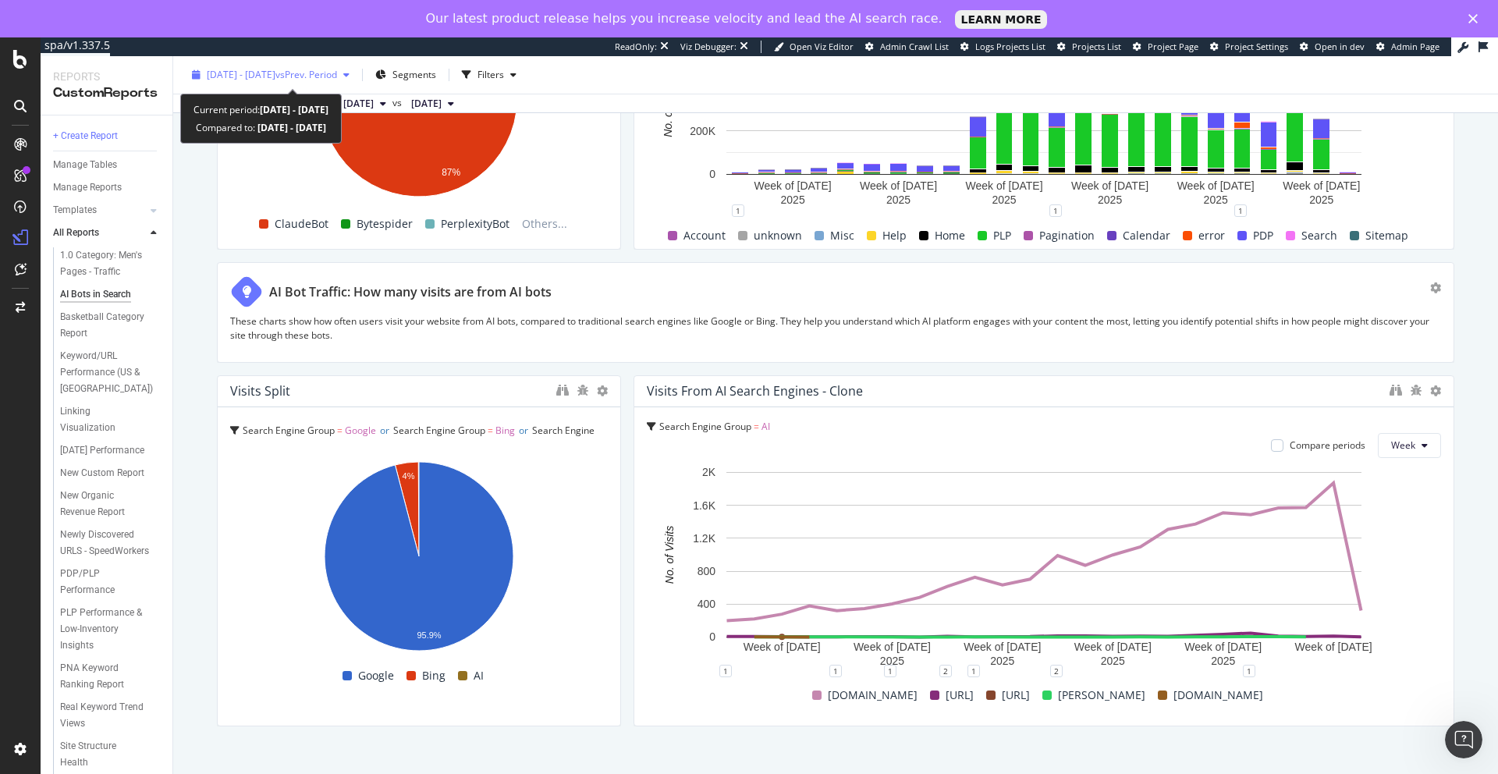
click at [321, 76] on span "vs Prev. Period" at bounding box center [306, 74] width 62 height 13
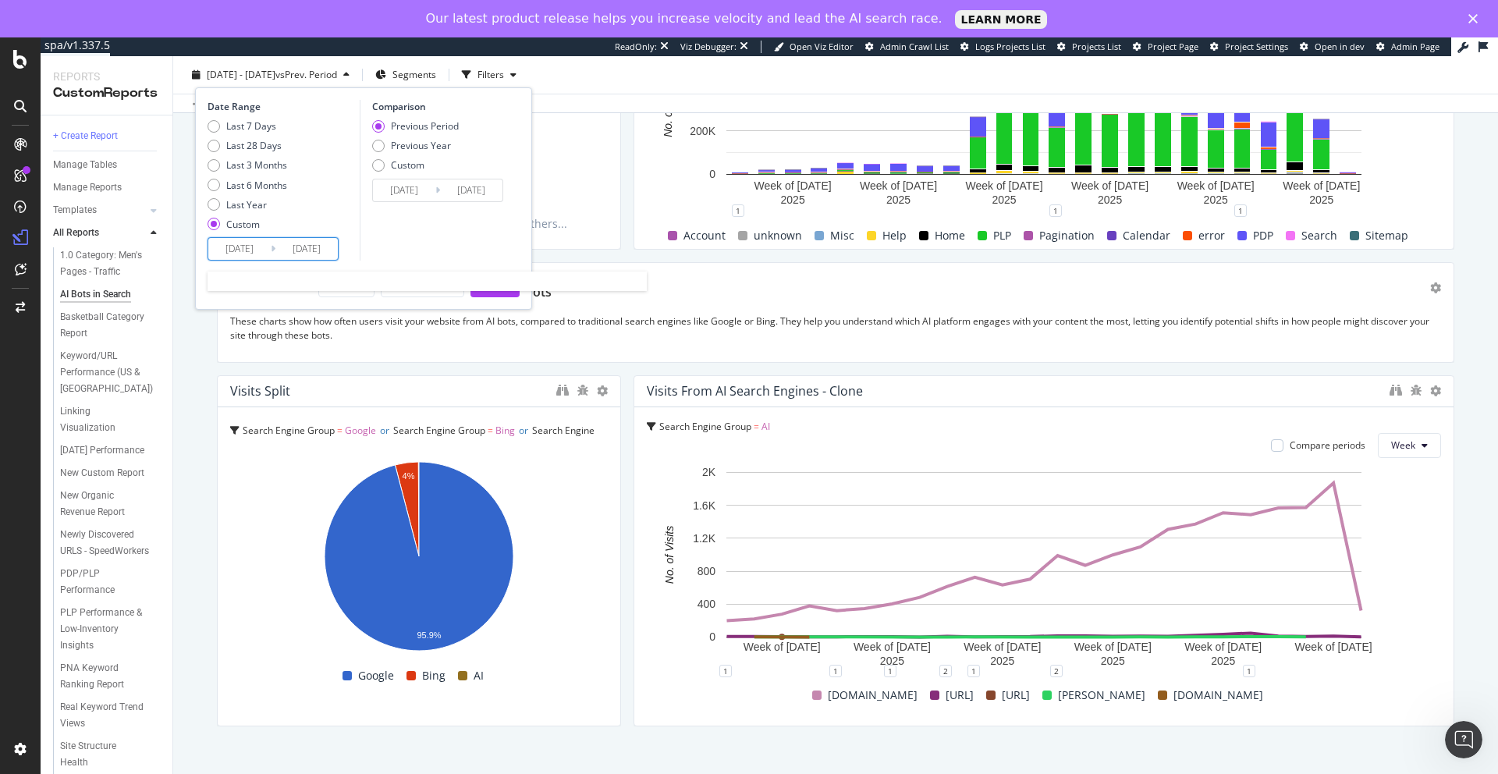
click at [301, 247] on input "[DATE]" at bounding box center [306, 249] width 62 height 22
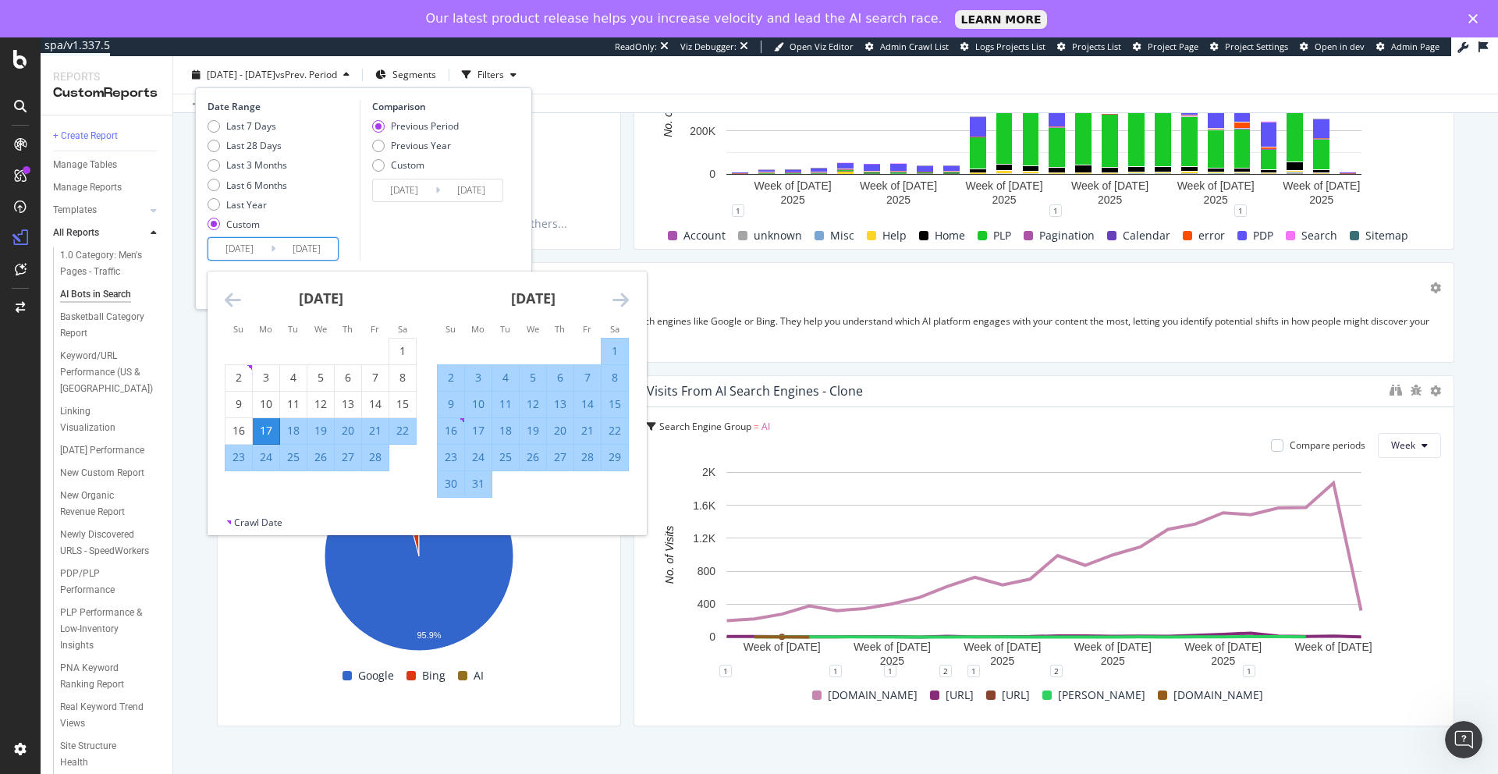
click at [620, 300] on icon "Move forward to switch to the next month." at bounding box center [621, 299] width 16 height 19
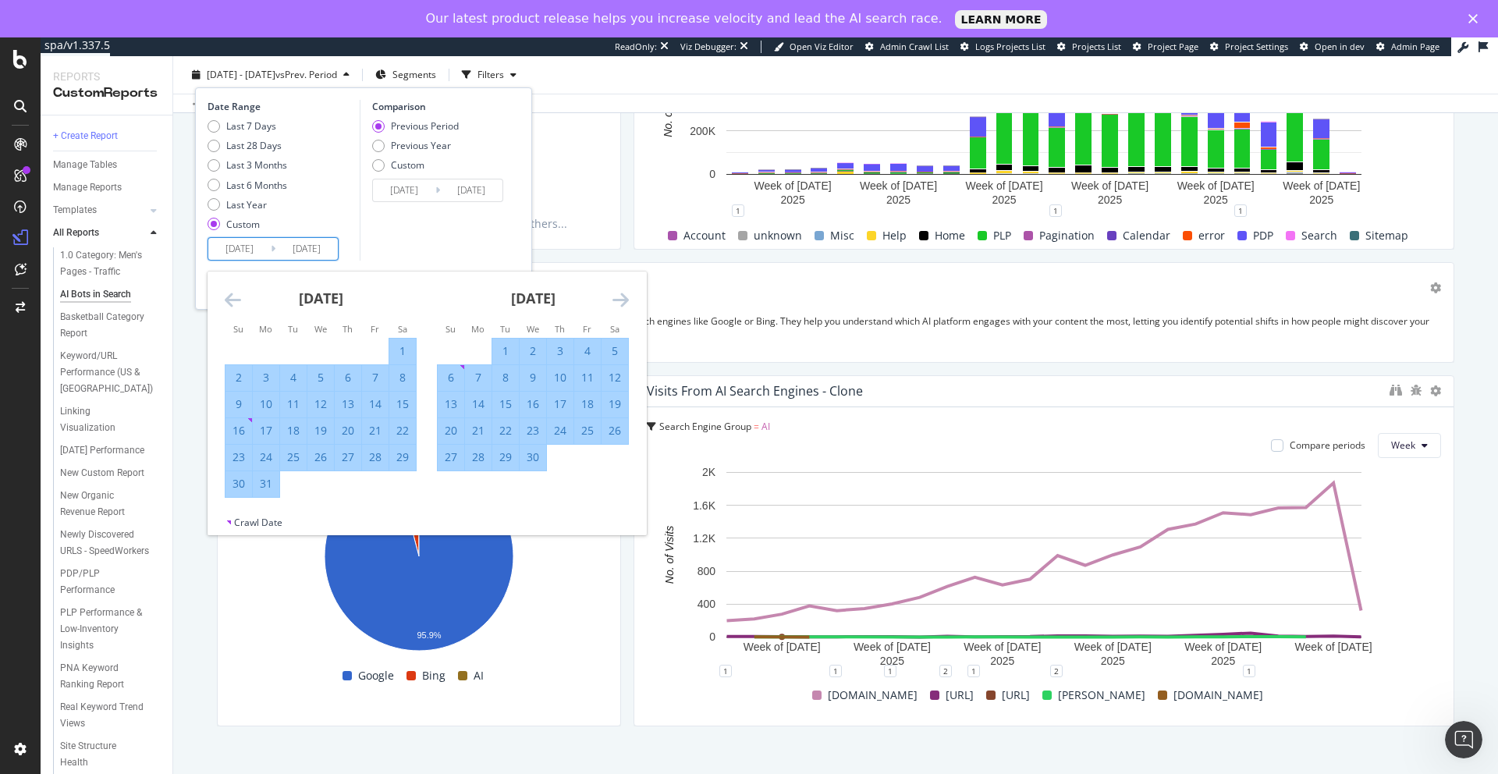
click at [620, 300] on icon "Move forward to switch to the next month." at bounding box center [621, 299] width 16 height 19
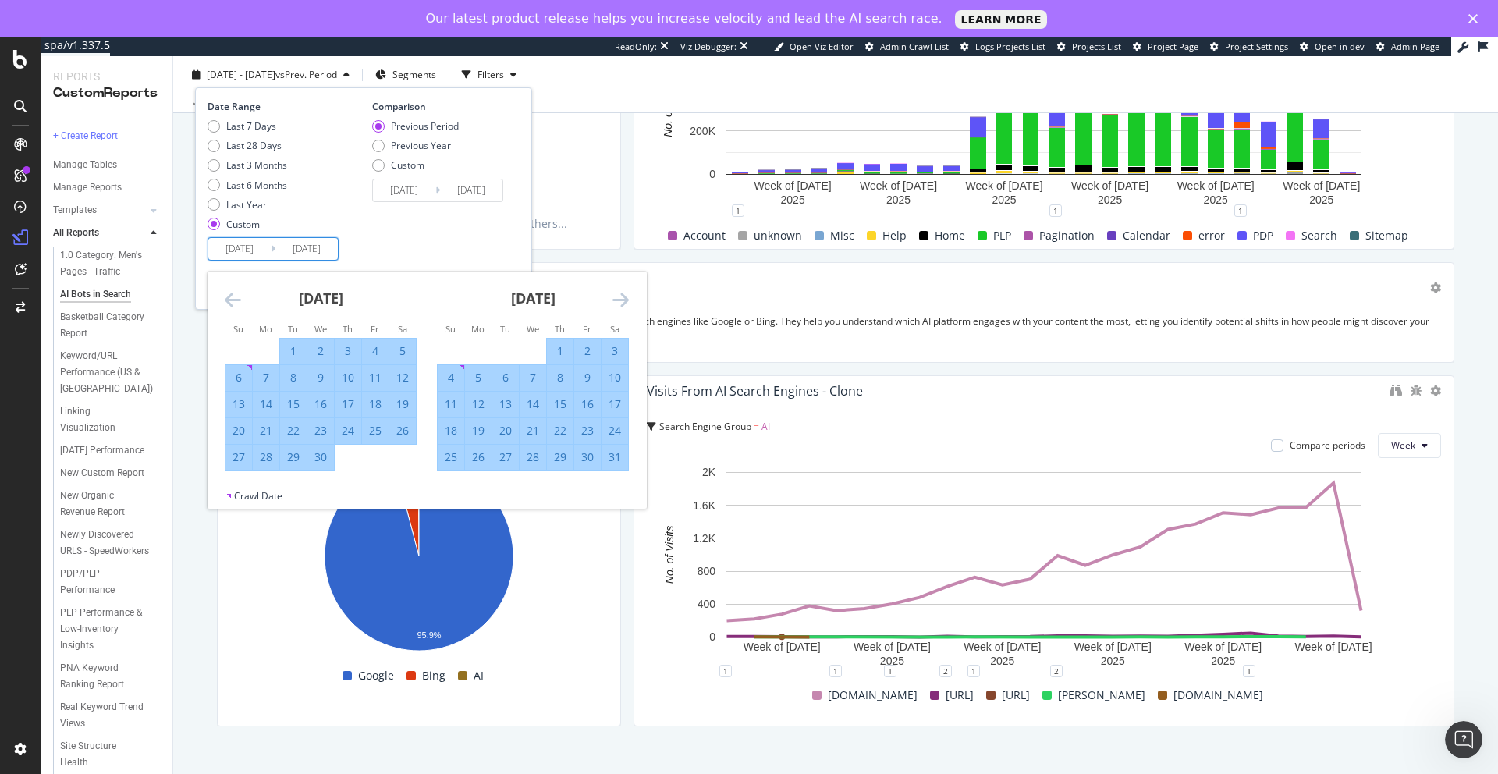
click at [620, 300] on icon "Move forward to switch to the next month." at bounding box center [621, 299] width 16 height 19
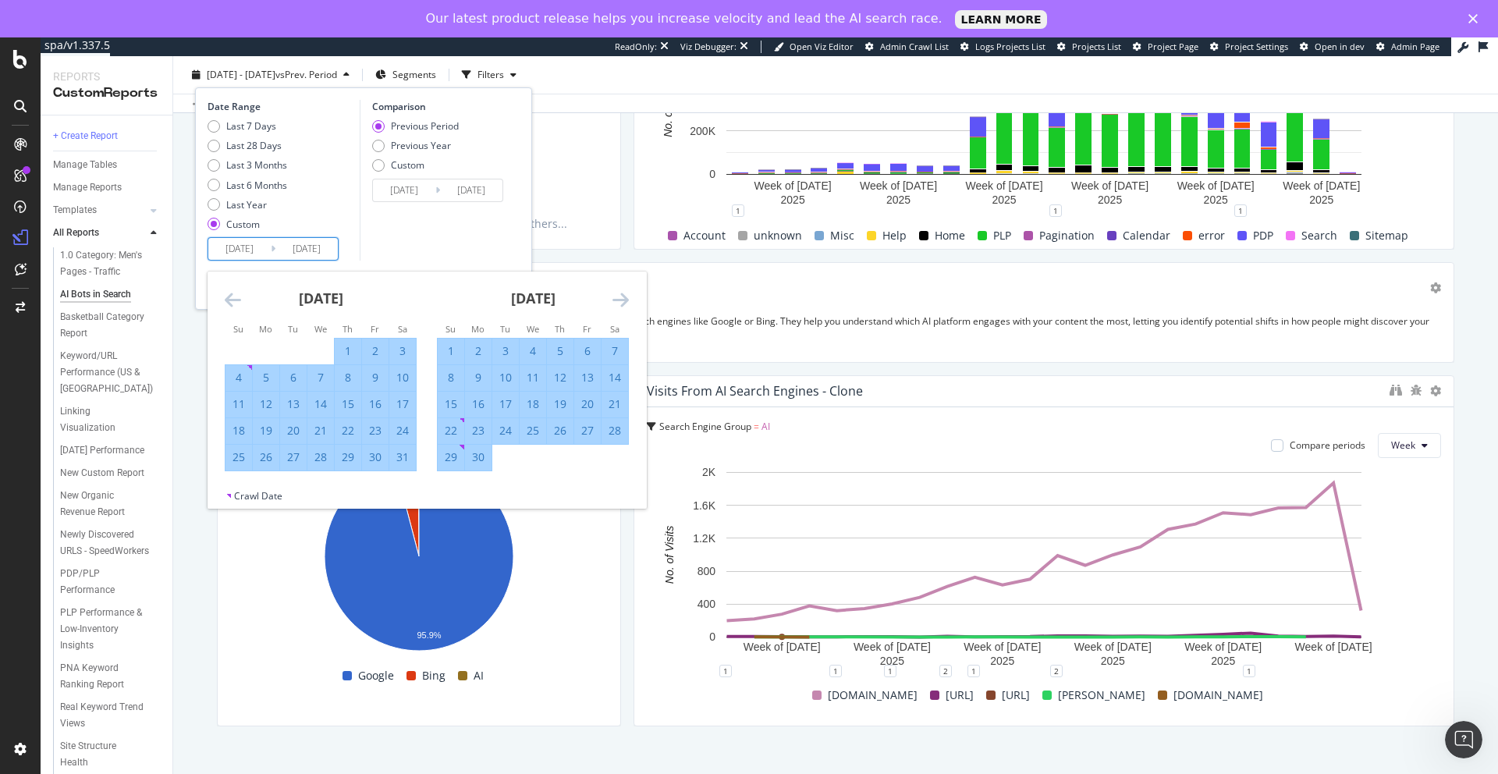
click at [620, 300] on icon "Move forward to switch to the next month." at bounding box center [621, 299] width 16 height 19
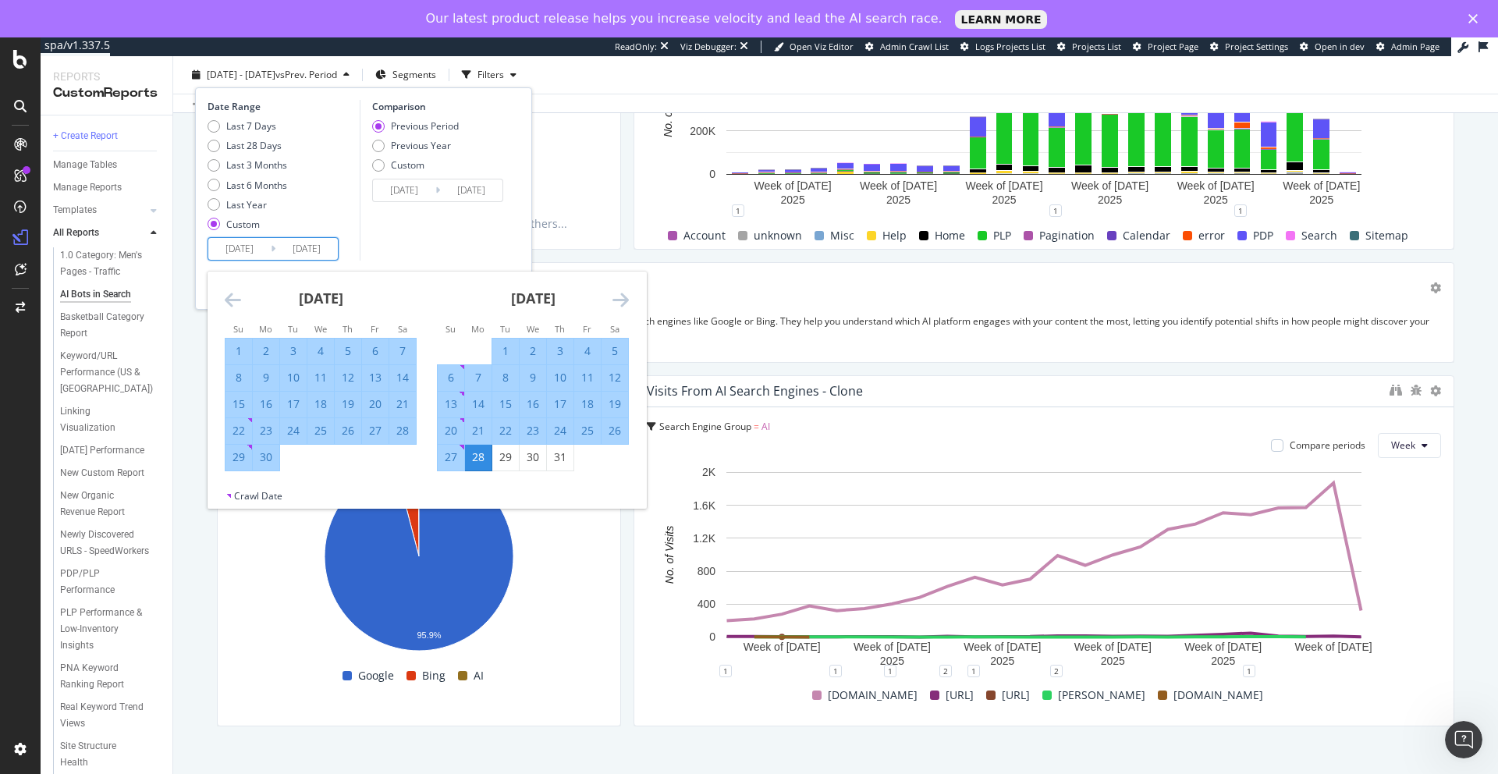
click at [620, 300] on icon "Move forward to switch to the next month." at bounding box center [621, 299] width 16 height 19
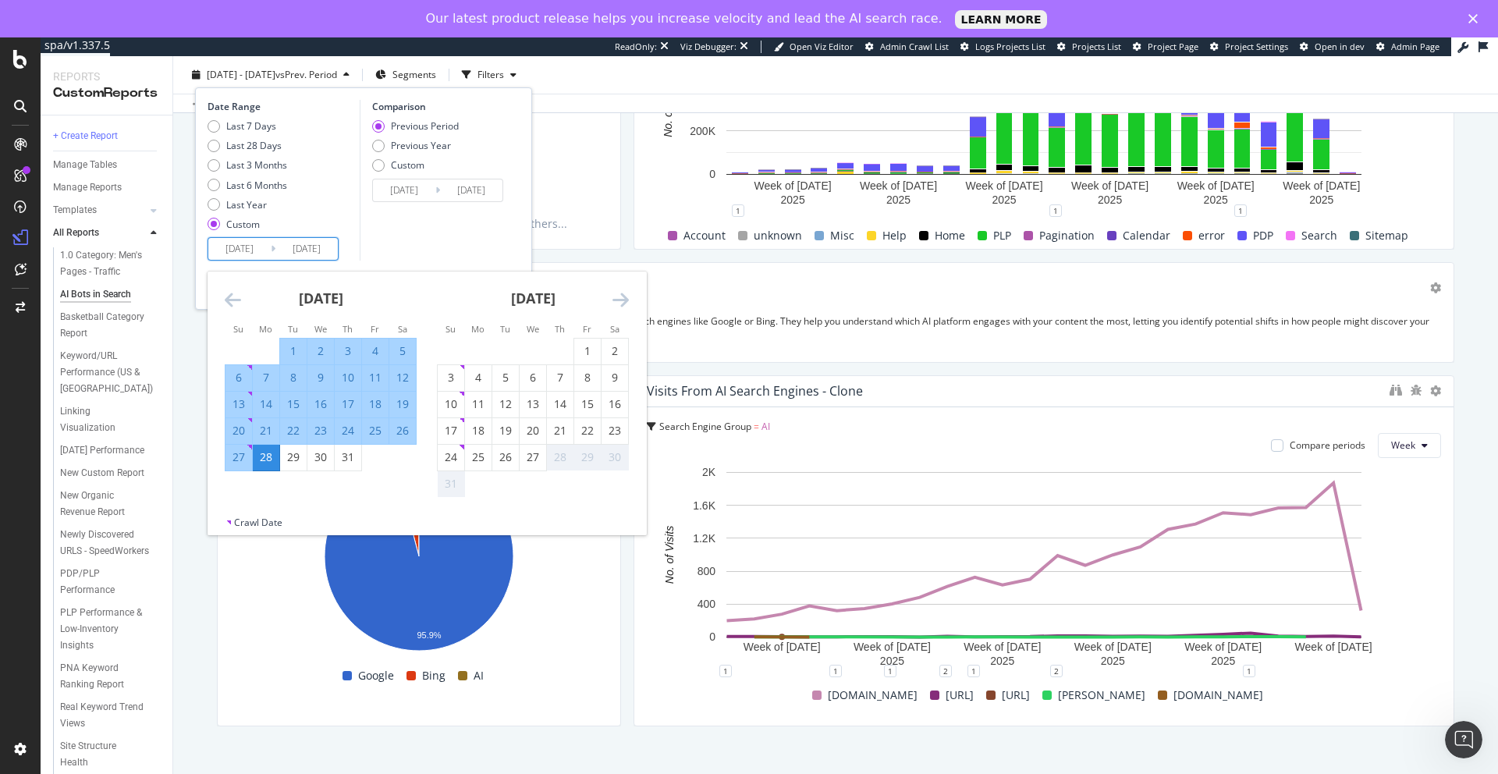
click at [620, 300] on icon "Move forward to switch to the next month." at bounding box center [621, 299] width 16 height 19
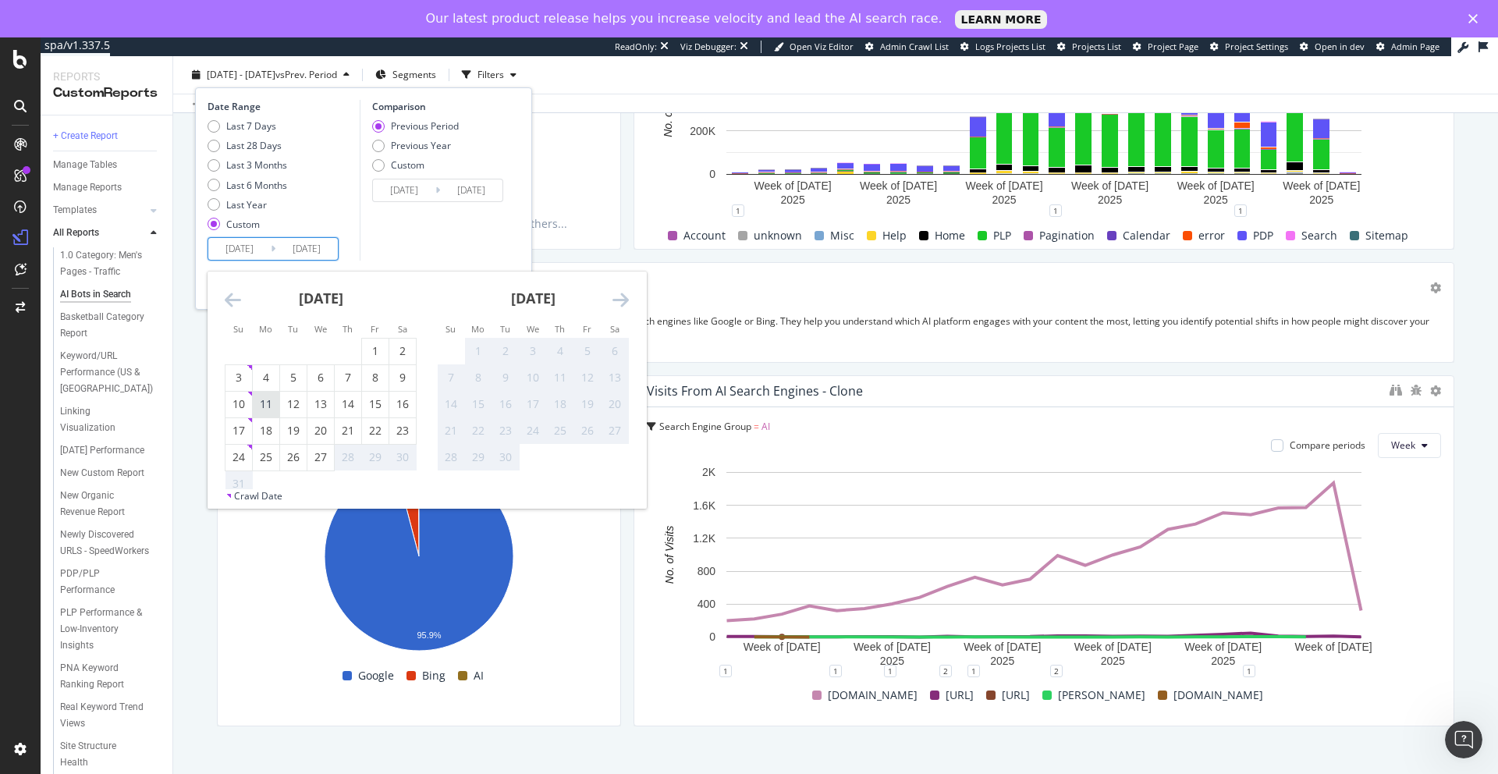
click at [263, 407] on div "11" at bounding box center [266, 404] width 27 height 16
type input "[DATE]"
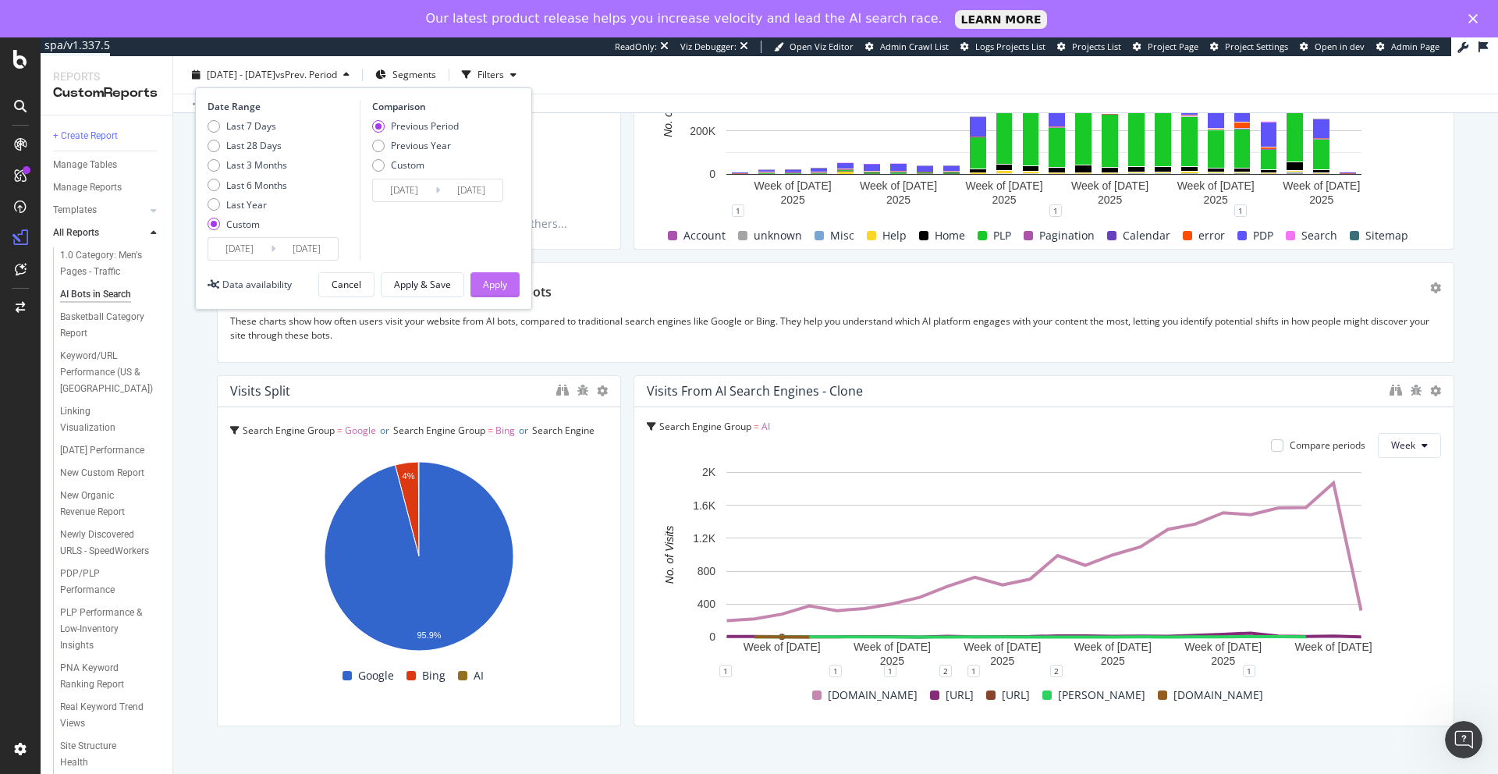
click at [501, 282] on div "Apply" at bounding box center [495, 284] width 24 height 13
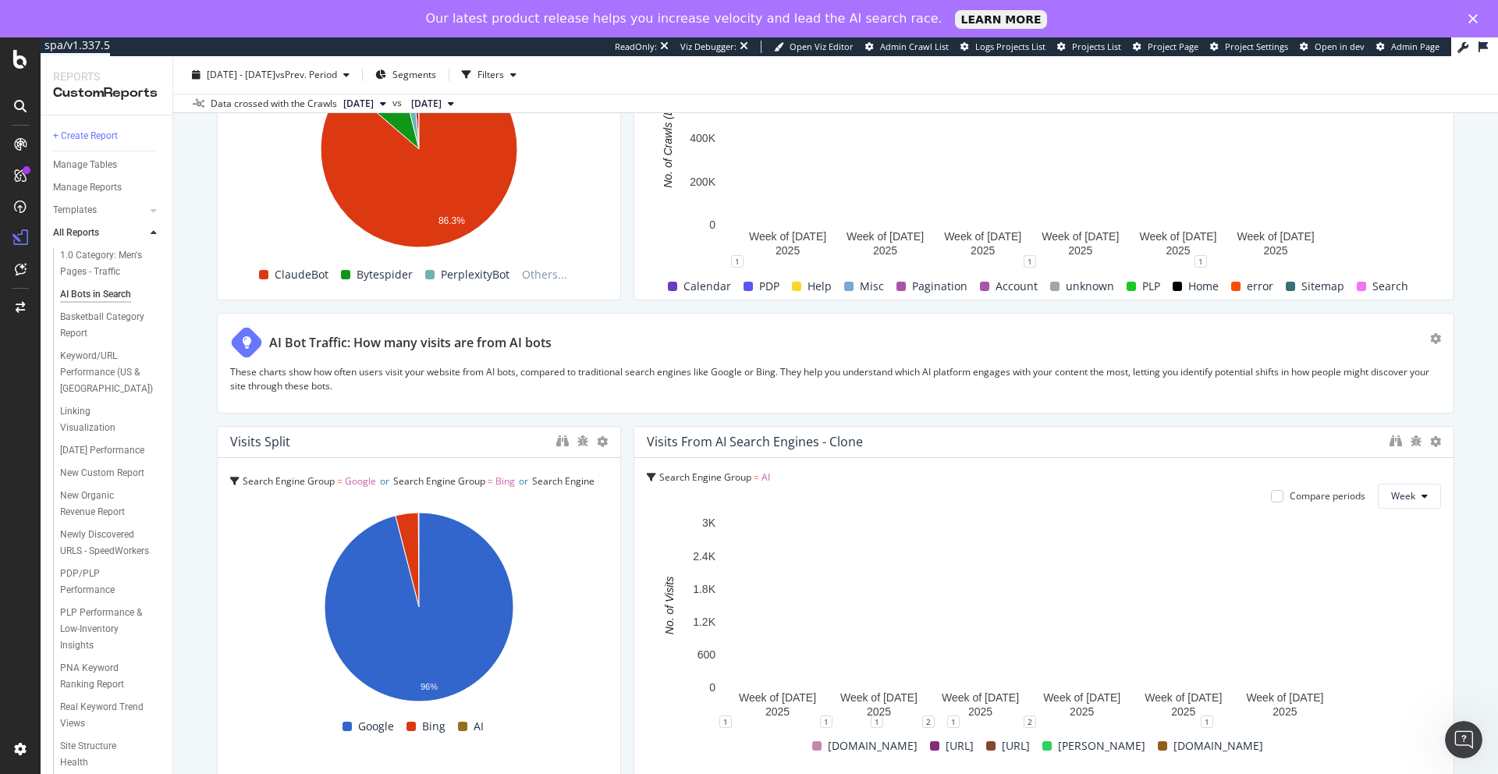
scroll to position [2903, 0]
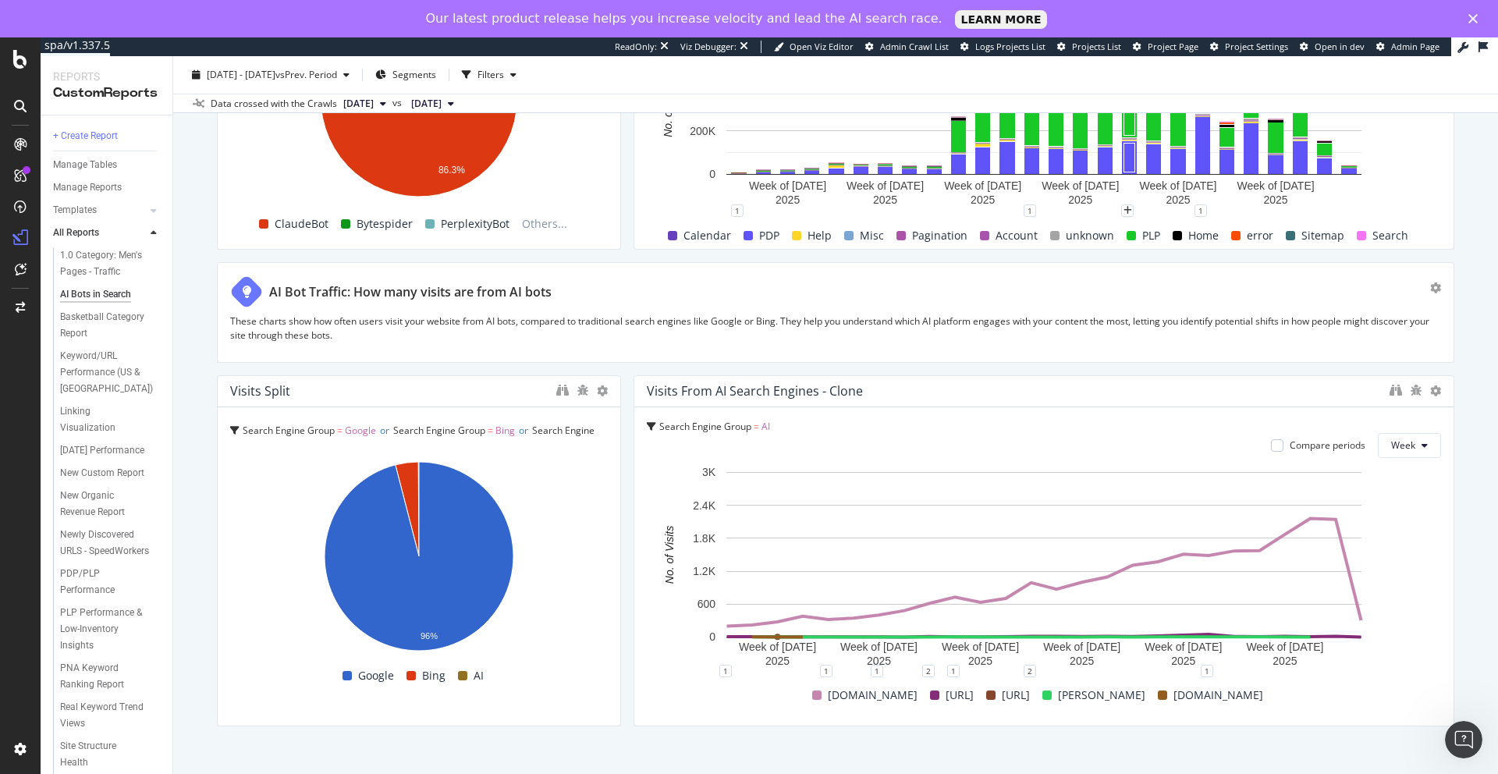
click at [699, 420] on span "Search Engine Group" at bounding box center [705, 426] width 92 height 13
click at [700, 449] on span "Search Engine Group" at bounding box center [703, 455] width 92 height 13
click at [868, 447] on div "Search Engine Group = AI Search Engine Group = AI Compare periods Week Week of …" at bounding box center [1043, 566] width 819 height 318
click at [275, 75] on span "[DATE] - [DATE]" at bounding box center [241, 74] width 69 height 13
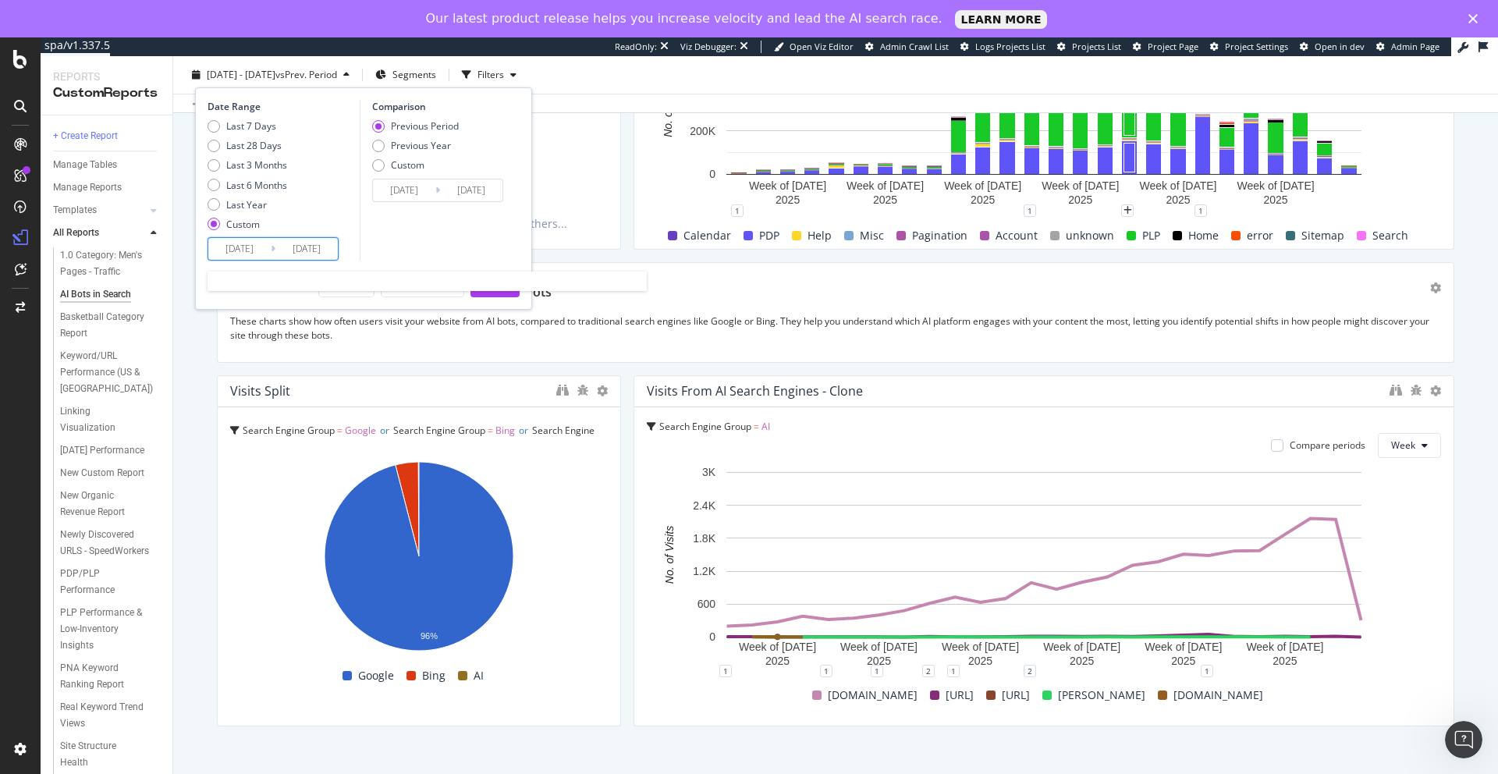
click at [314, 251] on input "[DATE]" at bounding box center [306, 249] width 62 height 22
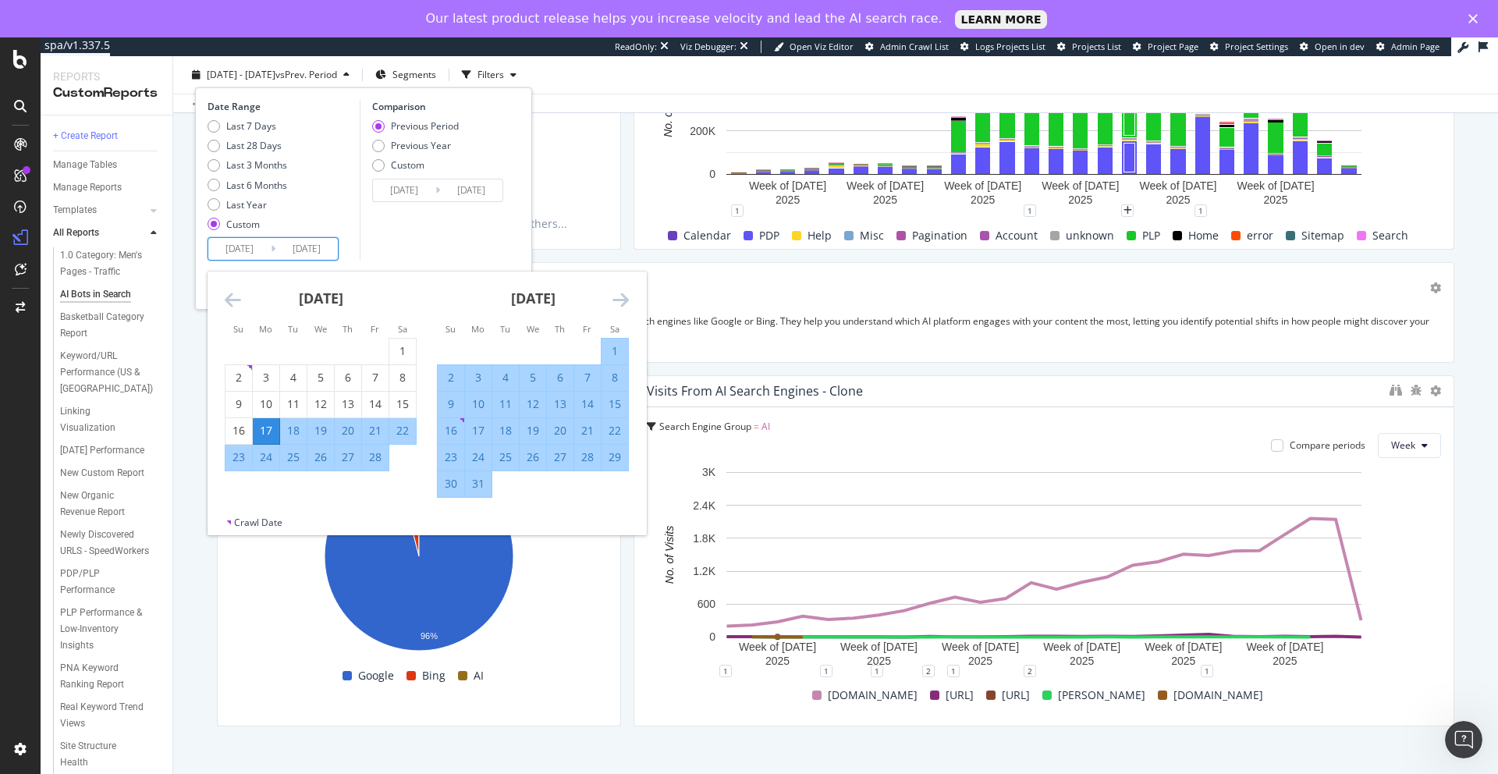
click at [625, 304] on icon "Move forward to switch to the next month." at bounding box center [621, 299] width 16 height 19
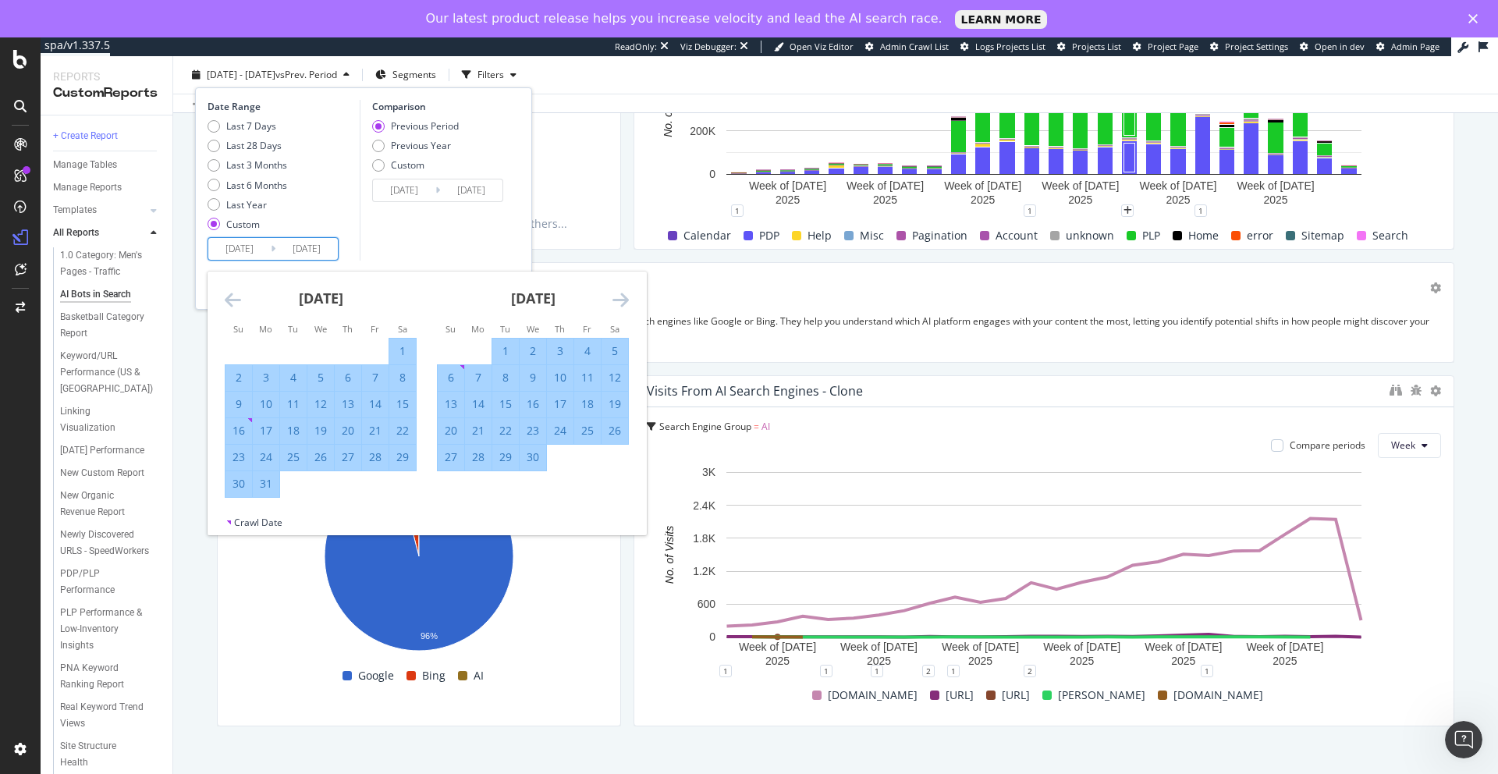
click at [625, 304] on icon "Move forward to switch to the next month." at bounding box center [621, 299] width 16 height 19
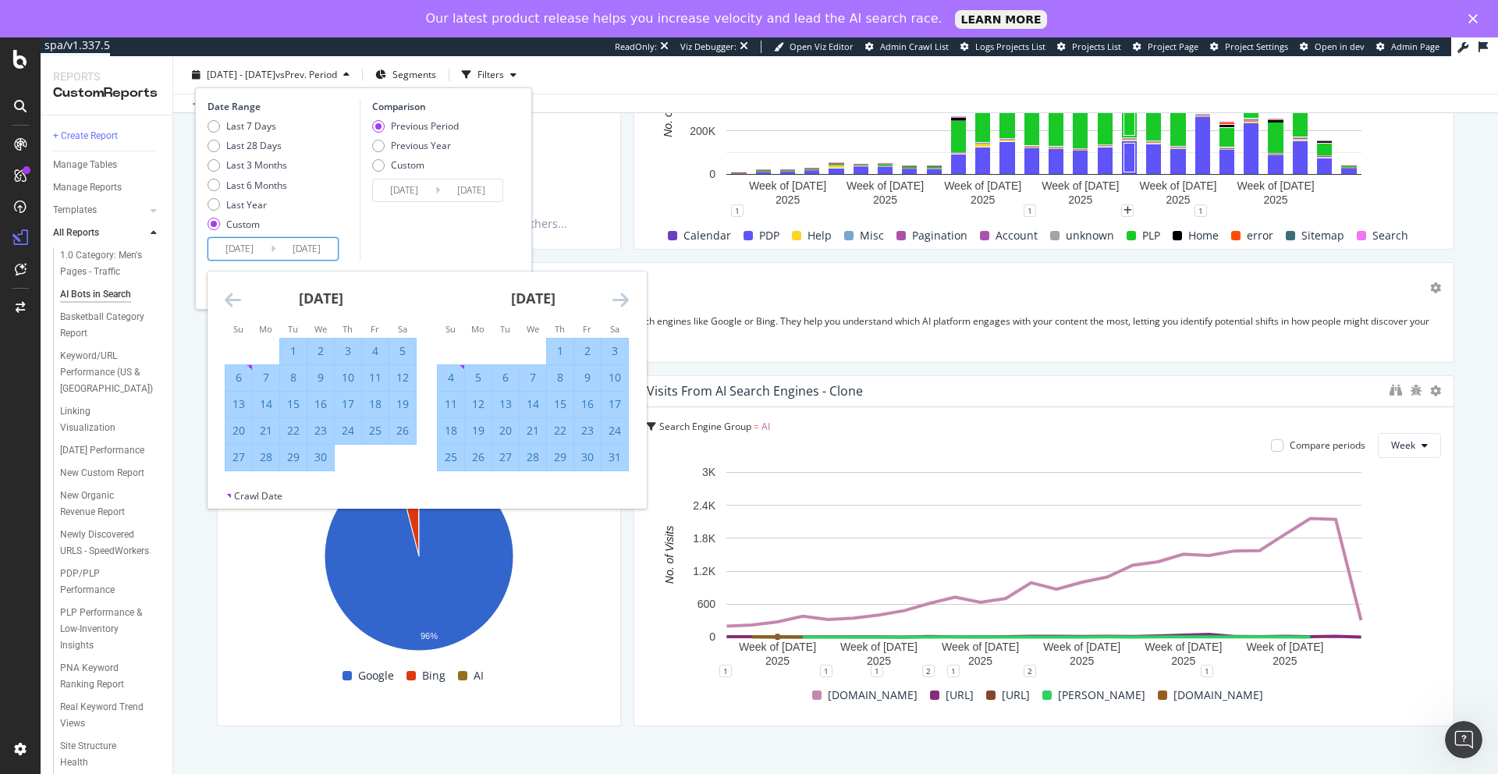
click at [625, 304] on icon "Move forward to switch to the next month." at bounding box center [621, 299] width 16 height 19
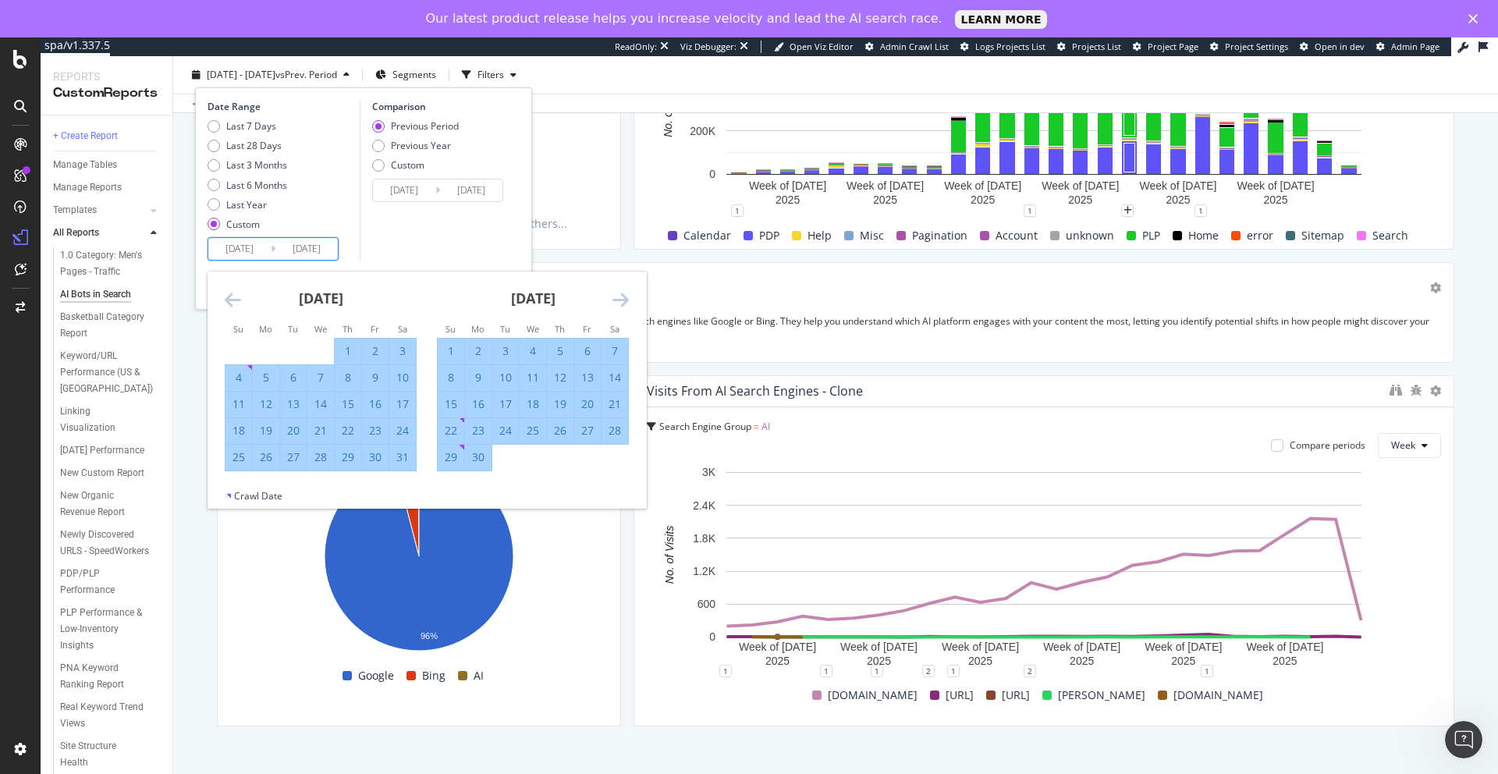
click at [625, 304] on icon "Move forward to switch to the next month." at bounding box center [621, 299] width 16 height 19
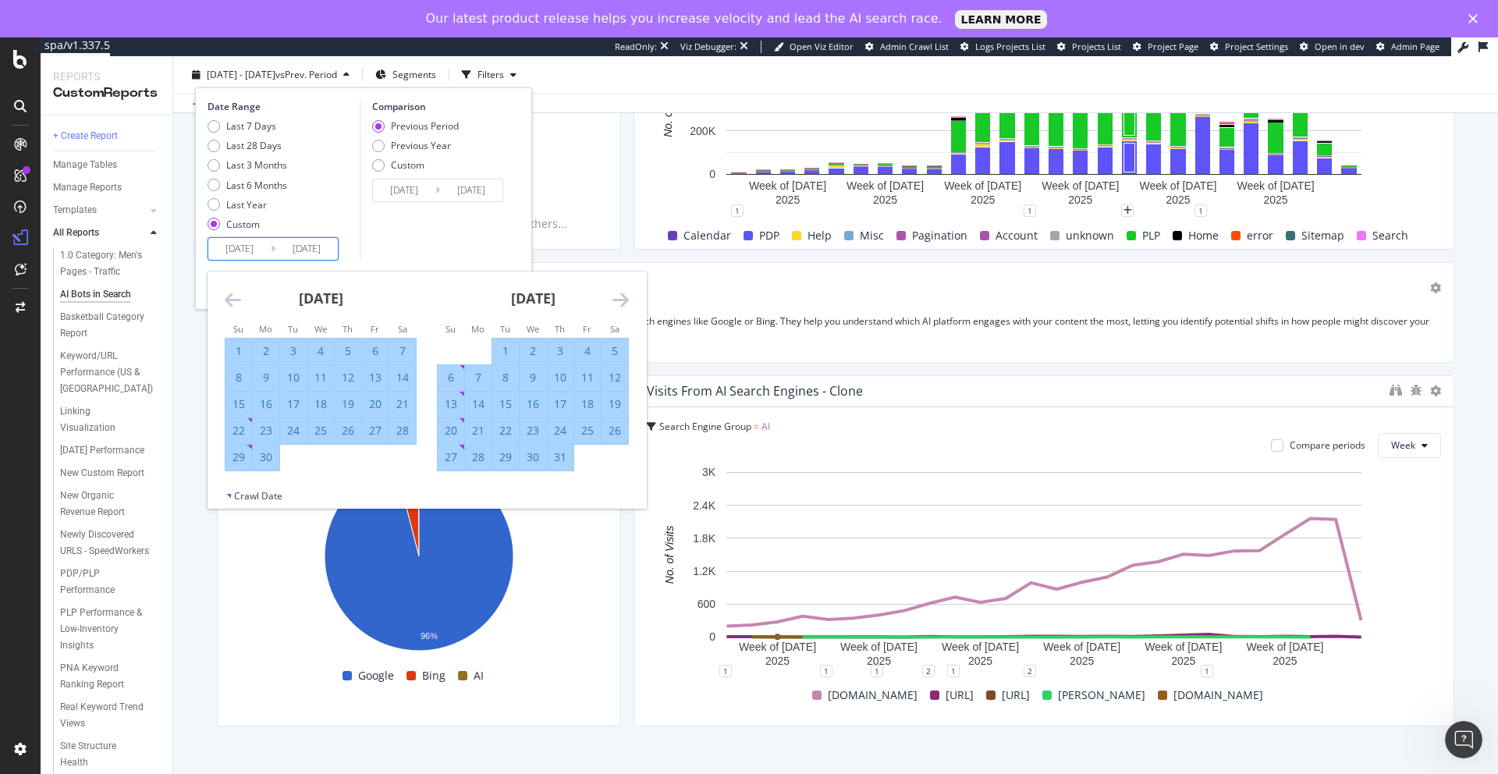
click at [625, 304] on icon "Move forward to switch to the next month." at bounding box center [621, 299] width 16 height 19
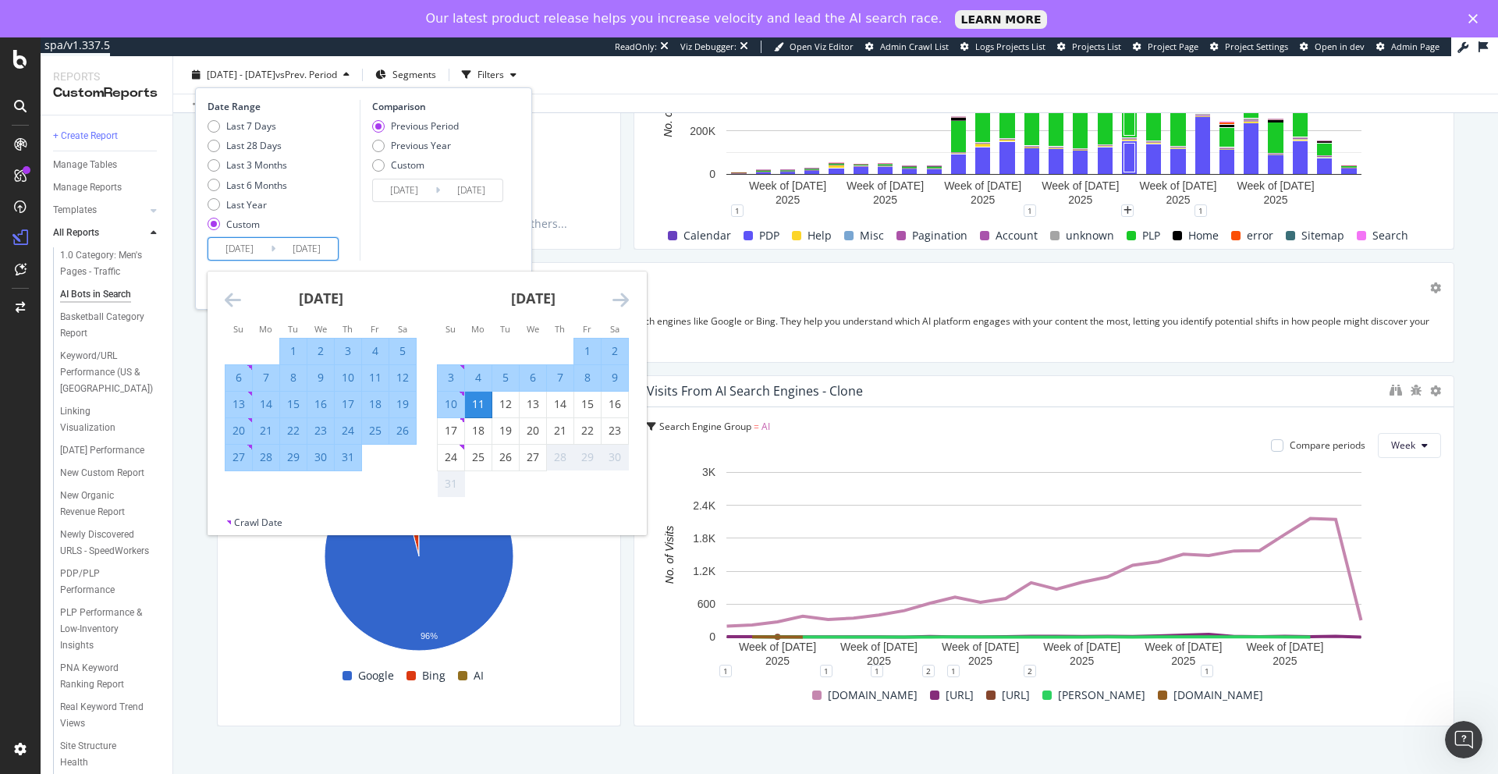
click at [481, 374] on div "4" at bounding box center [478, 378] width 27 height 16
type input "[DATE]"
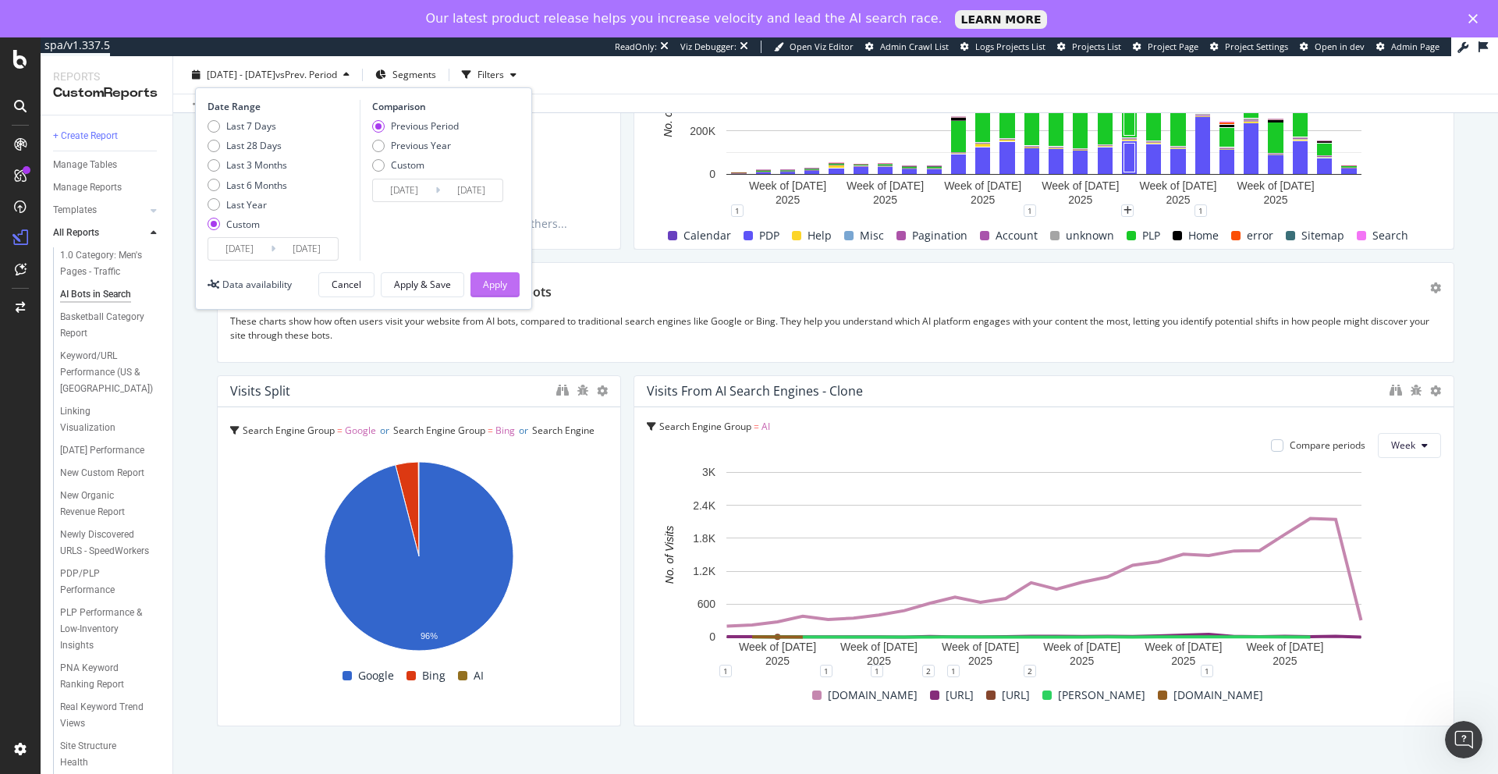
click at [499, 284] on div "Apply" at bounding box center [495, 284] width 24 height 13
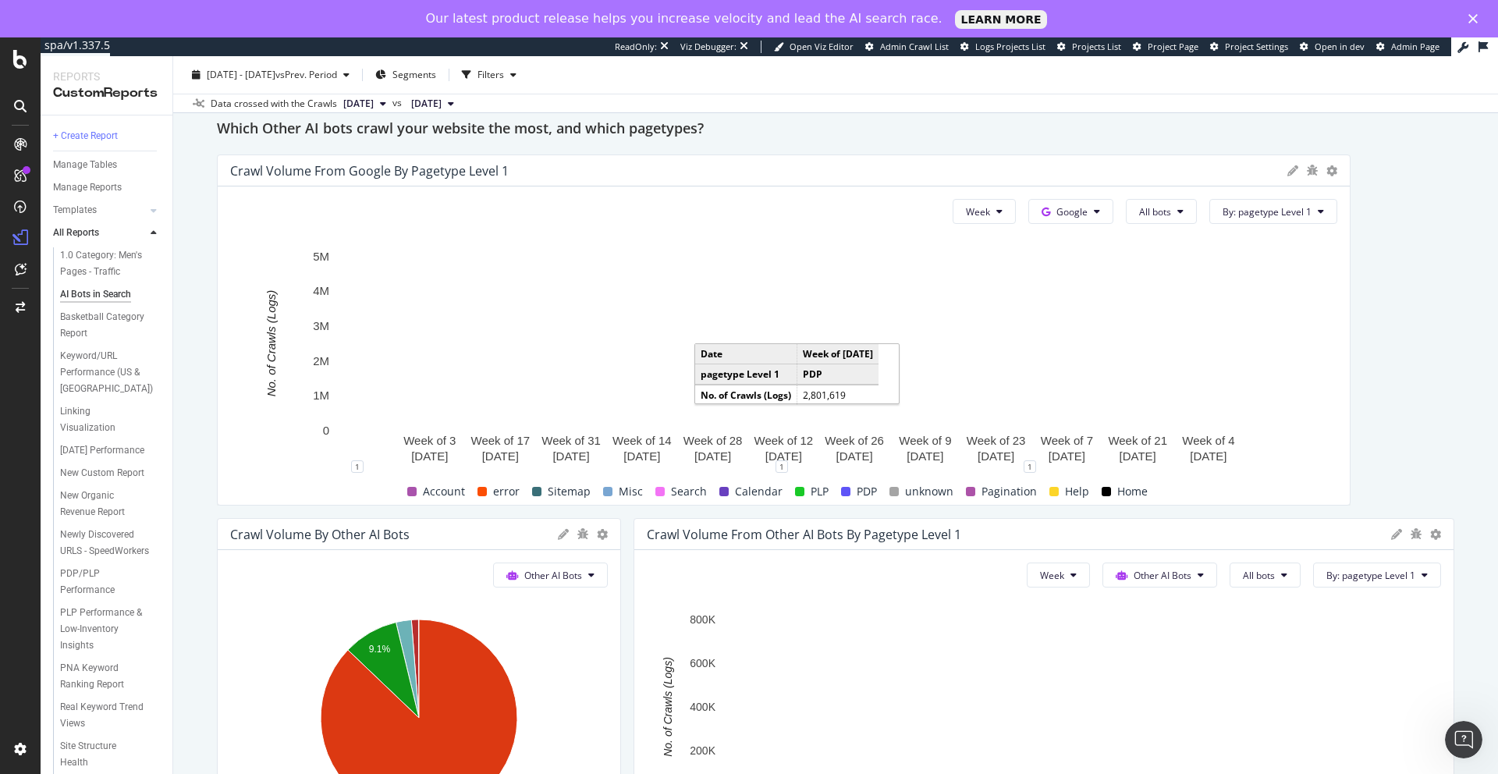
scroll to position [2903, 0]
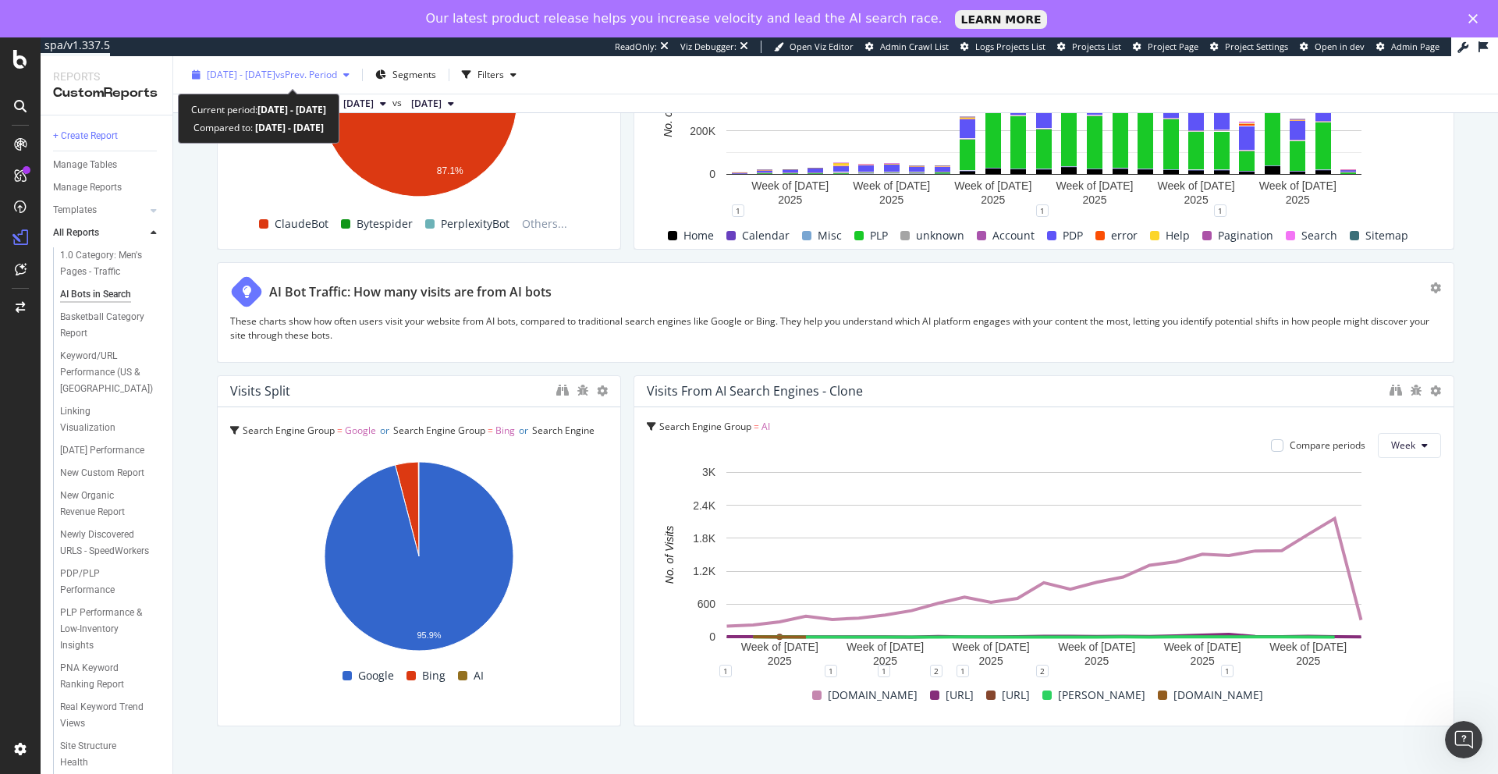
click at [337, 77] on span "vs Prev. Period" at bounding box center [306, 74] width 62 height 13
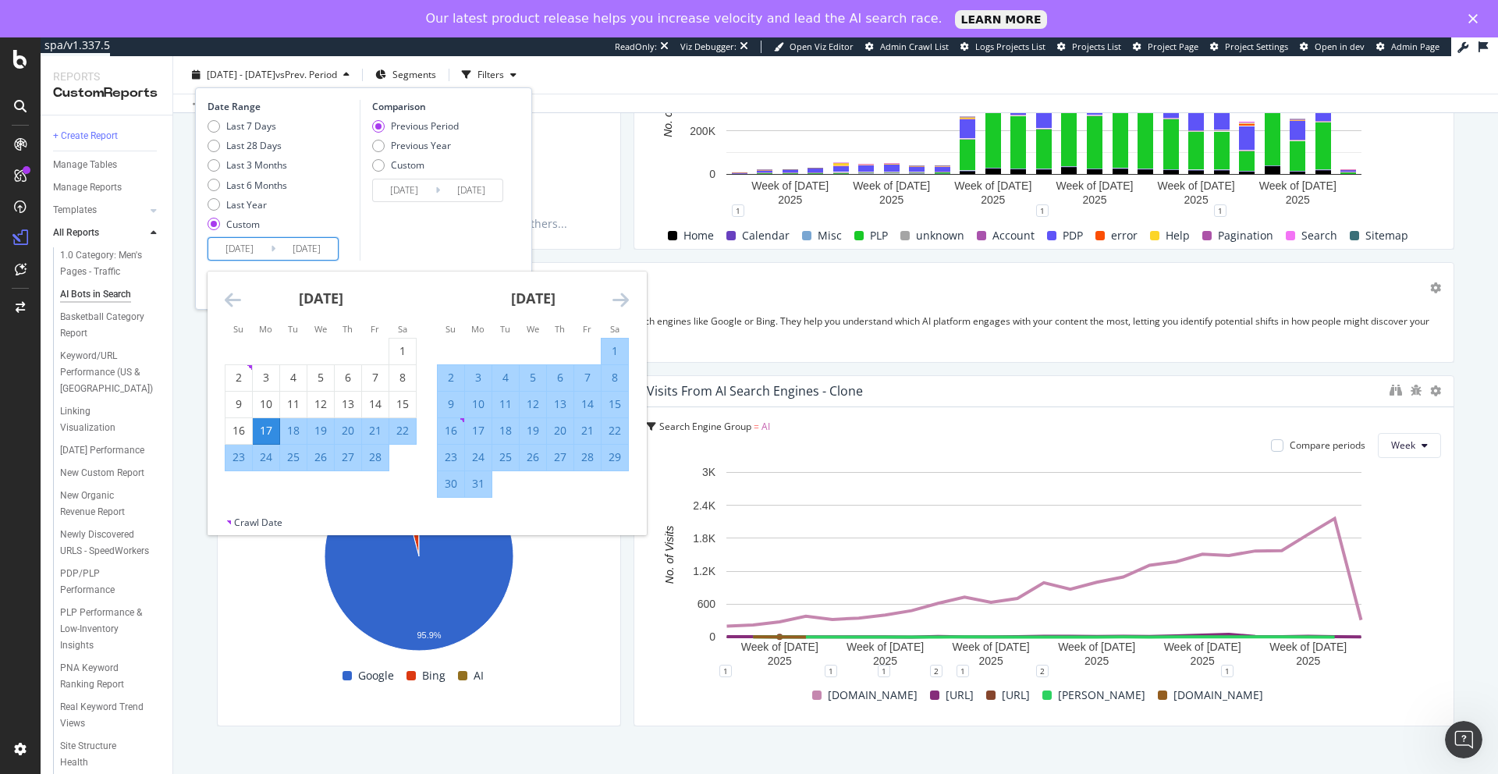
click at [319, 250] on input "[DATE]" at bounding box center [306, 249] width 62 height 22
click at [627, 303] on icon "Move forward to switch to the next month." at bounding box center [621, 299] width 16 height 19
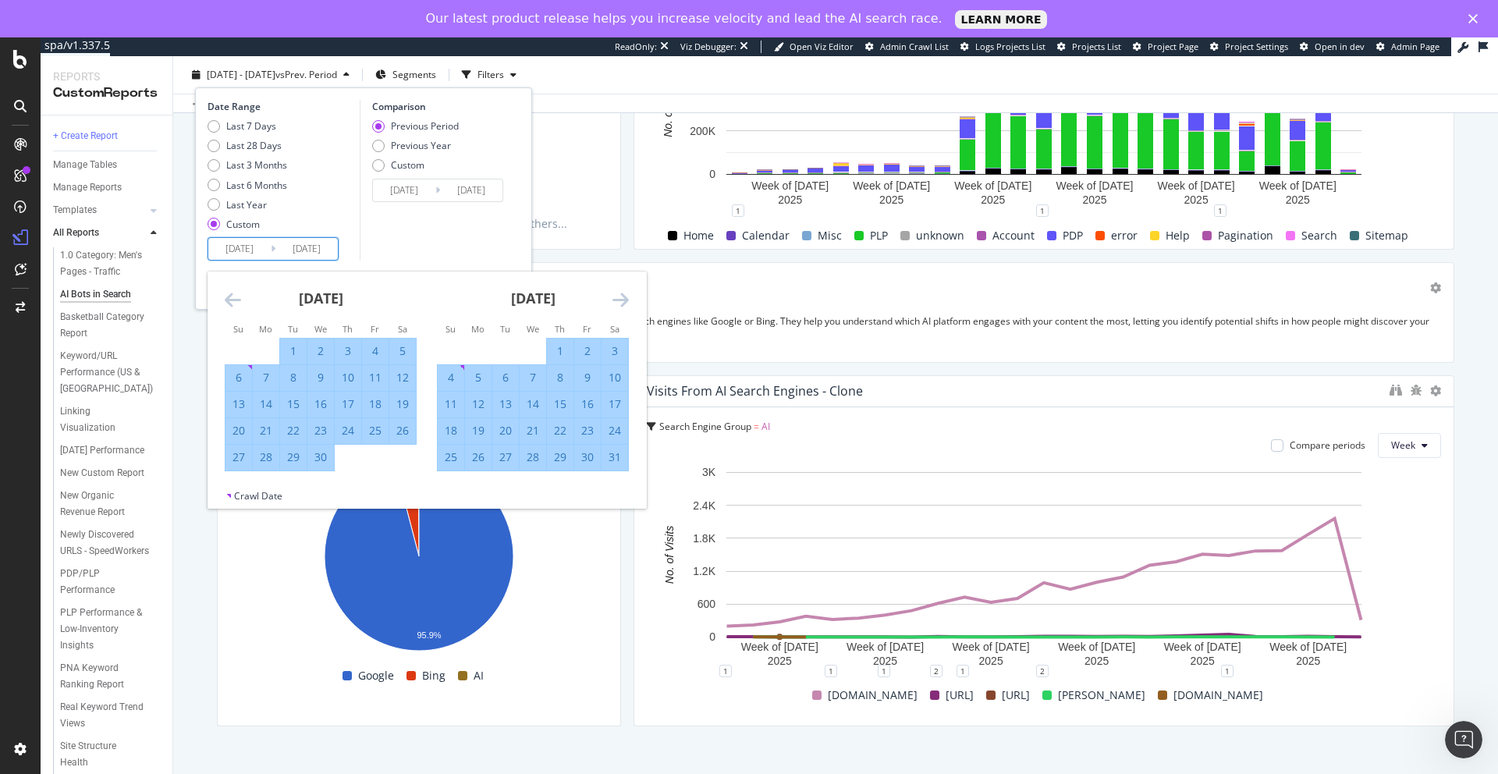
click at [627, 303] on icon "Move forward to switch to the next month." at bounding box center [621, 299] width 16 height 19
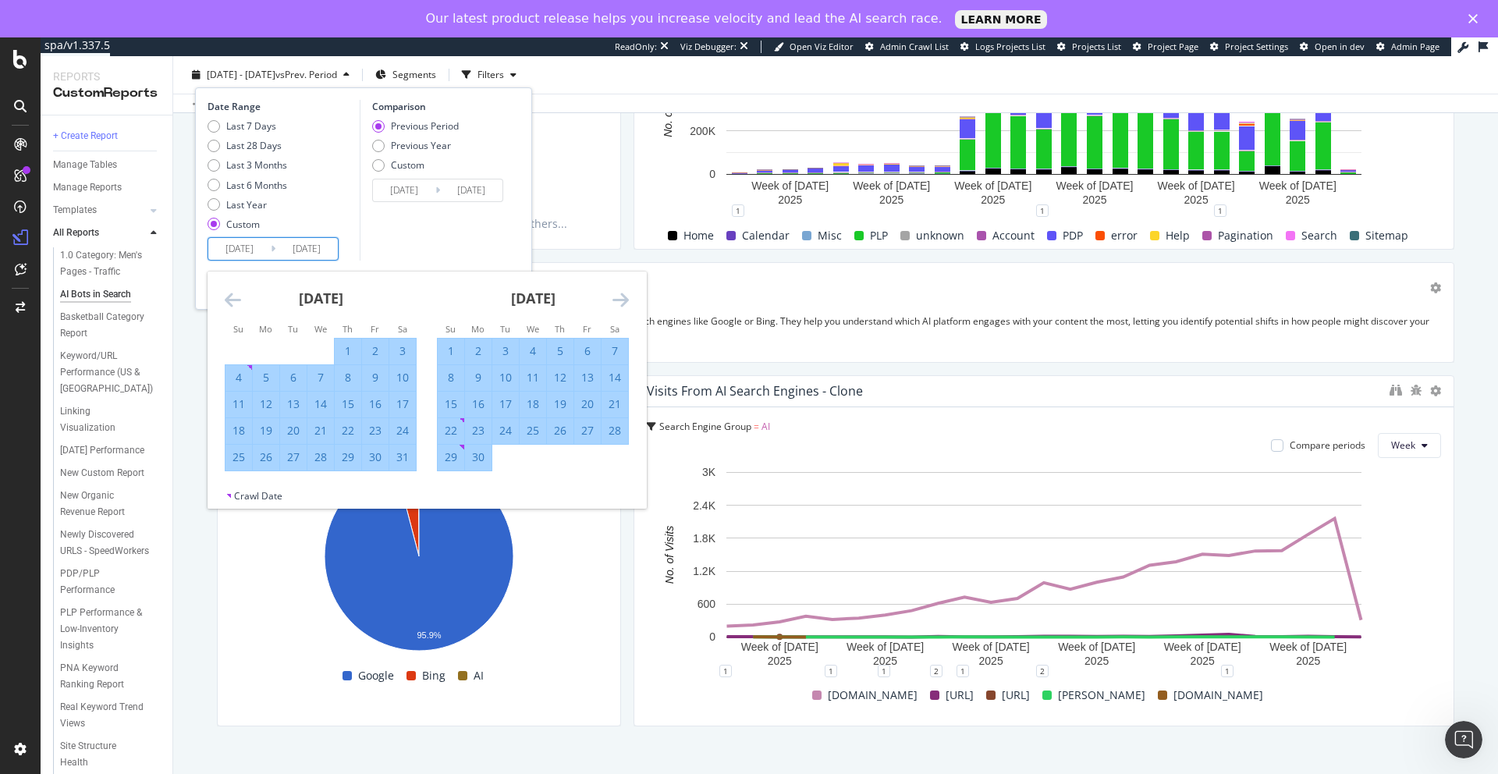
click at [627, 303] on icon "Move forward to switch to the next month." at bounding box center [621, 299] width 16 height 19
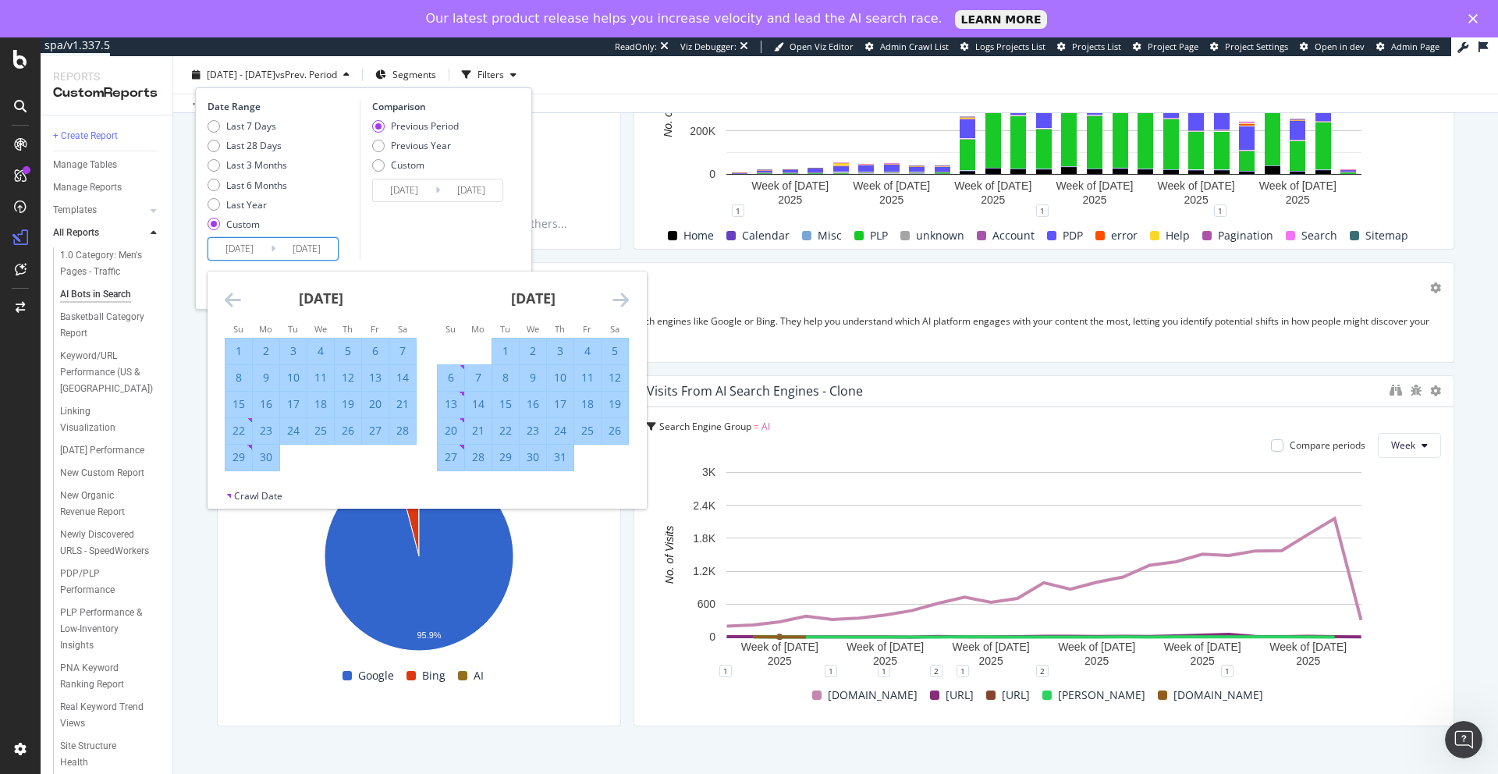
click at [627, 303] on icon "Move forward to switch to the next month." at bounding box center [621, 299] width 16 height 19
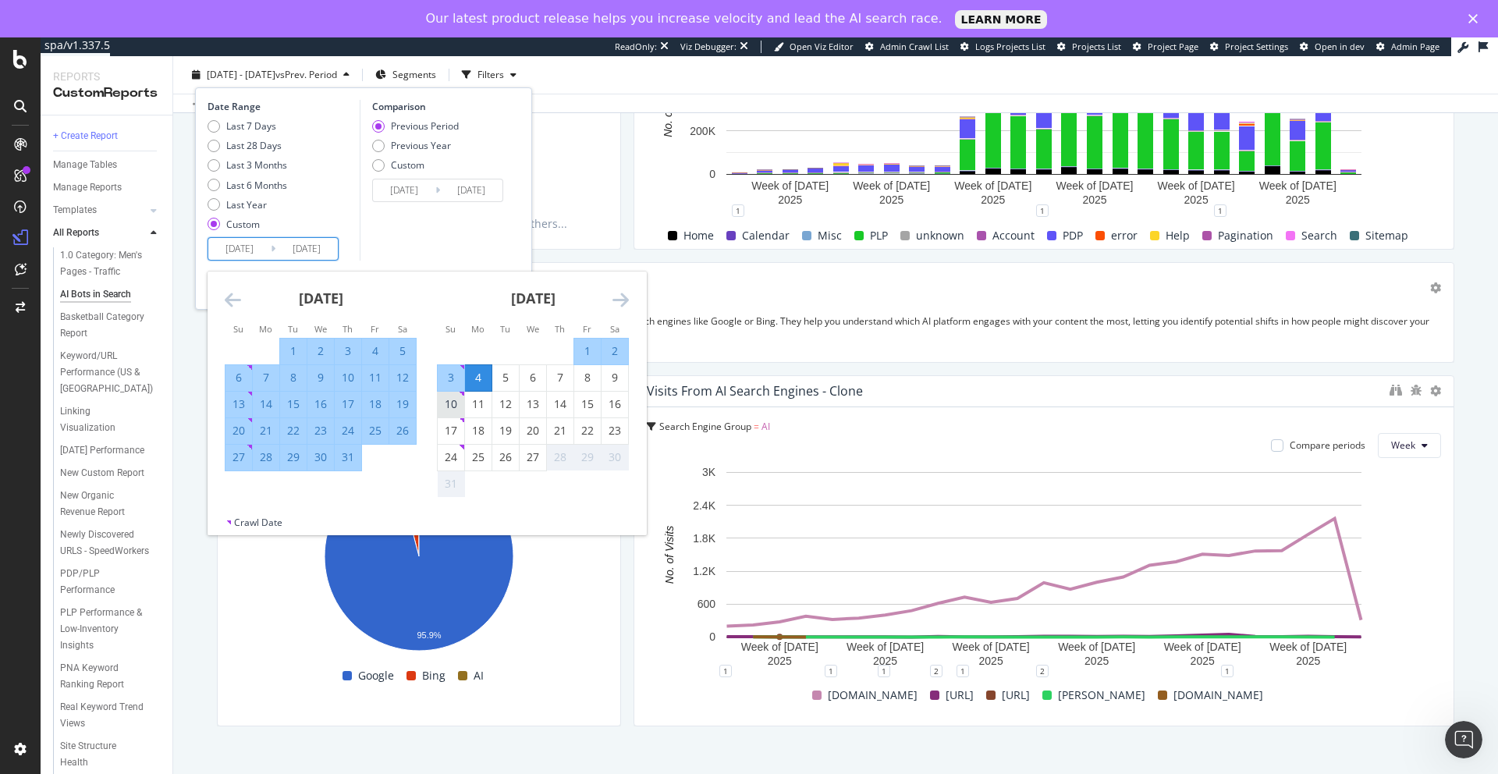
click at [456, 404] on div "10" at bounding box center [451, 404] width 27 height 16
type input "[DATE]"
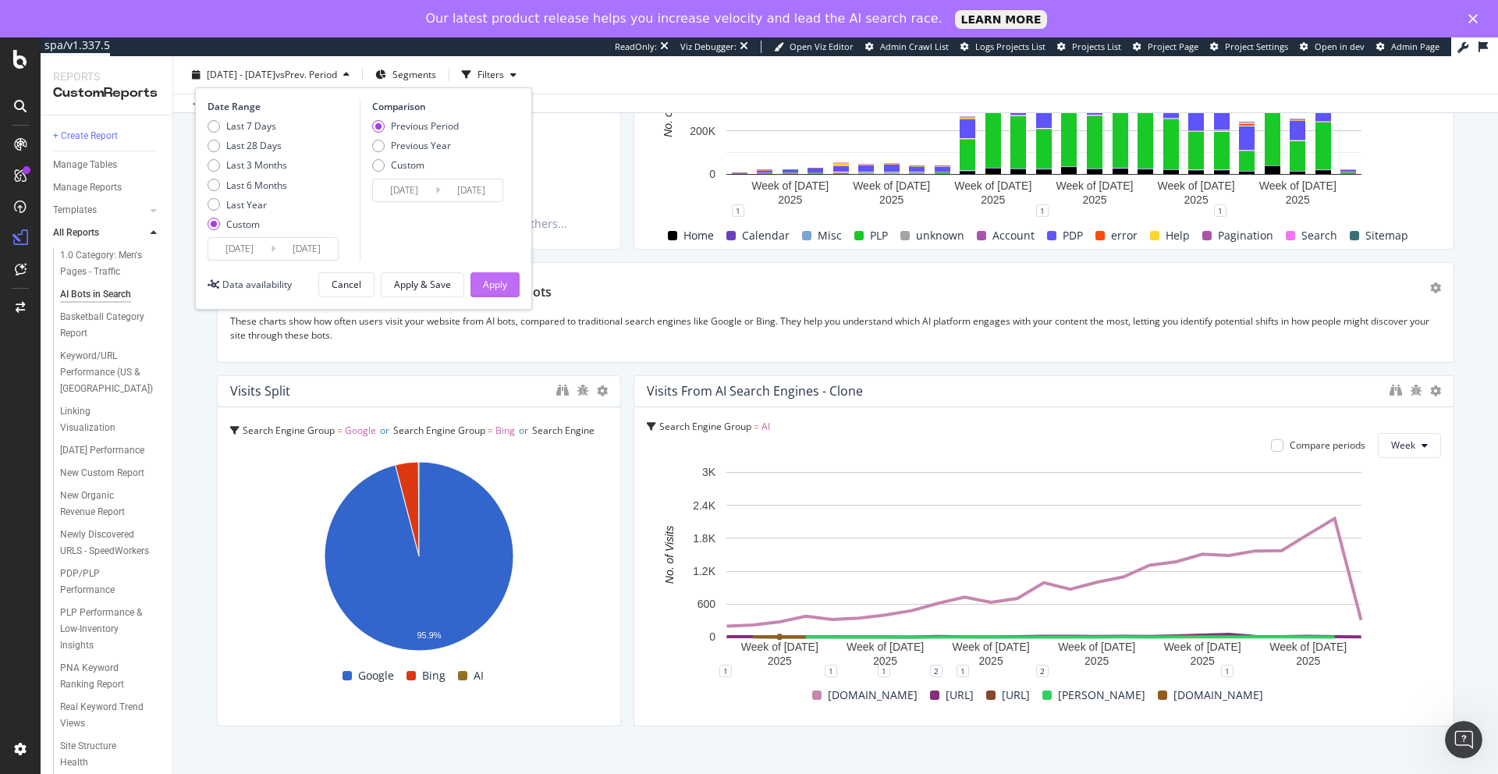
click at [496, 284] on div "Apply" at bounding box center [495, 284] width 24 height 13
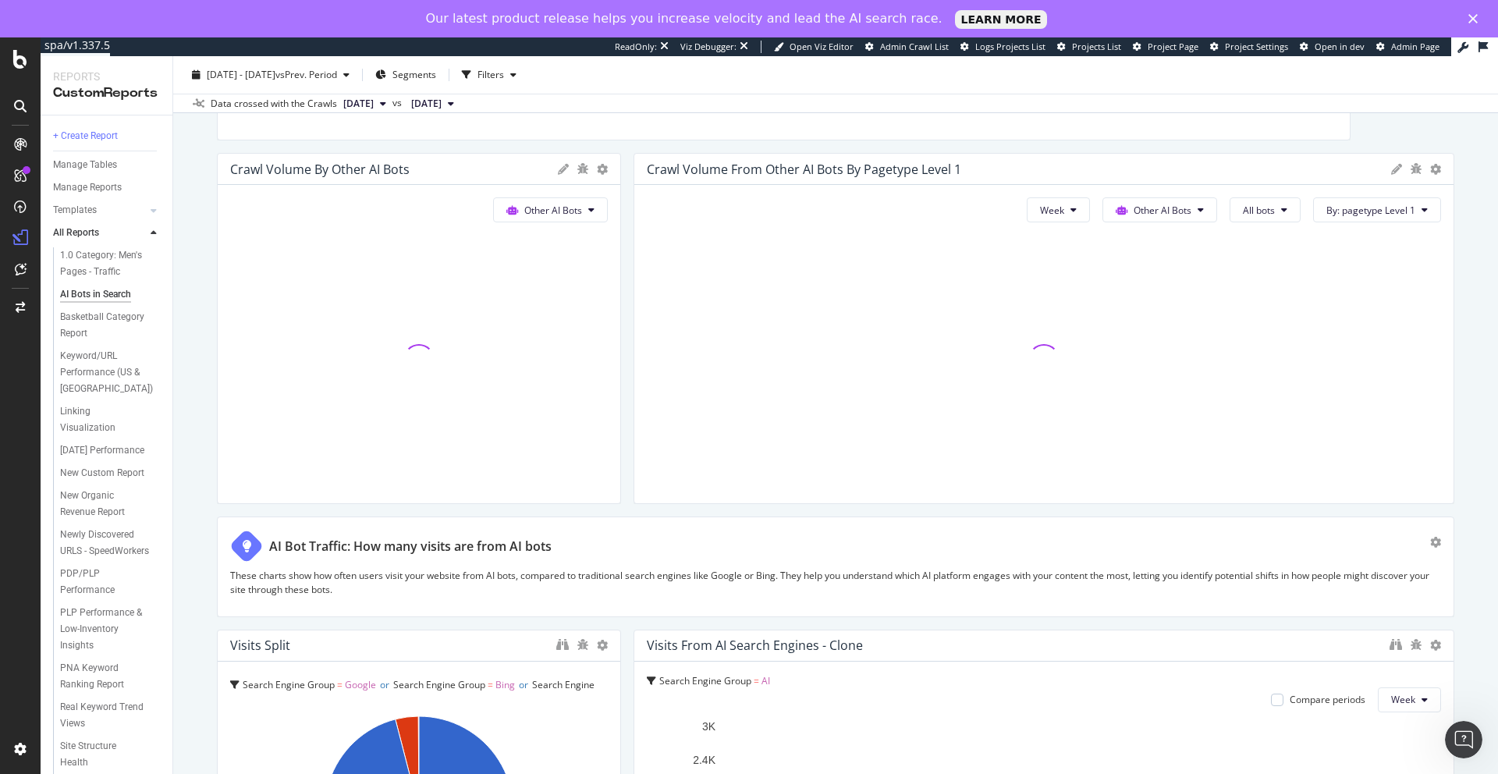
scroll to position [2903, 0]
